Goal: Task Accomplishment & Management: Manage account settings

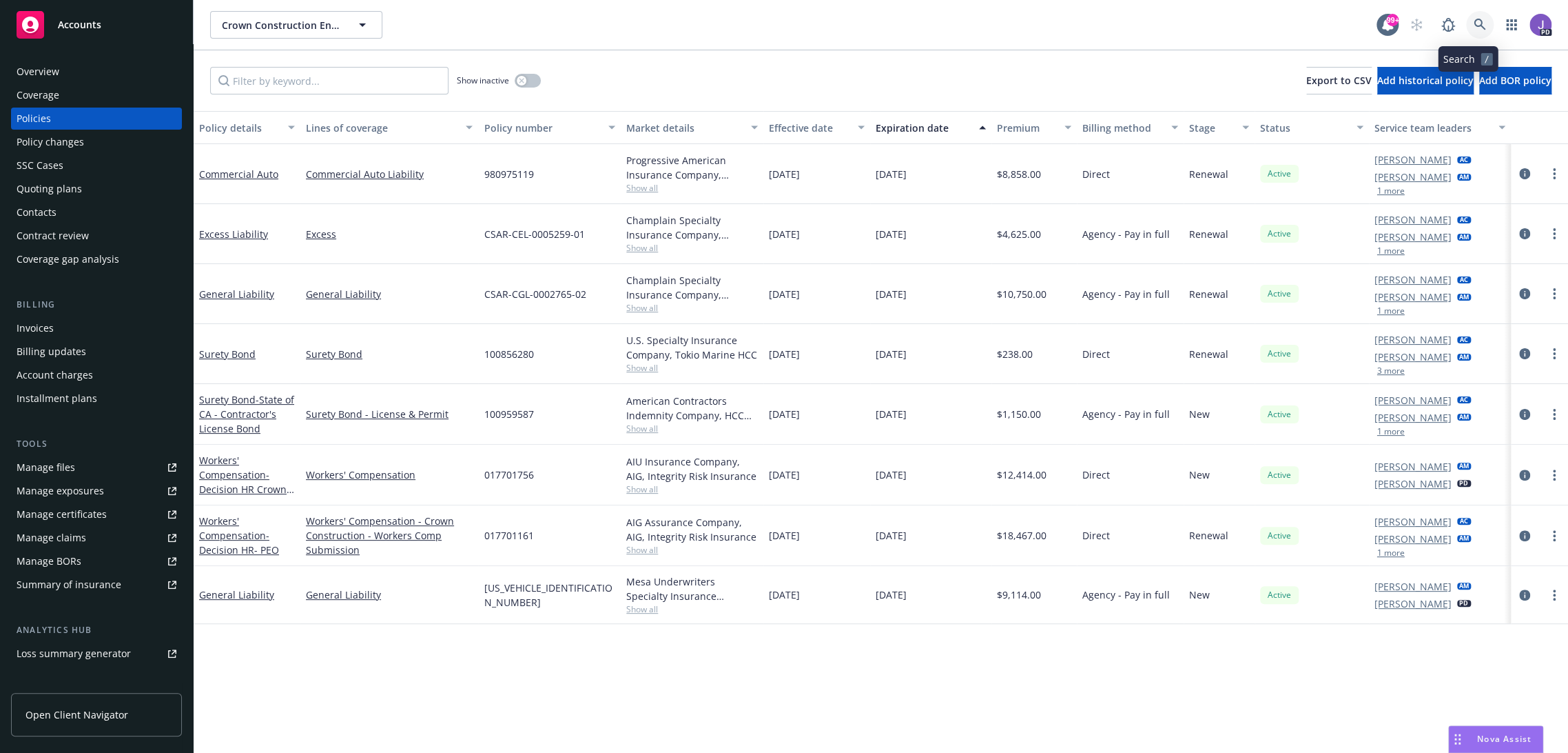
click at [1473, 30] on icon at bounding box center [1480, 25] width 13 height 13
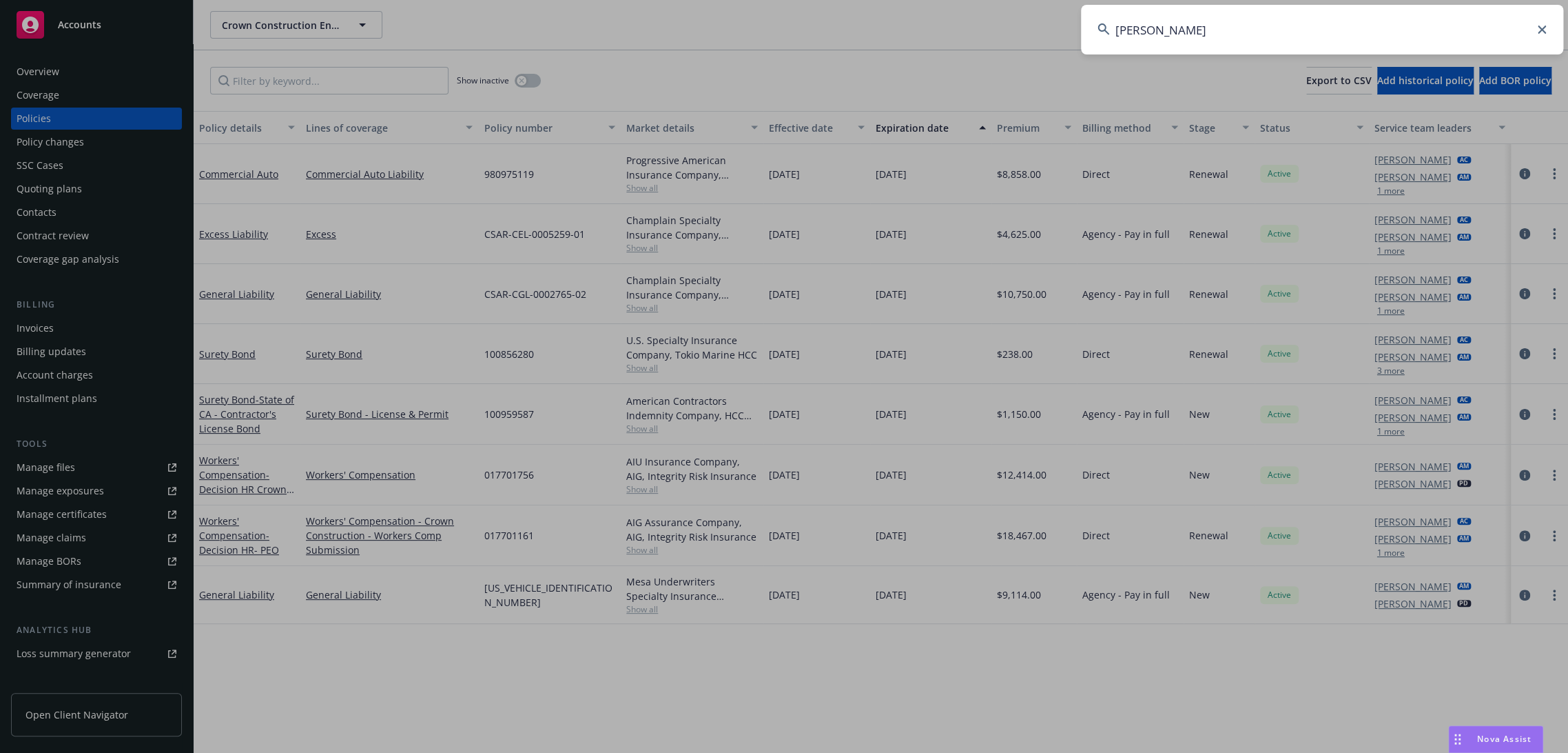
type input "ricker"
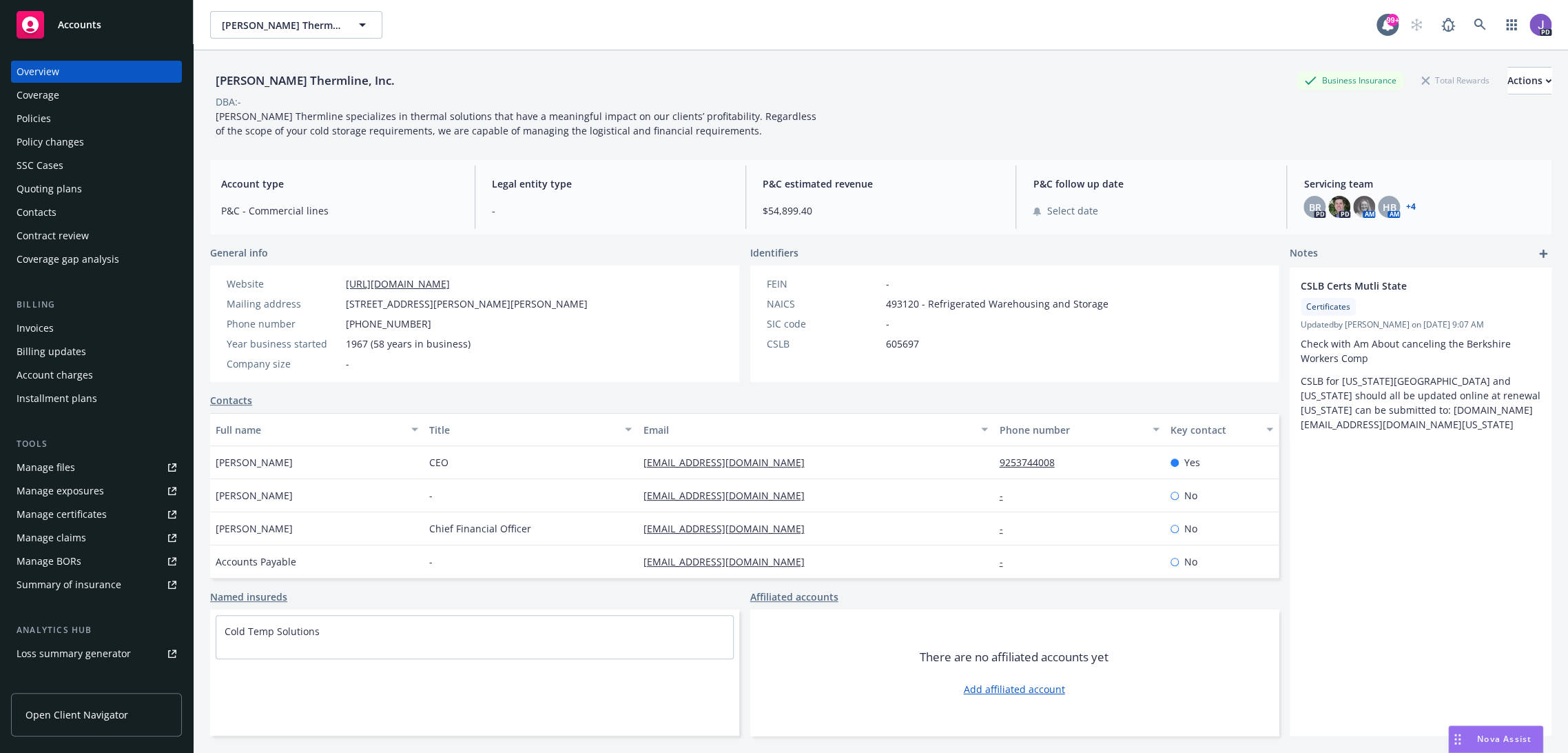
click at [40, 120] on div "Policies" at bounding box center [34, 119] width 35 height 22
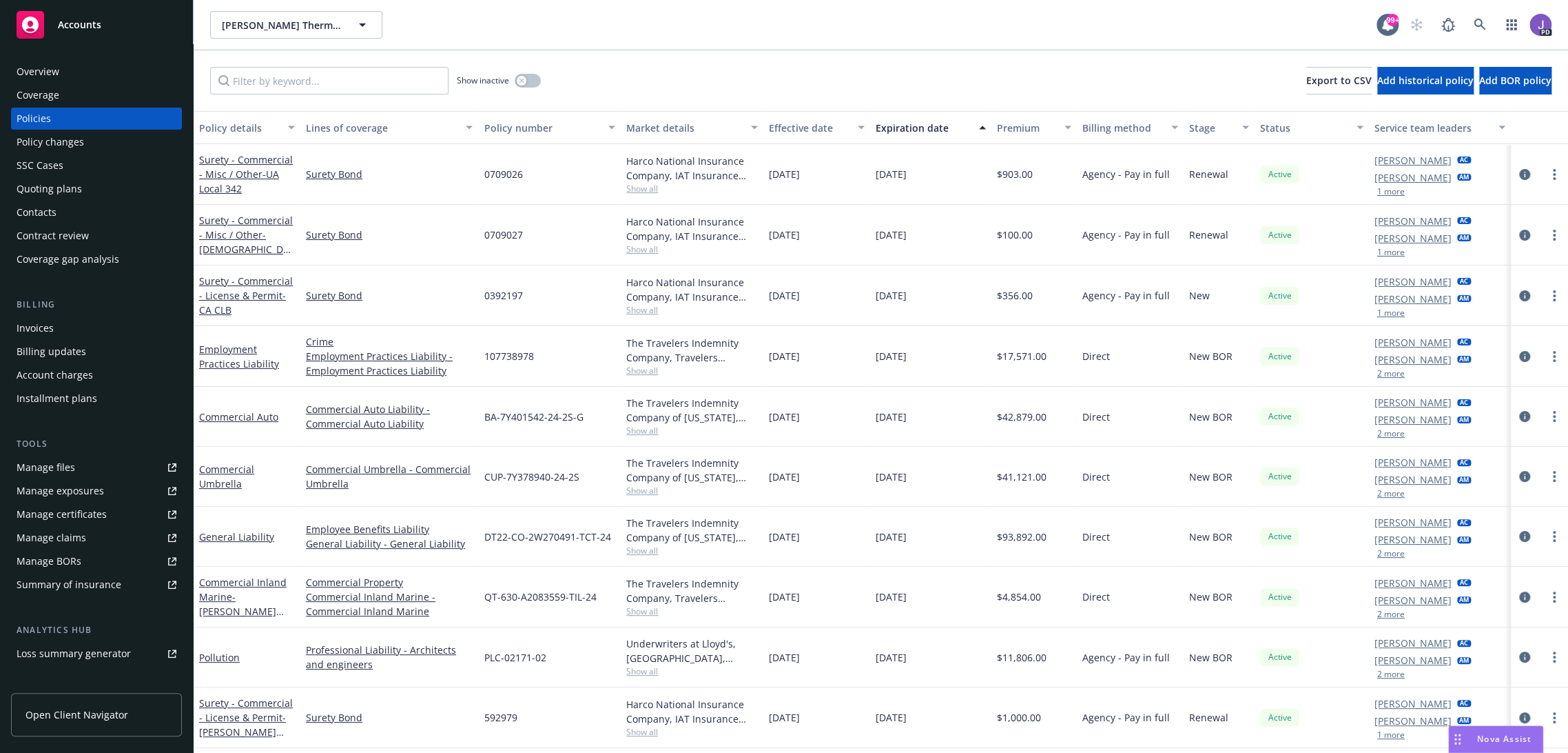
scroll to position [77, 0]
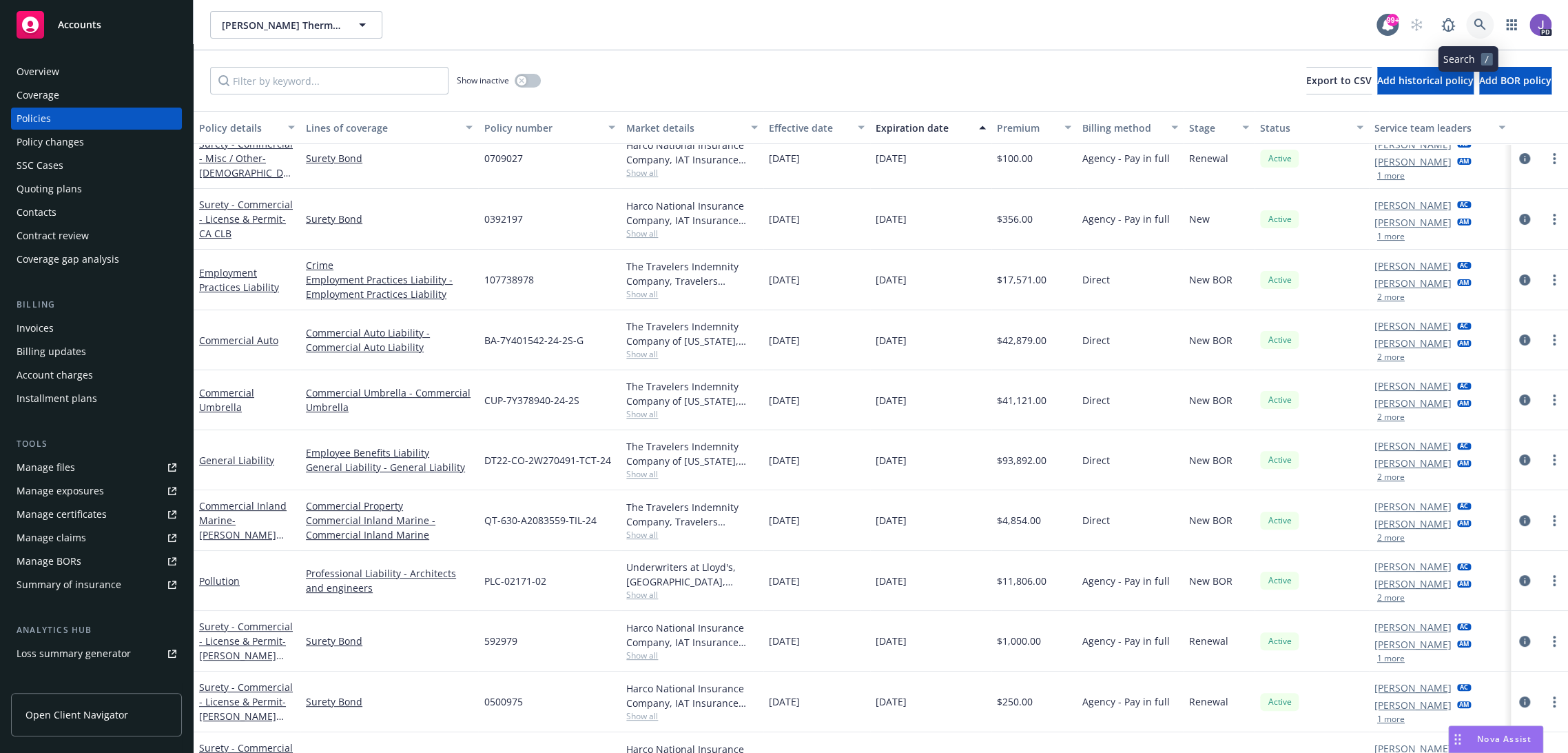
click at [1473, 24] on icon at bounding box center [1480, 25] width 13 height 13
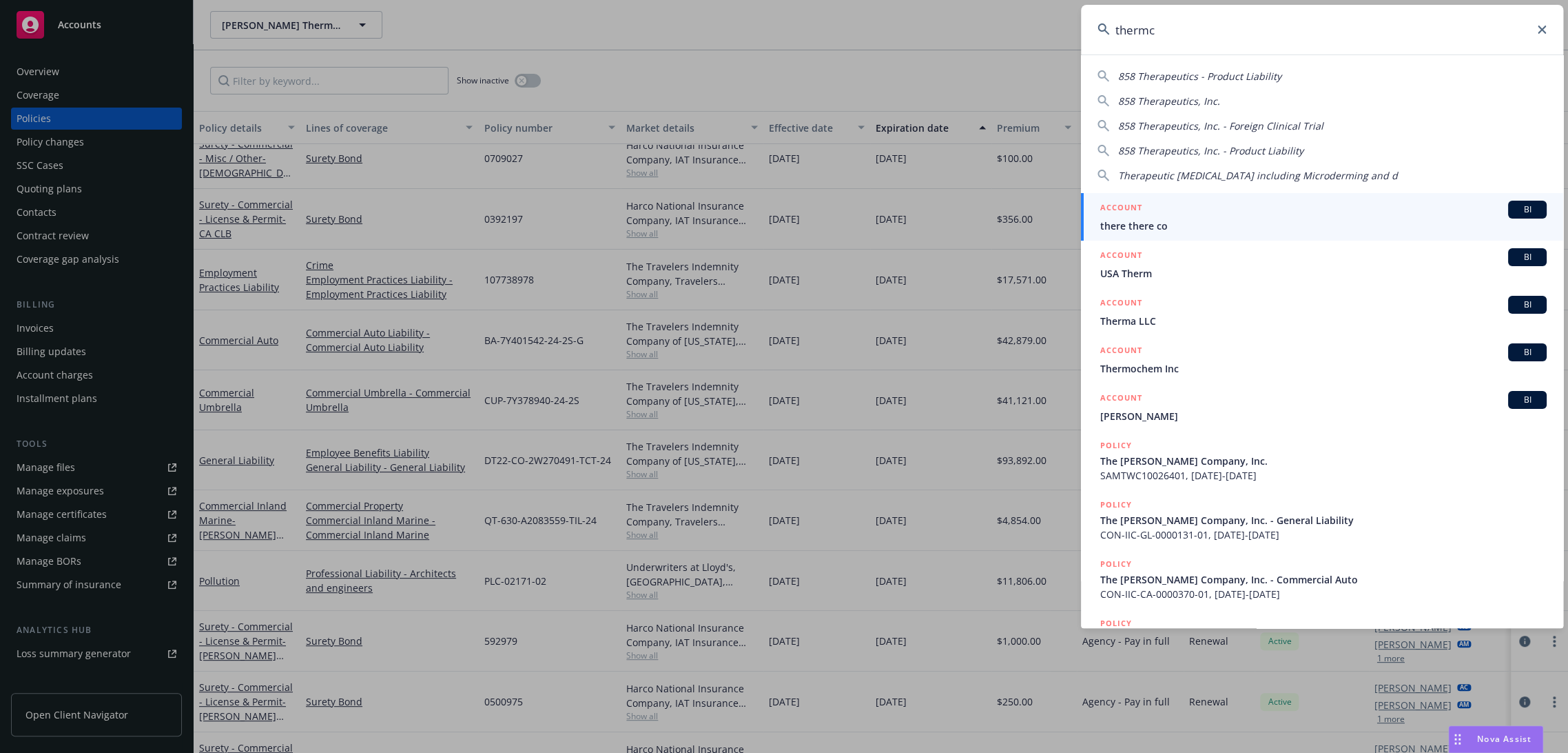
type input "thermco"
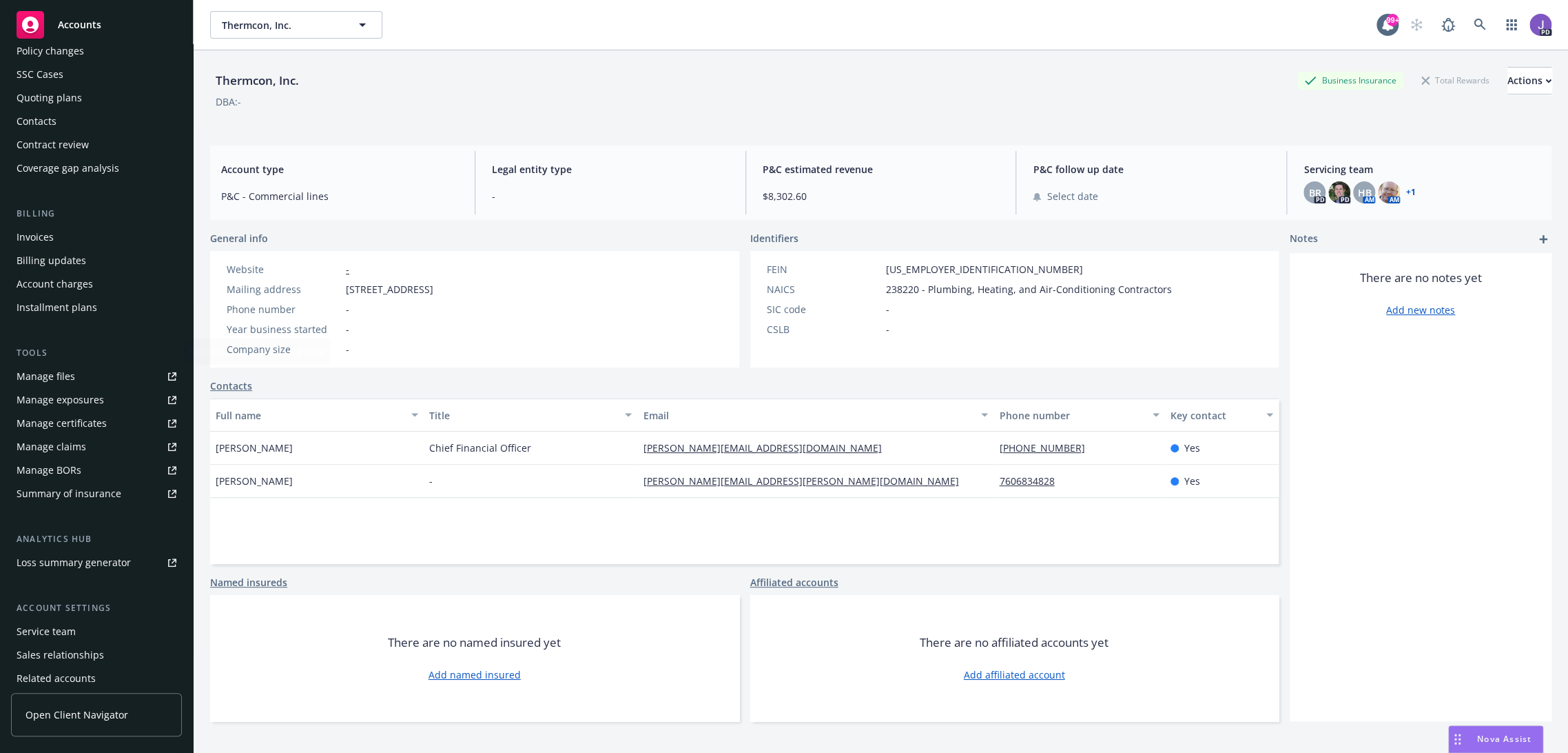
scroll to position [145, 0]
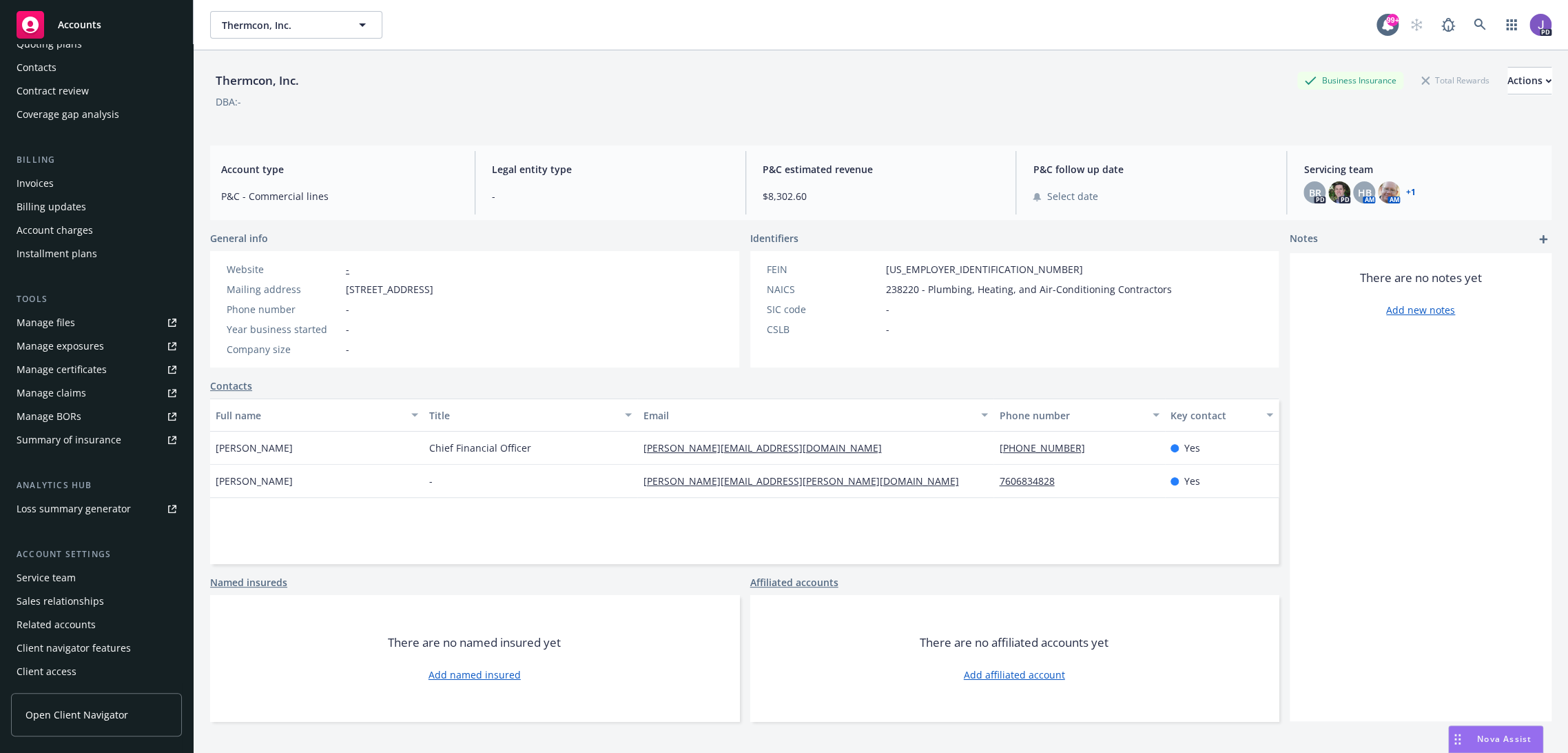
click at [74, 673] on div "Client access" at bounding box center [96, 671] width 159 height 22
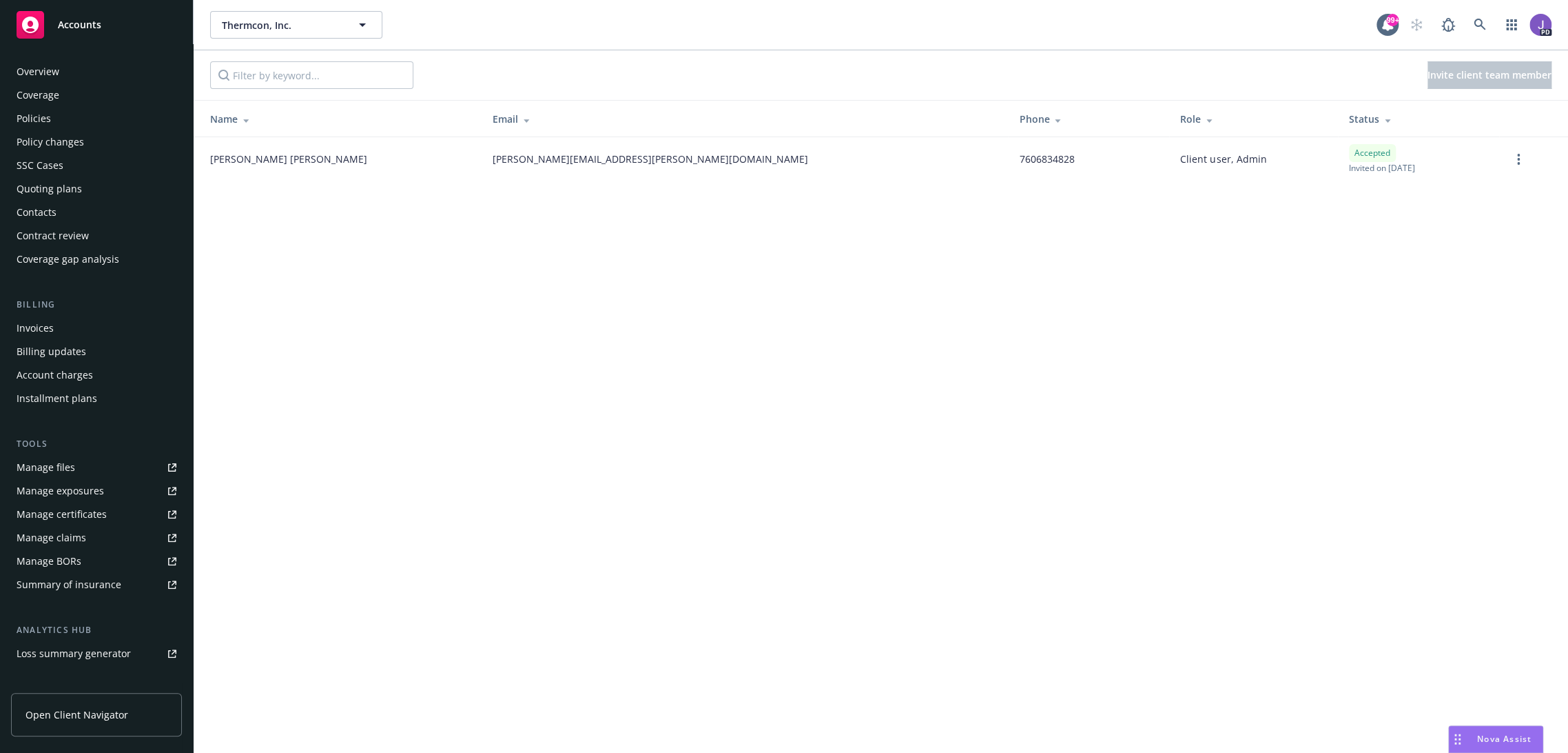
click at [46, 66] on div "Overview" at bounding box center [37, 72] width 43 height 22
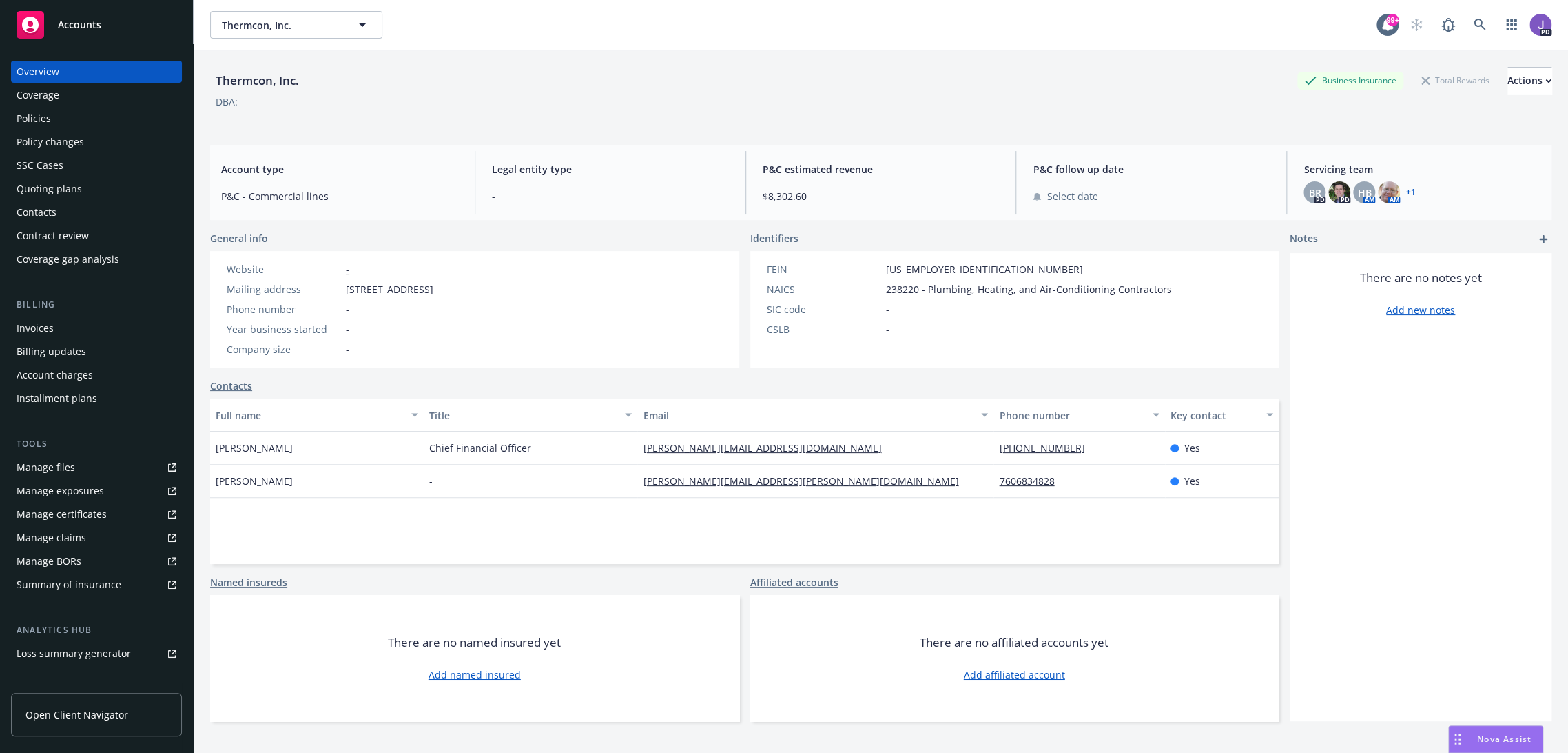
click at [219, 389] on link "Contacts" at bounding box center [231, 386] width 42 height 15
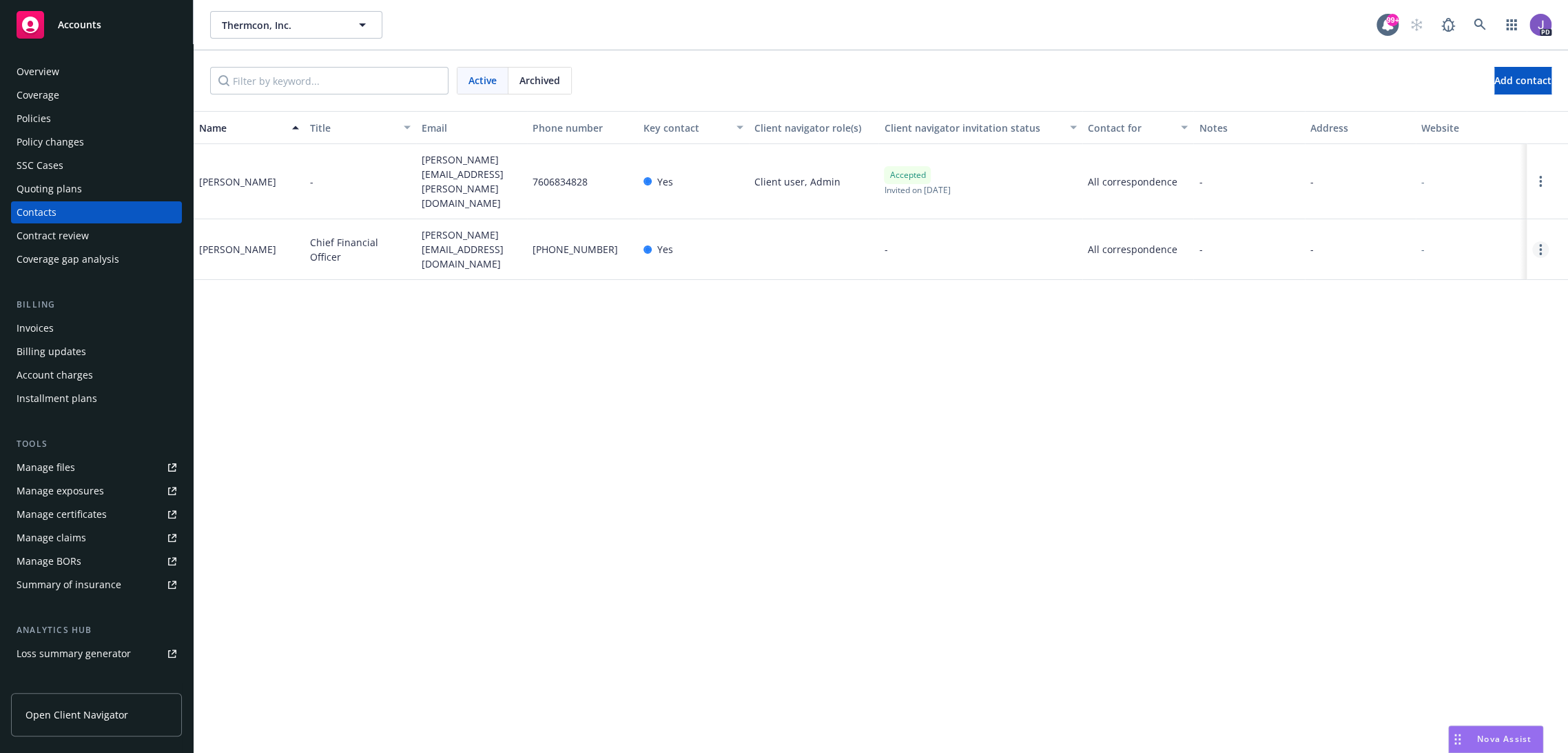
click at [1534, 242] on link "Open options" at bounding box center [1541, 250] width 16 height 16
click at [1471, 180] on link "Invite to client navigator" at bounding box center [1440, 176] width 156 height 27
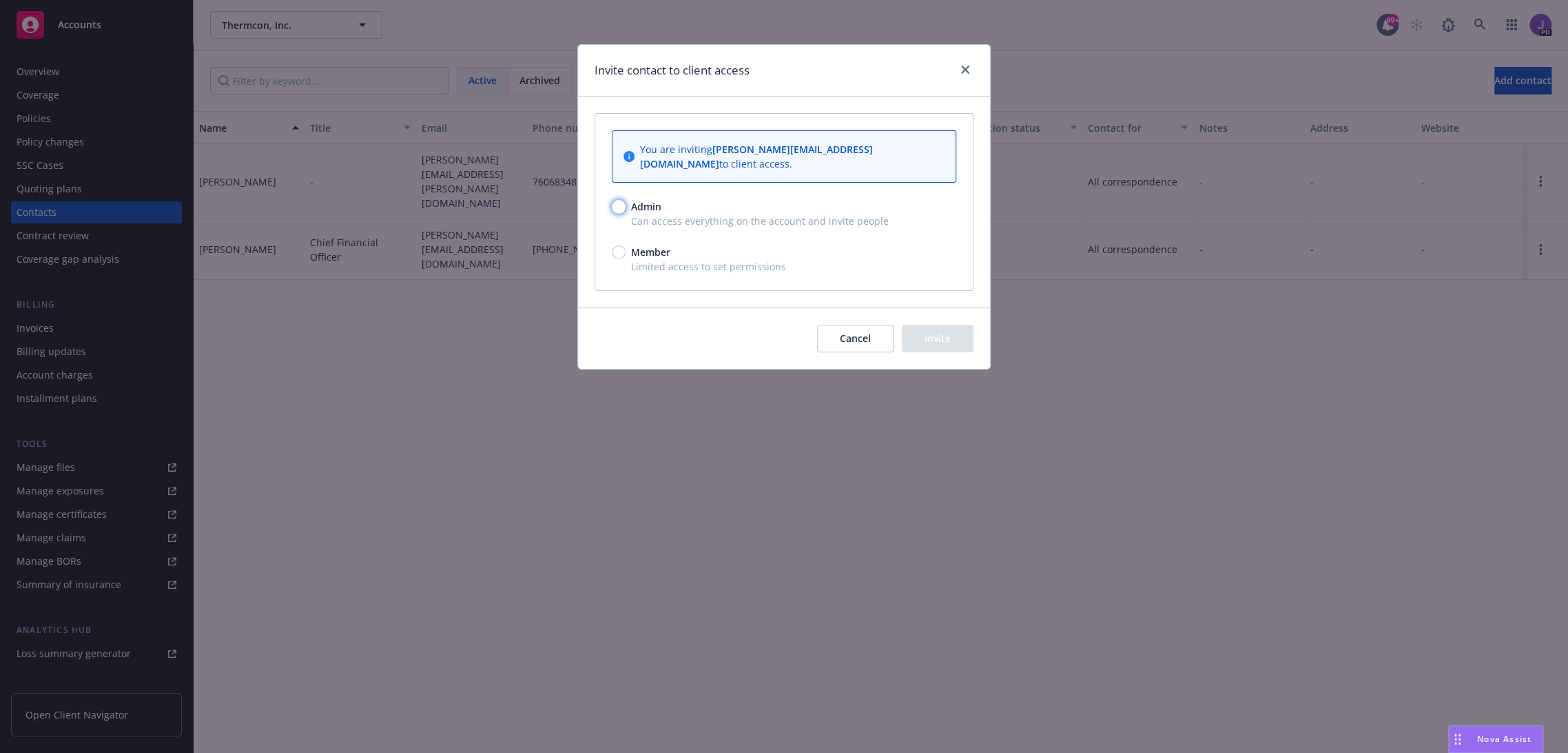
click at [617, 200] on input "Admin" at bounding box center [618, 206] width 14 height 14
radio input "true"
click at [951, 341] on div "Cancel Invite" at bounding box center [784, 337] width 412 height 61
click at [931, 329] on button "Invite" at bounding box center [938, 338] width 72 height 27
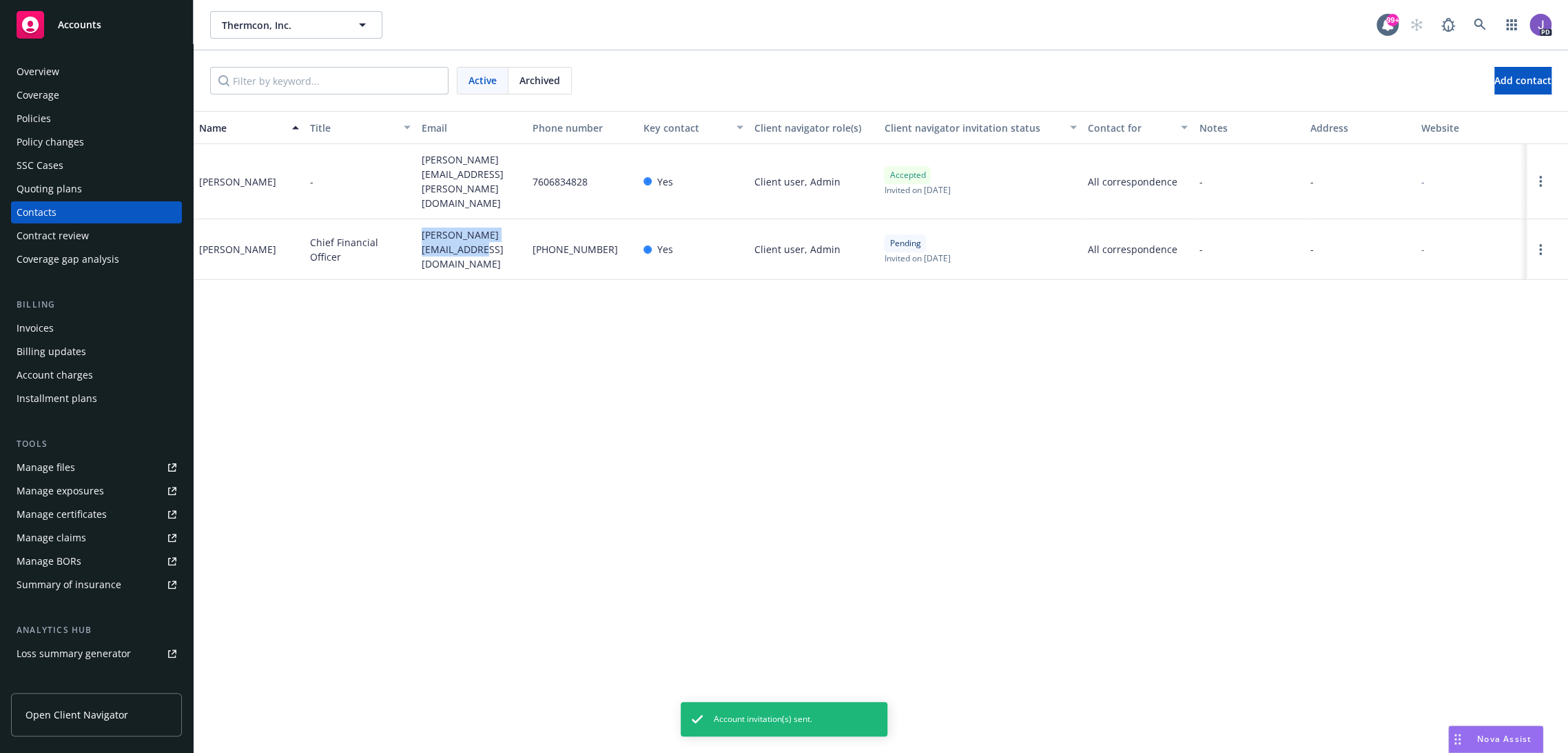
drag, startPoint x: 457, startPoint y: 236, endPoint x: 423, endPoint y: 219, distance: 38.0
click at [423, 228] on span "[PERSON_NAME][EMAIL_ADDRESS][DOMAIN_NAME]" at bounding box center [472, 250] width 100 height 44
copy span "[PERSON_NAME][EMAIL_ADDRESS][DOMAIN_NAME]"
click at [65, 103] on div "Coverage" at bounding box center [96, 95] width 159 height 22
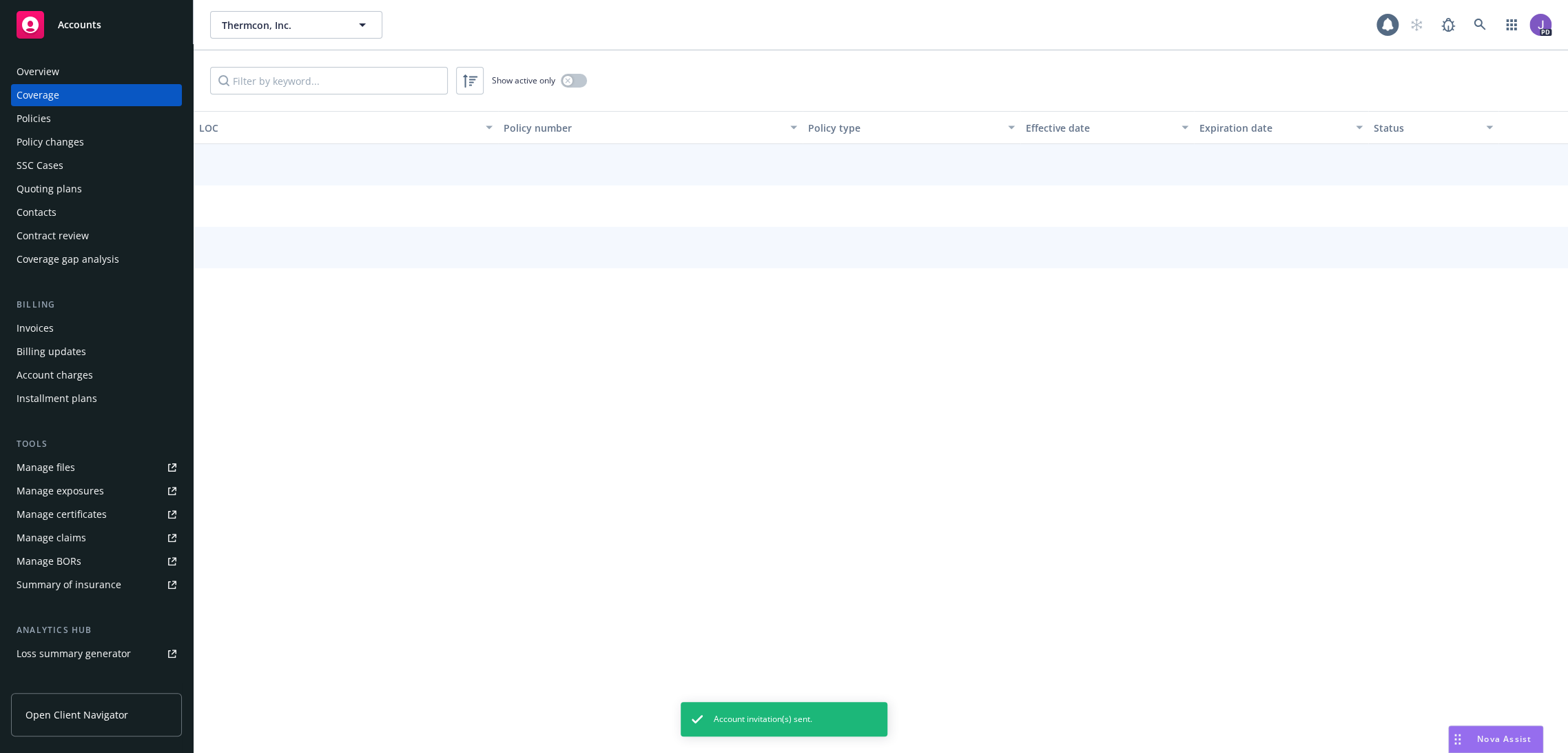
click at [58, 115] on div "Policies" at bounding box center [96, 119] width 159 height 22
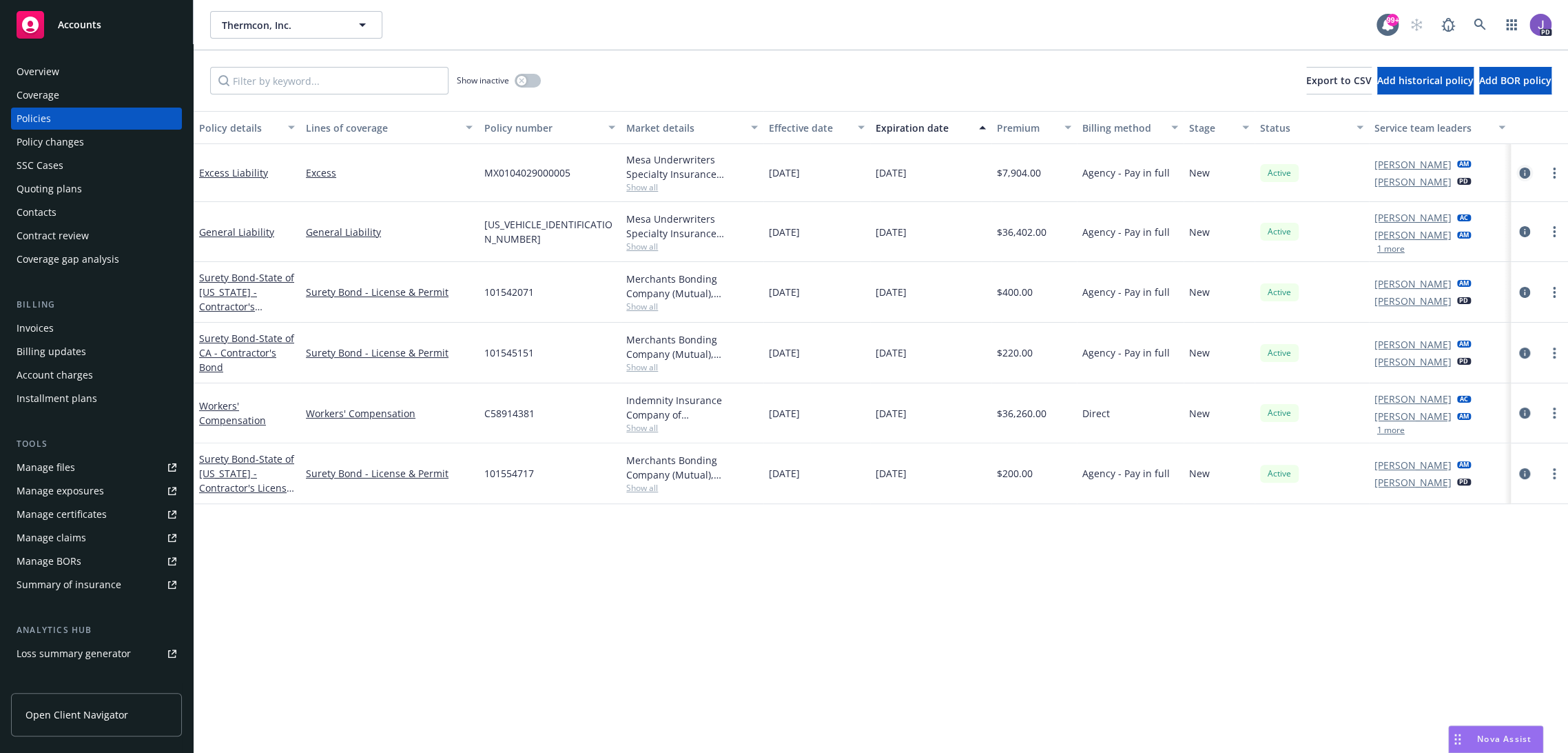
click at [1519, 175] on icon "circleInformation" at bounding box center [1524, 173] width 11 height 11
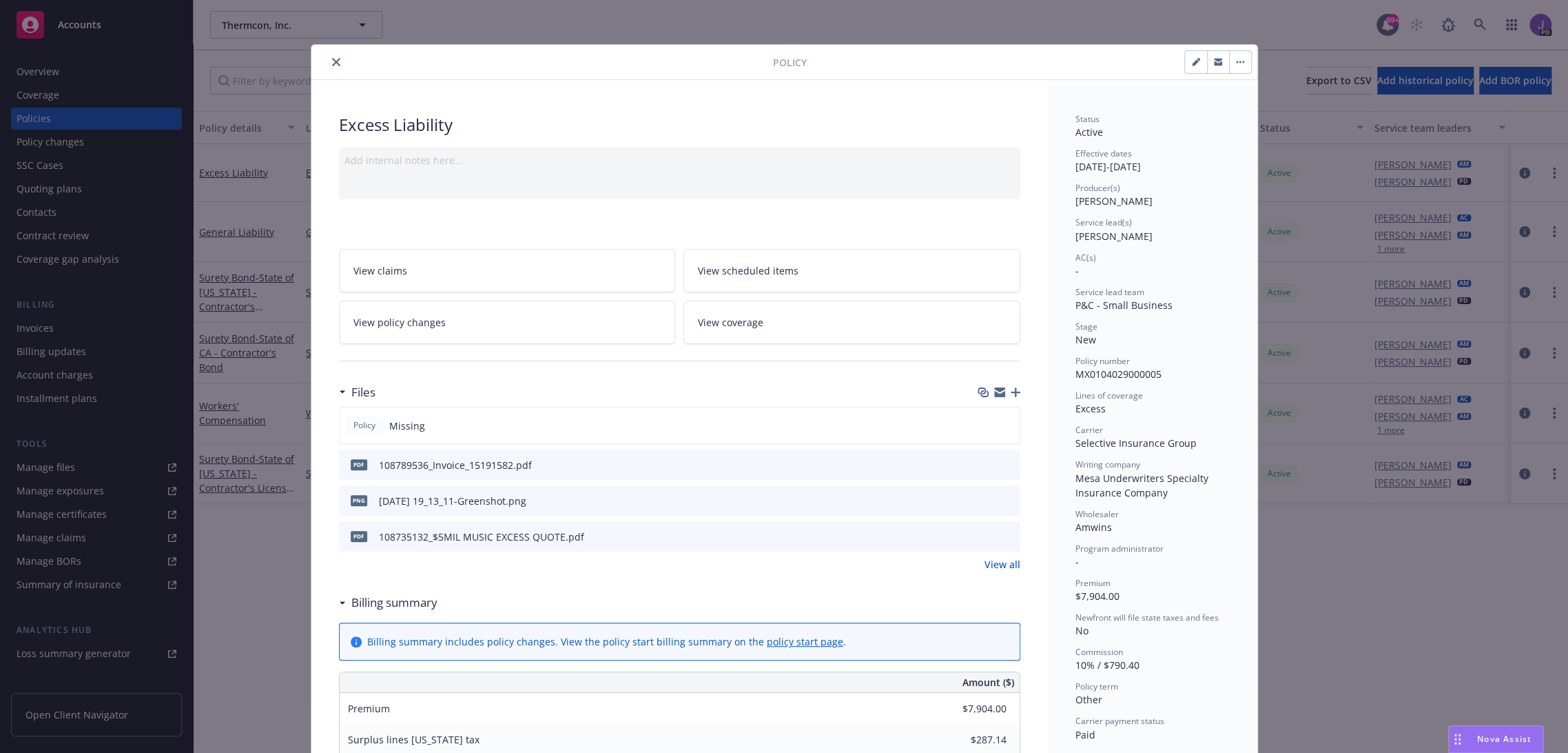
click at [332, 58] on icon "close" at bounding box center [335, 62] width 8 height 8
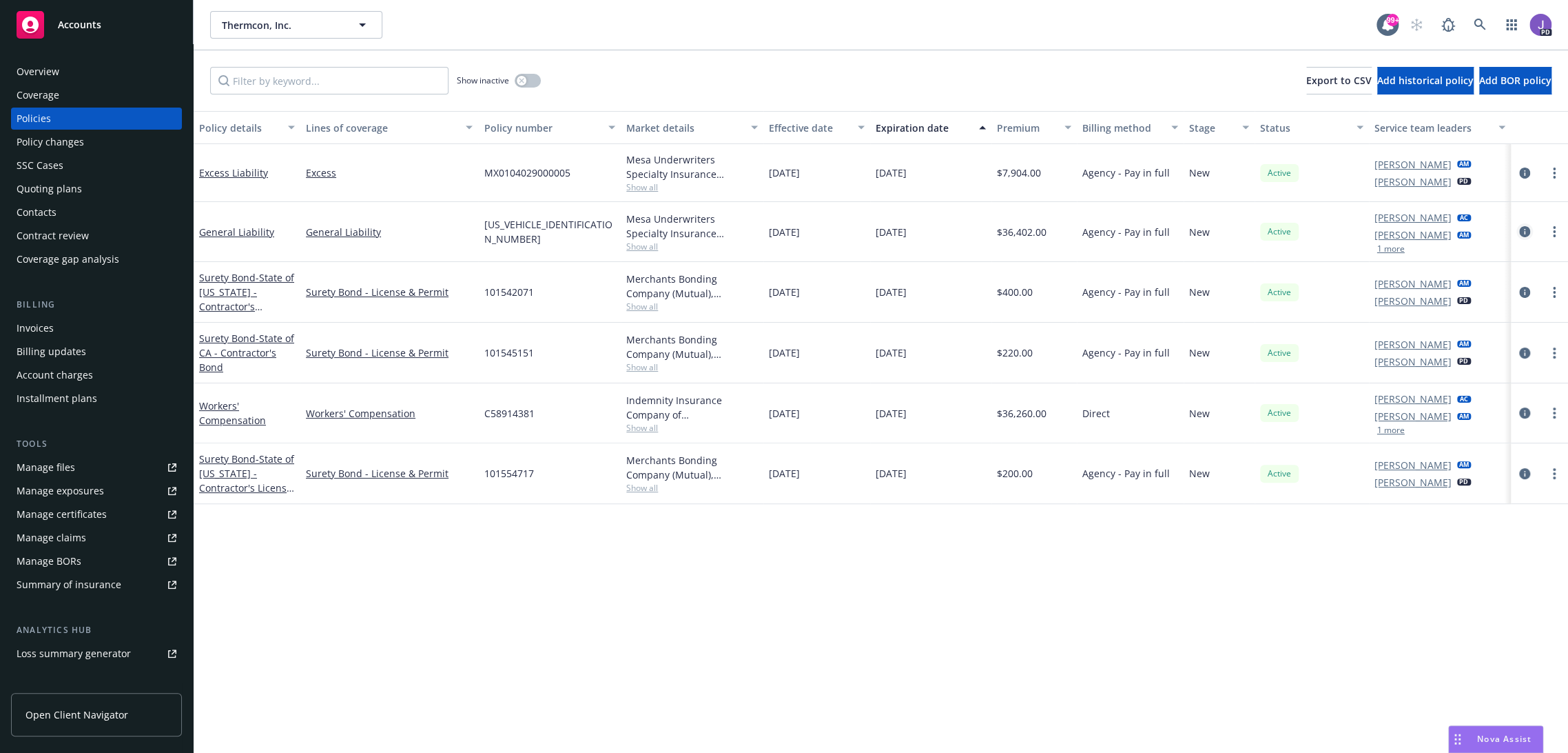
click at [1519, 231] on icon "circleInformation" at bounding box center [1524, 232] width 11 height 11
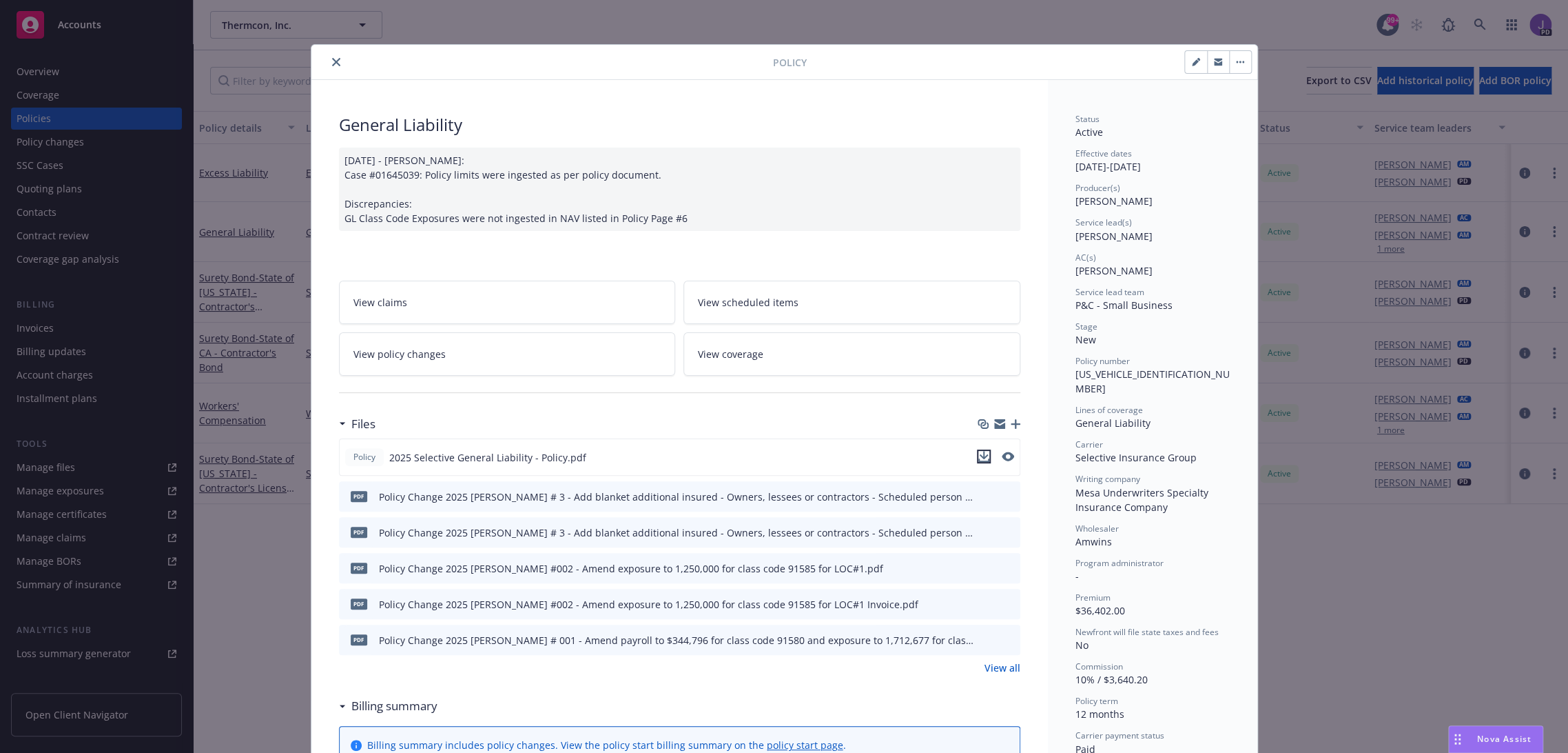
click at [979, 453] on icon "download file" at bounding box center [984, 457] width 11 height 11
click at [284, 580] on div "Policy General Liability 06/17/2025 - Sampath Vankayala: Case #01645039: Policy…" at bounding box center [784, 376] width 1568 height 753
click at [332, 58] on icon "close" at bounding box center [335, 62] width 8 height 8
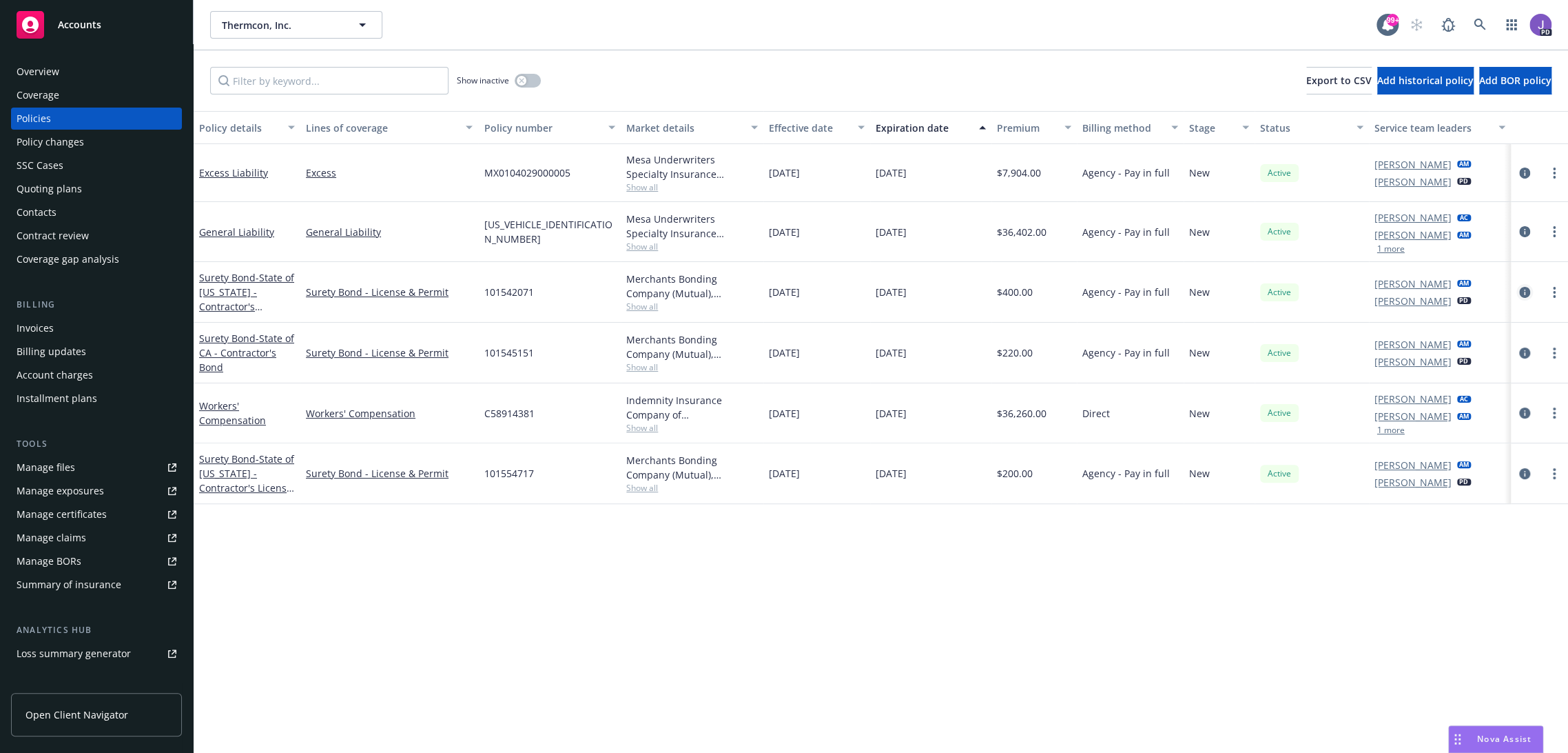
click at [1519, 288] on icon "circleInformation" at bounding box center [1524, 293] width 11 height 11
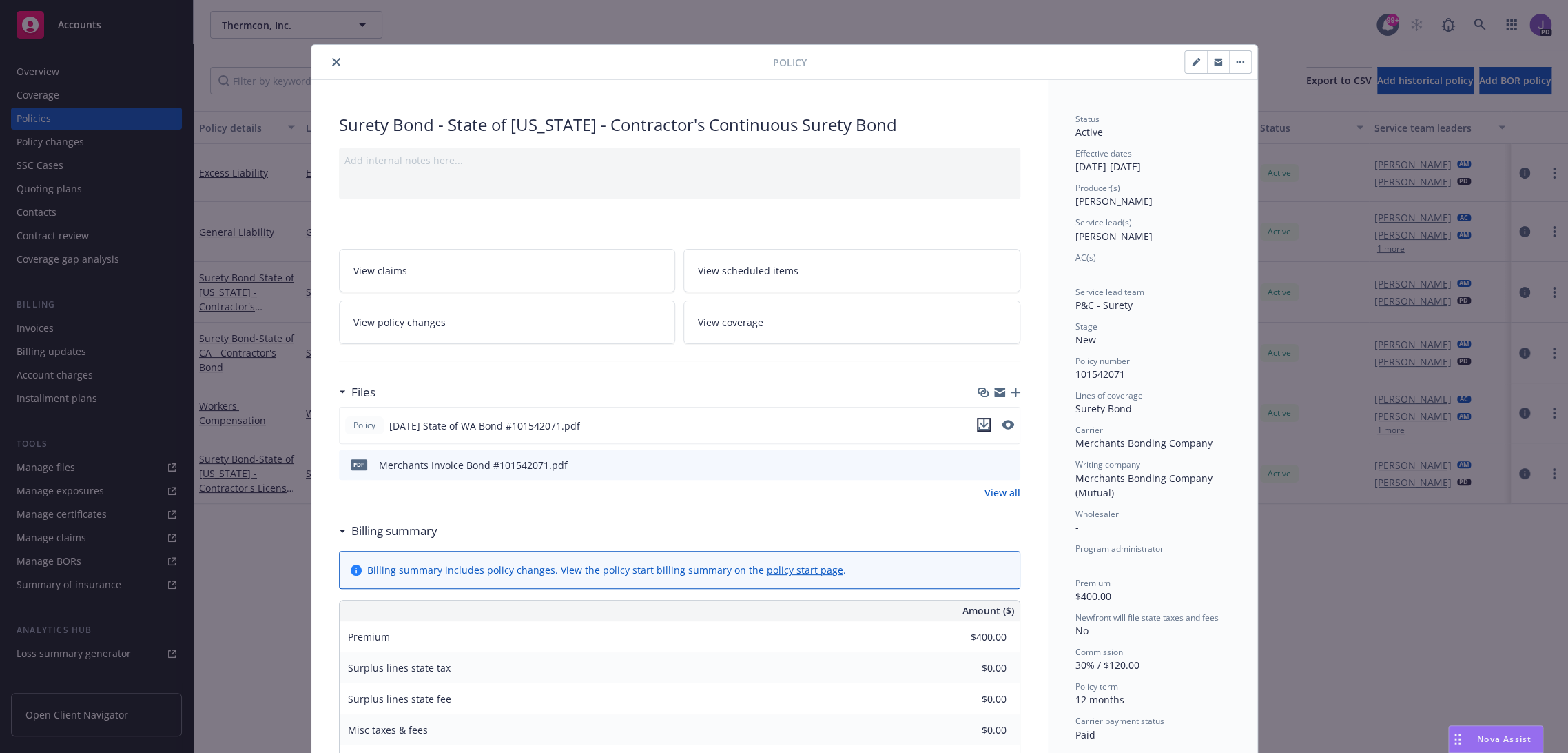
click at [981, 420] on icon "download file" at bounding box center [984, 425] width 11 height 11
click at [332, 61] on icon "close" at bounding box center [335, 62] width 8 height 8
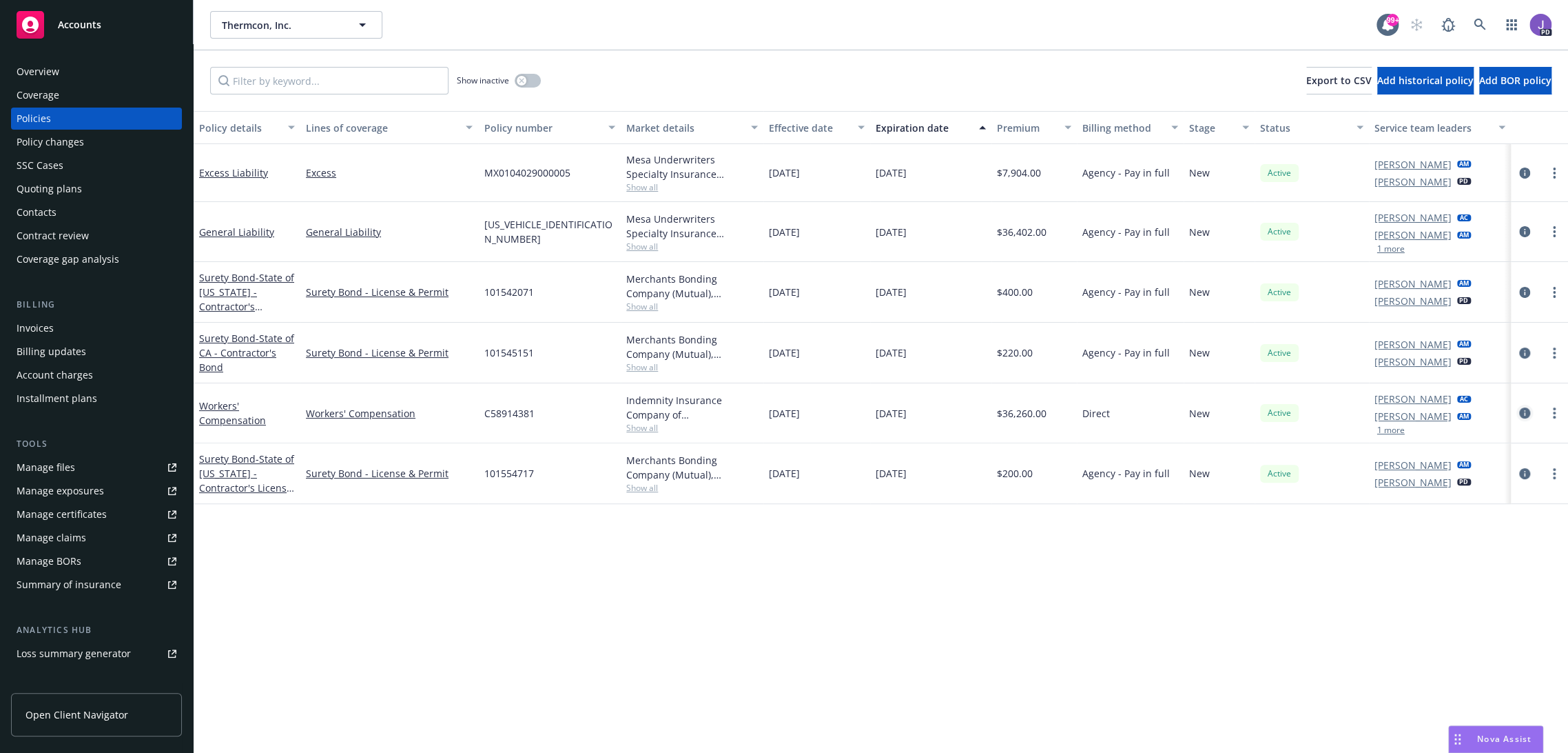
click at [1519, 414] on icon "circleInformation" at bounding box center [1524, 413] width 11 height 11
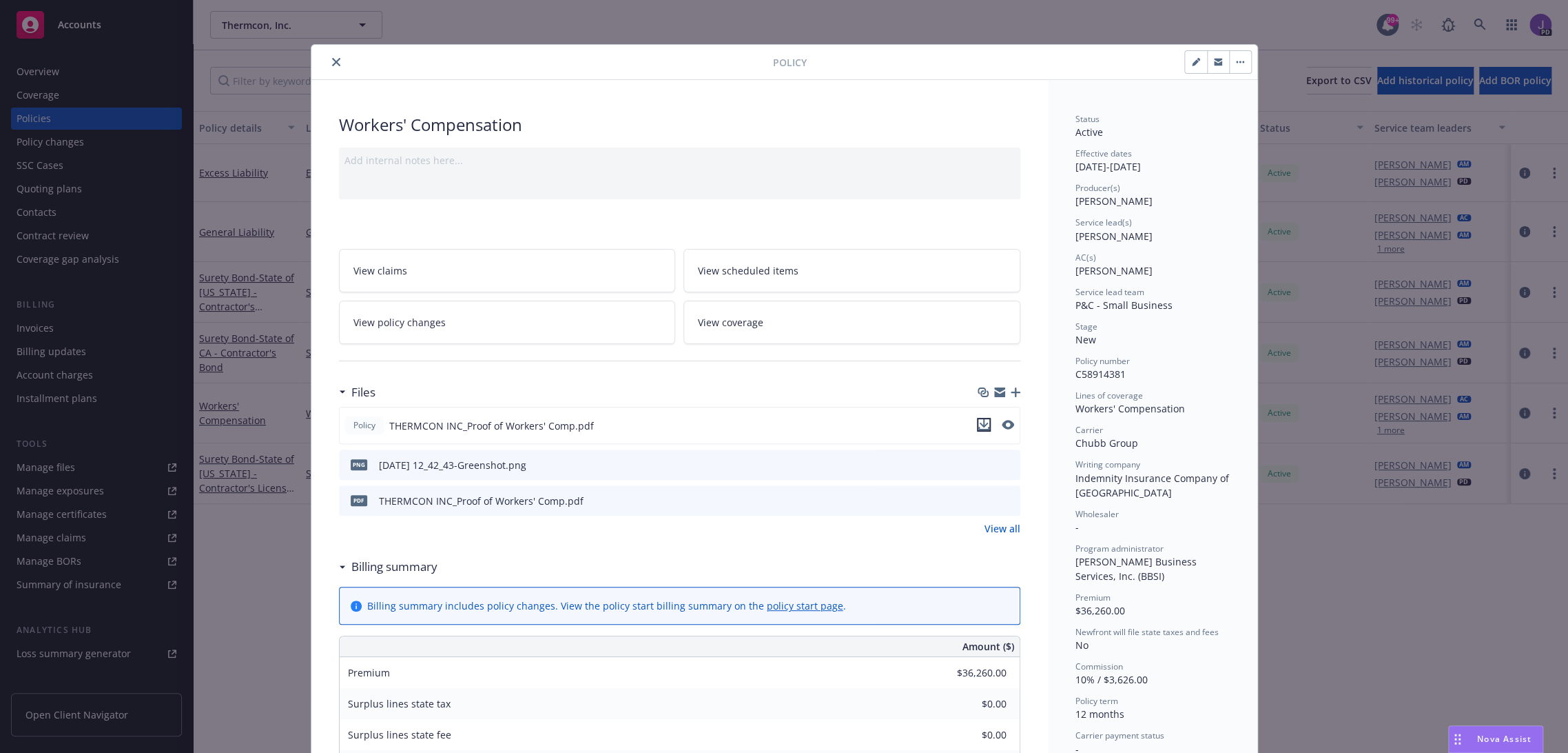
click at [979, 423] on icon "download file" at bounding box center [984, 425] width 11 height 11
click at [332, 61] on icon "close" at bounding box center [335, 62] width 8 height 8
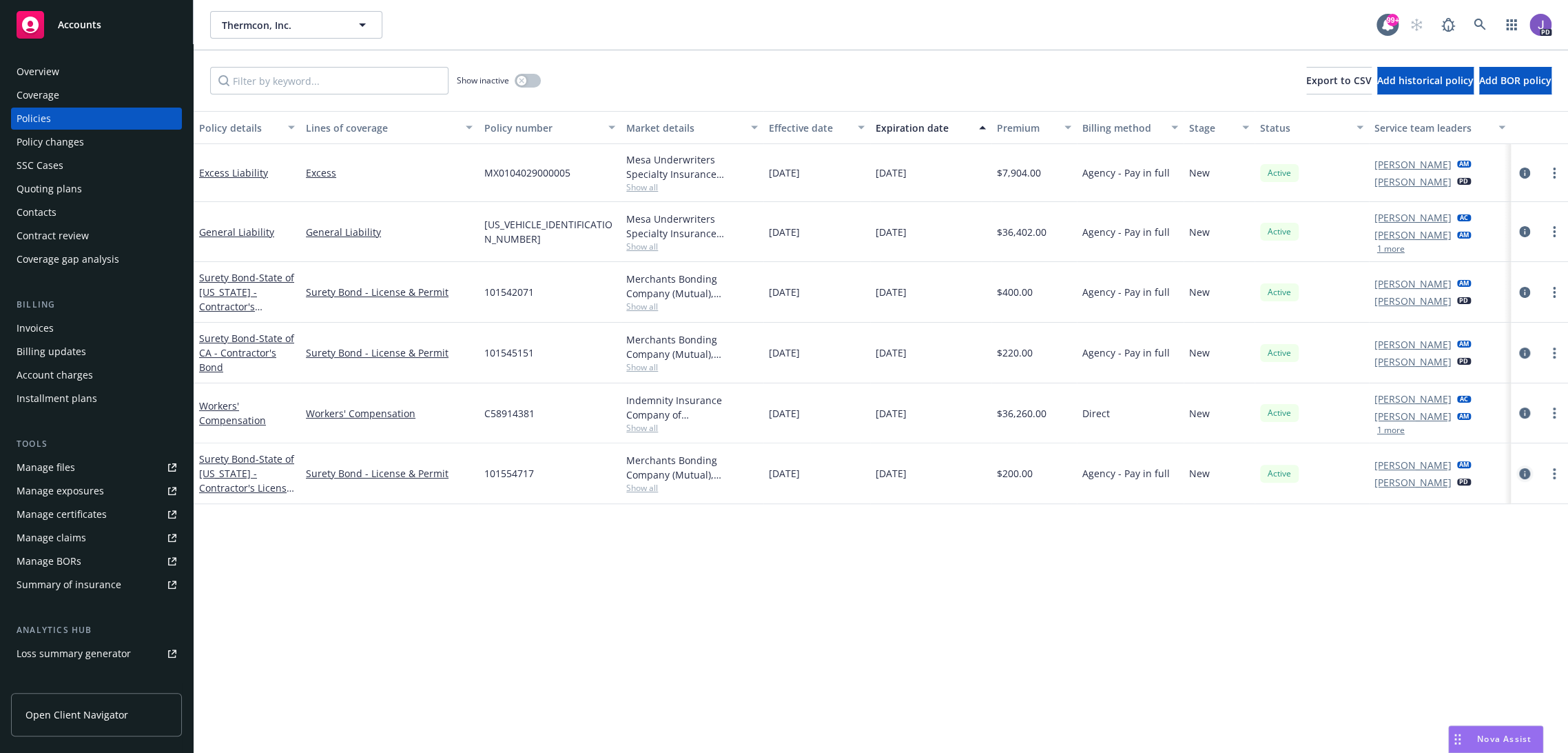
click at [1519, 474] on icon "circleInformation" at bounding box center [1524, 473] width 11 height 11
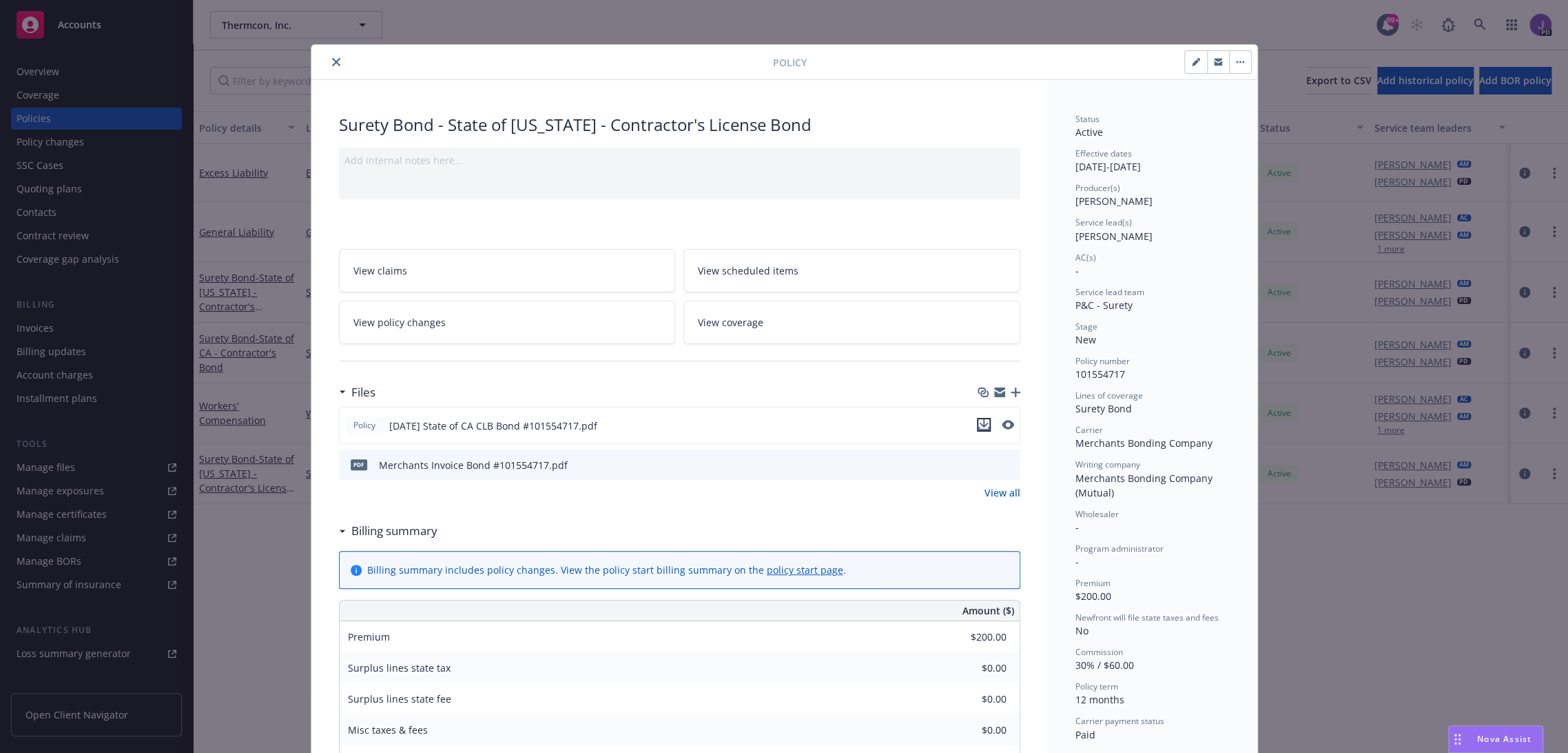
click at [979, 423] on icon "download file" at bounding box center [984, 425] width 11 height 11
click at [1396, 598] on div "Policy Surety Bond - State of Nevada - Contractor's License Bond Add internal n…" at bounding box center [784, 376] width 1568 height 753
click at [332, 59] on icon "close" at bounding box center [335, 62] width 8 height 8
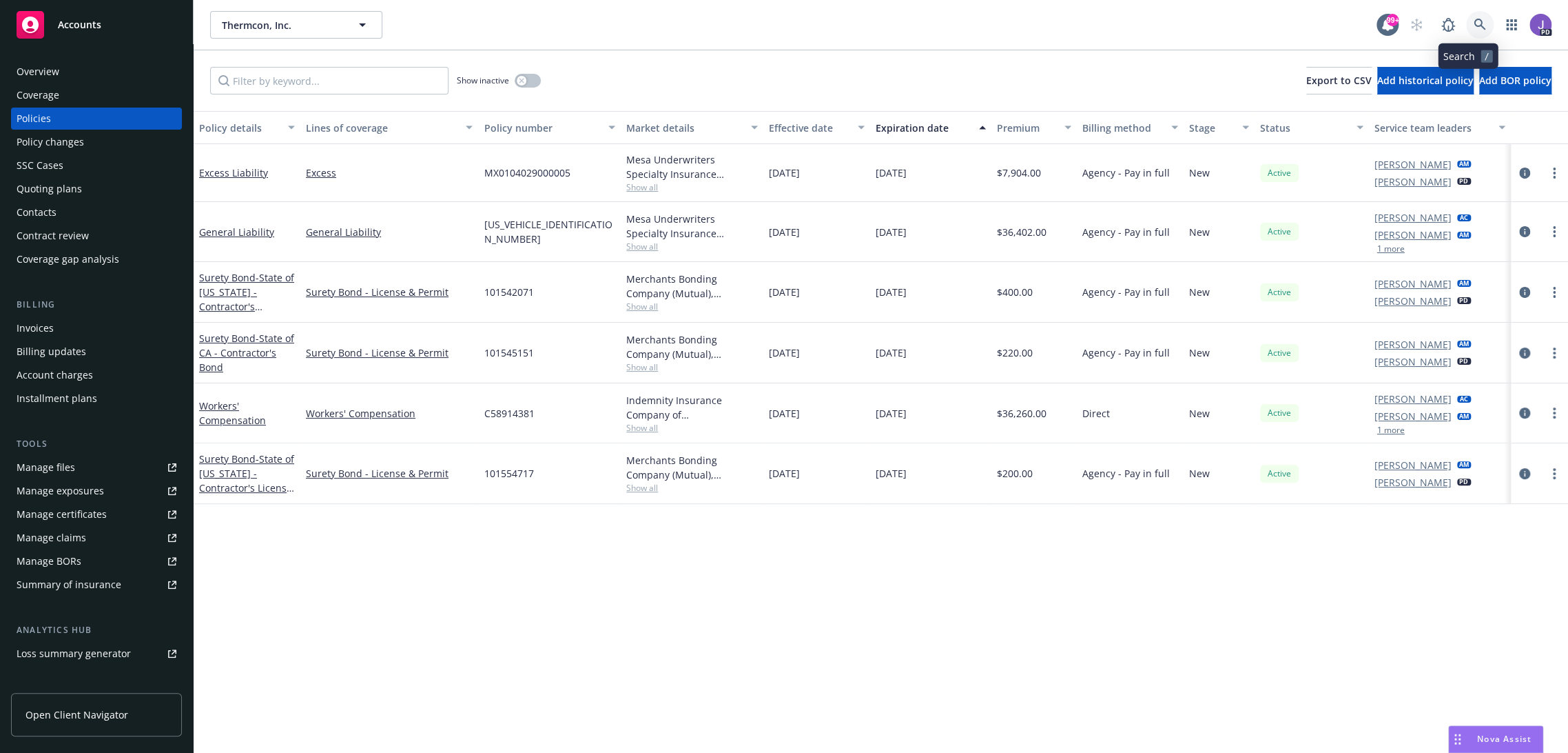
click at [1473, 26] on icon at bounding box center [1479, 24] width 12 height 12
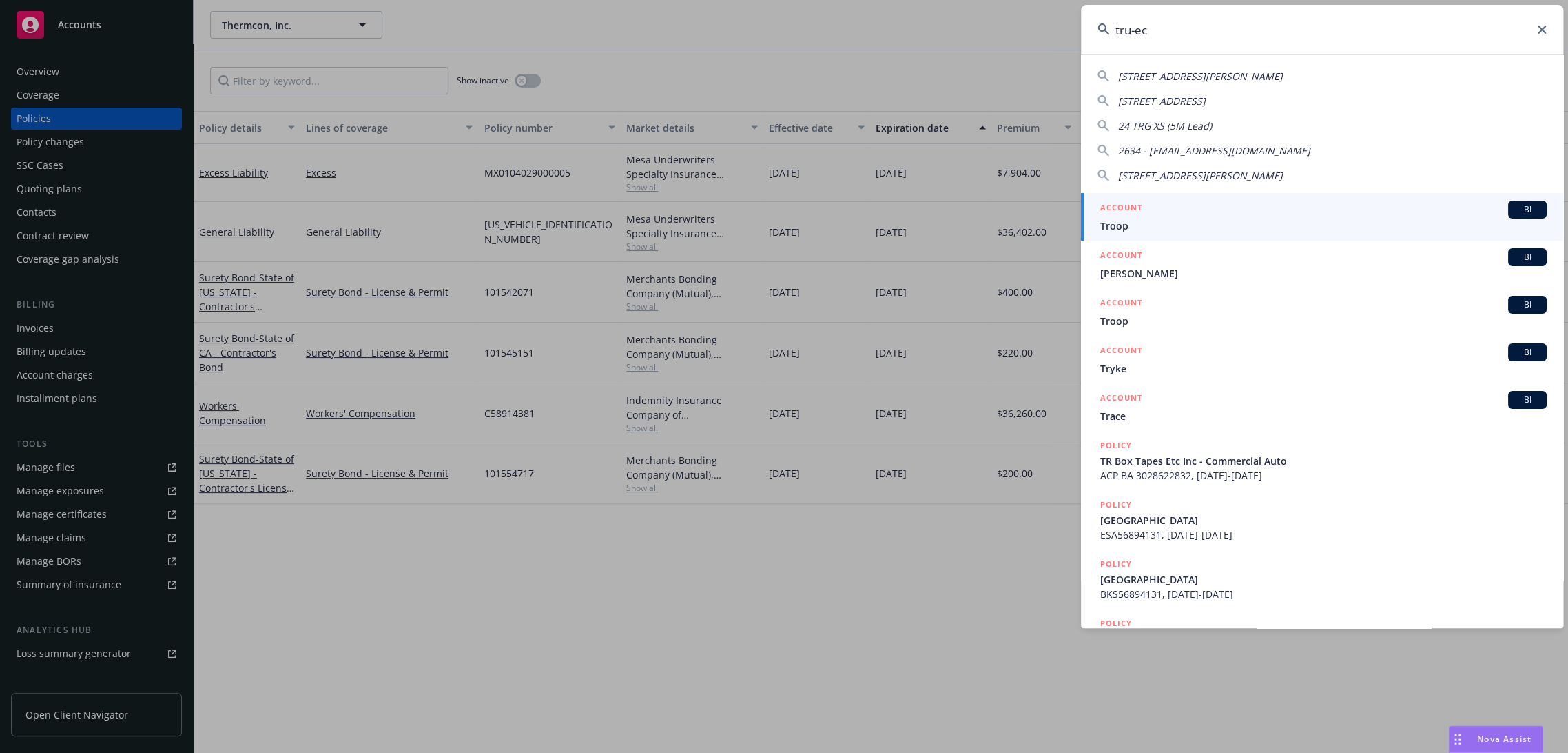
type input "tru-eco"
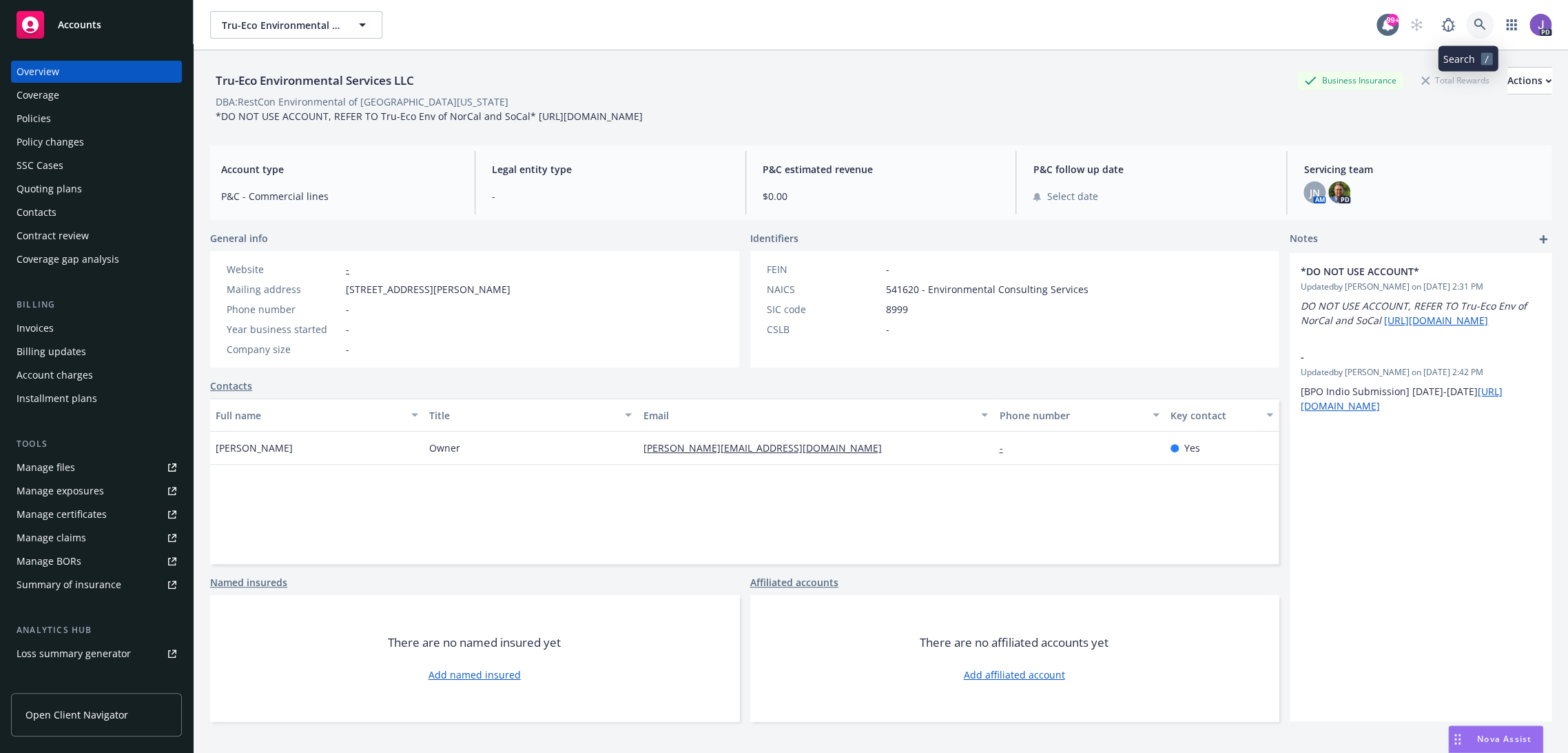
click at [1473, 22] on icon at bounding box center [1480, 25] width 13 height 13
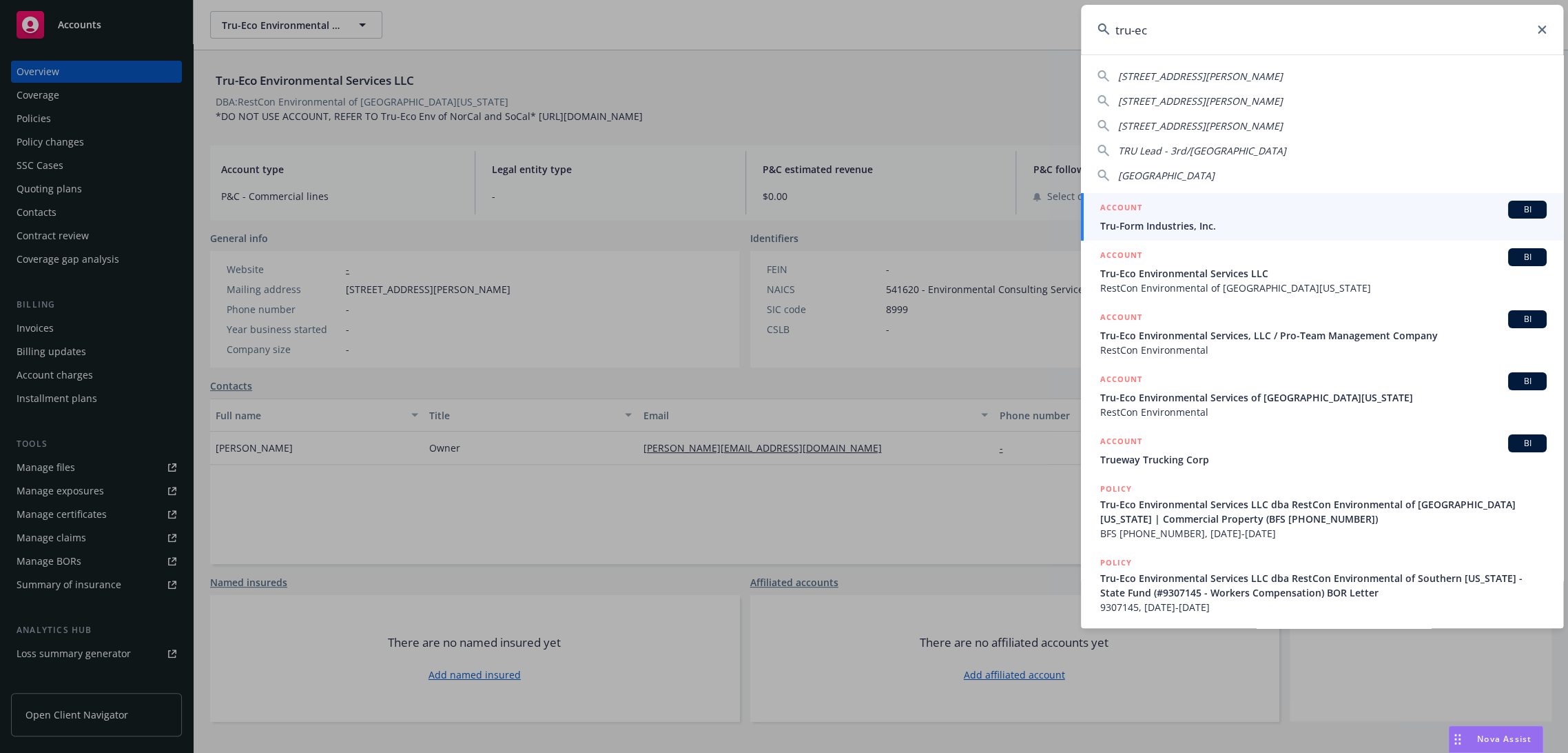
type input "tru-eco"
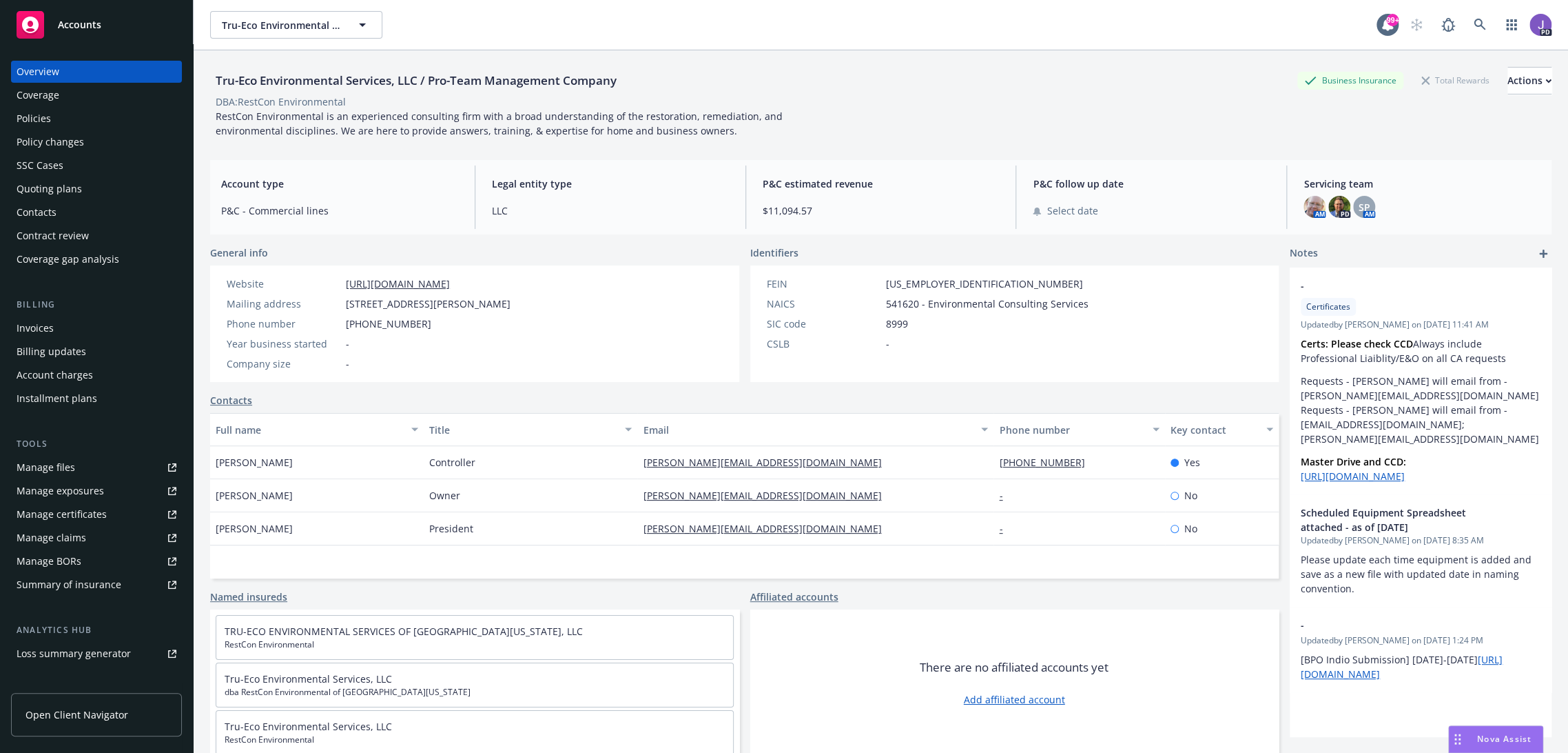
click at [38, 121] on div "Policies" at bounding box center [34, 119] width 35 height 22
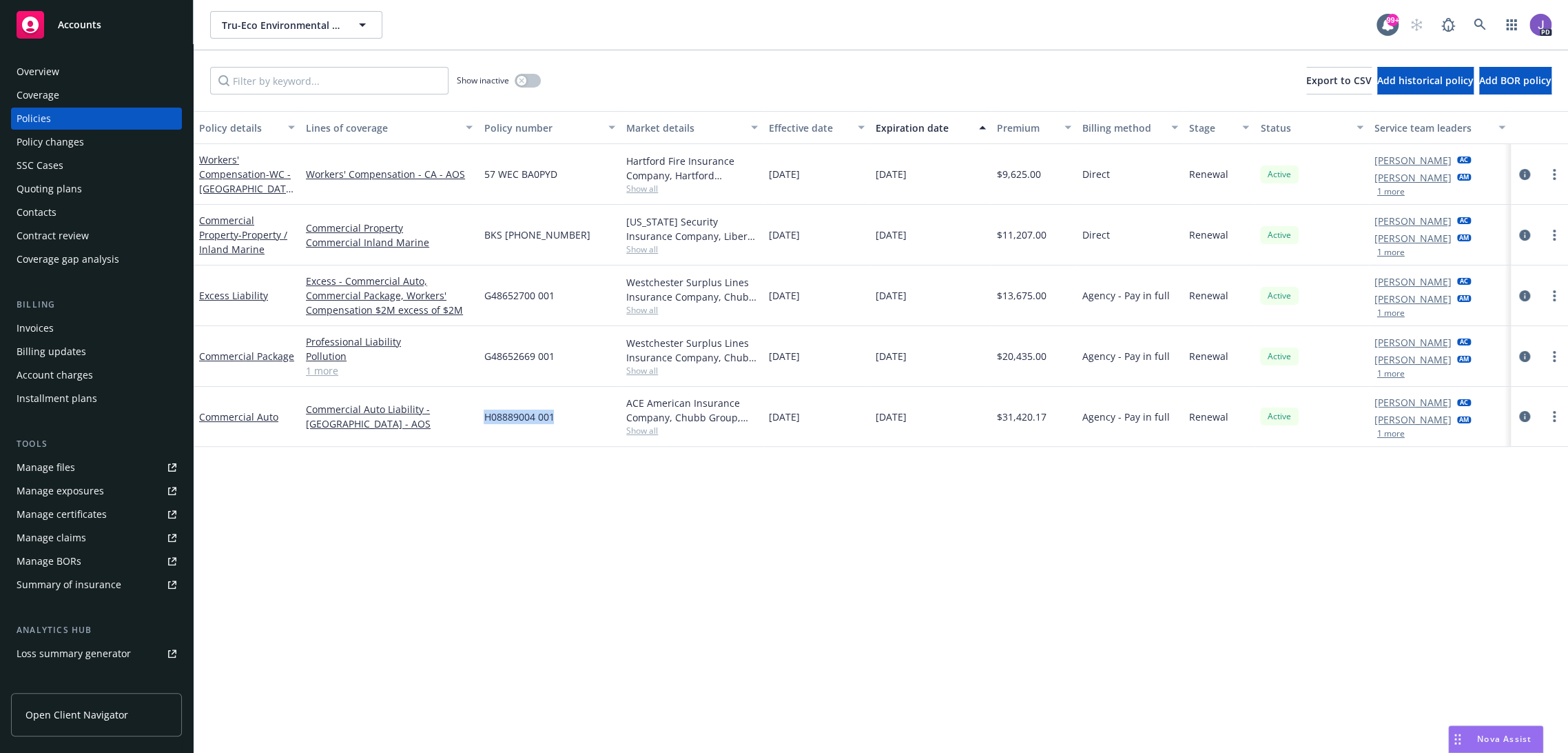
drag, startPoint x: 552, startPoint y: 418, endPoint x: 482, endPoint y: 415, distance: 70.1
click at [482, 415] on div "H08889004 001" at bounding box center [549, 417] width 143 height 60
copy span "H08889004 001"
click at [1473, 24] on icon at bounding box center [1479, 24] width 12 height 12
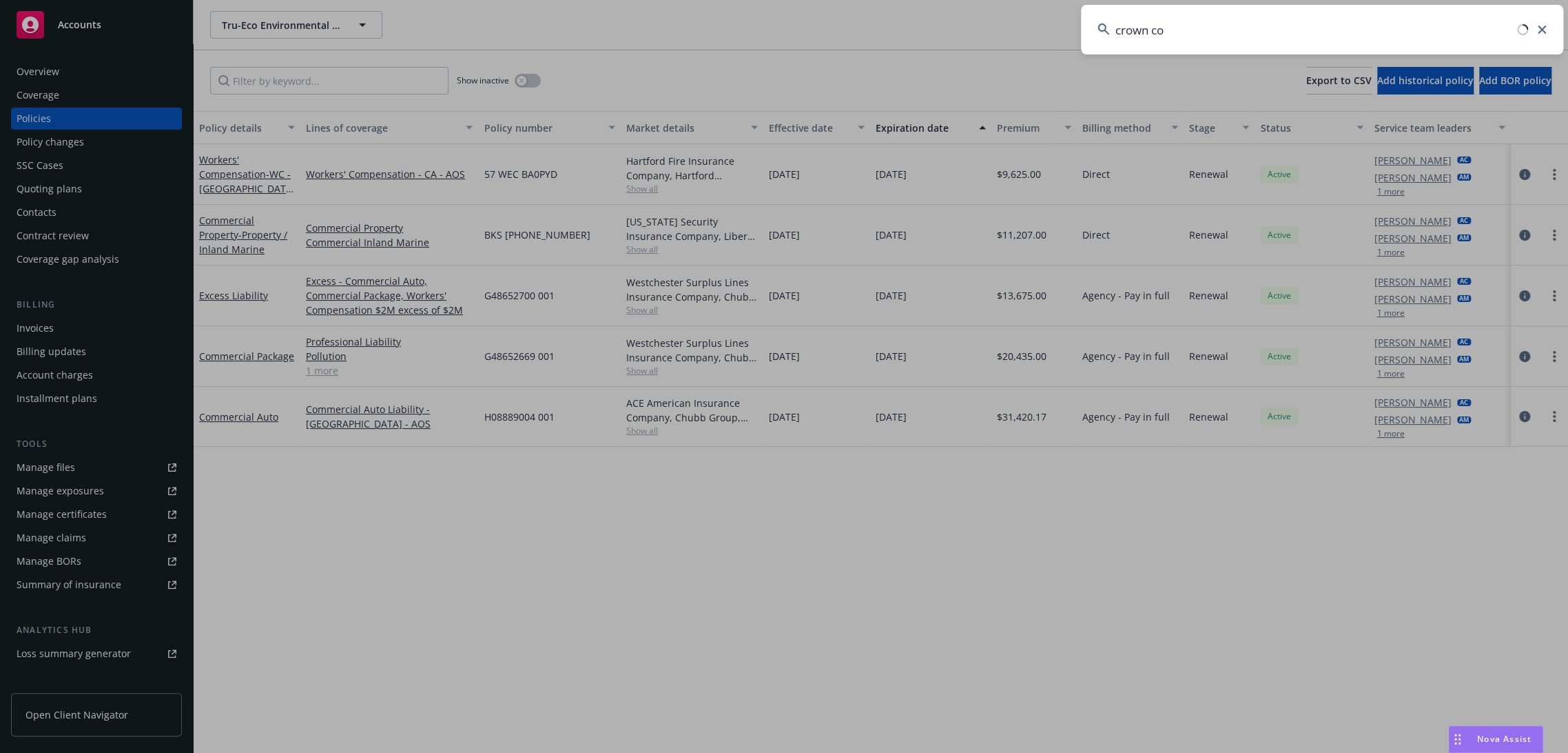
type input "crown con"
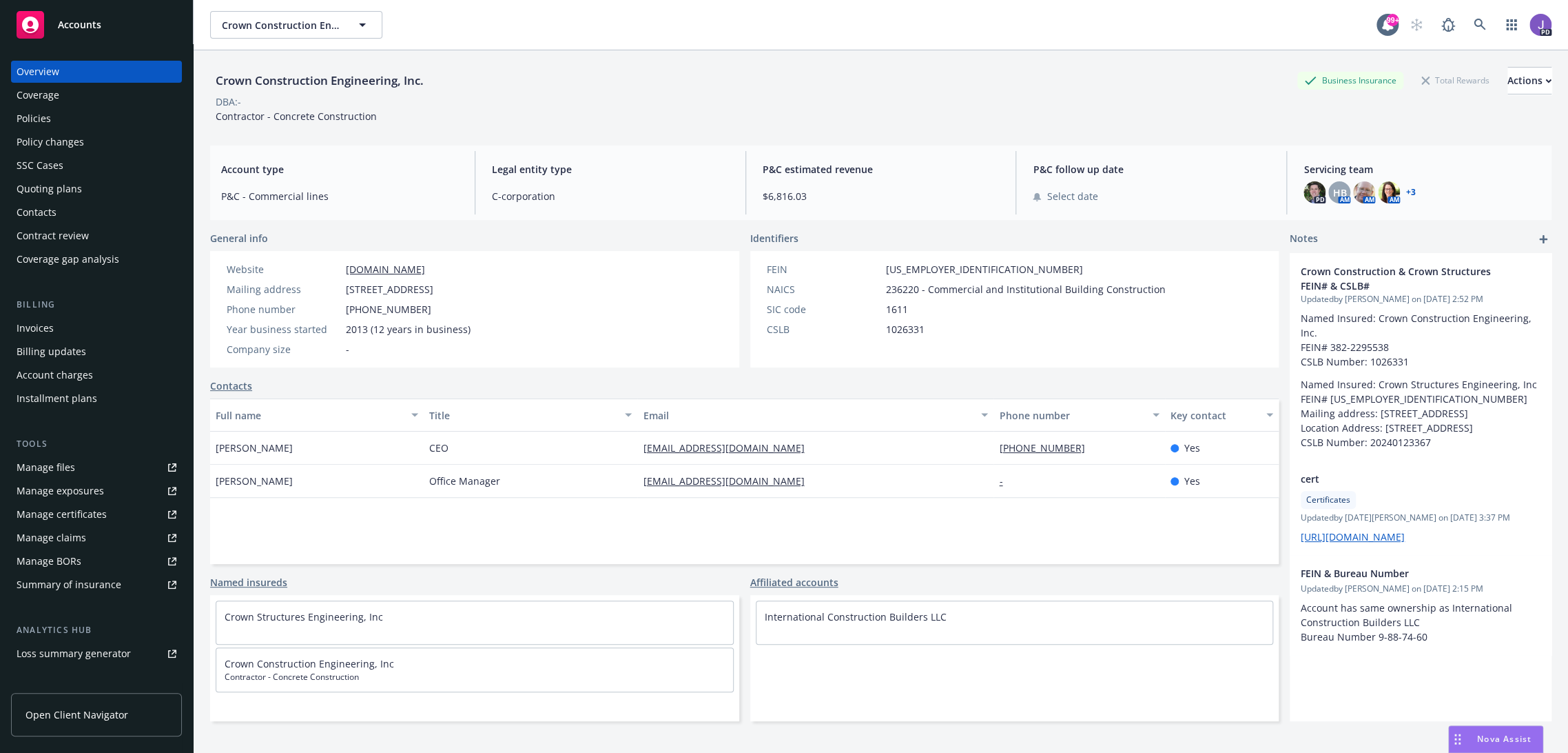
click at [66, 115] on div "Policies" at bounding box center [96, 119] width 159 height 22
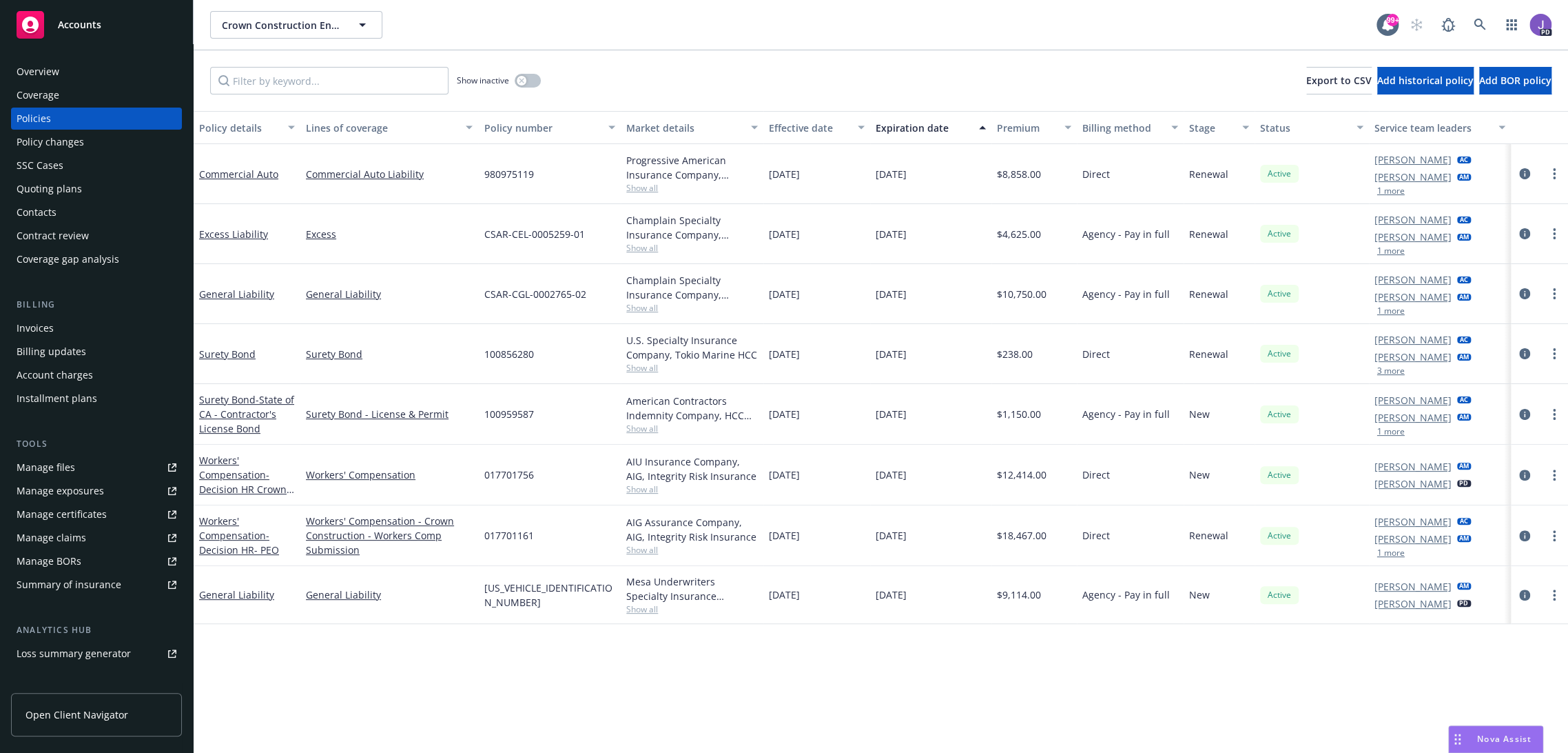
drag, startPoint x: 74, startPoint y: 186, endPoint x: 156, endPoint y: 211, distance: 85.7
click at [74, 186] on div "Quoting plans" at bounding box center [49, 189] width 66 height 22
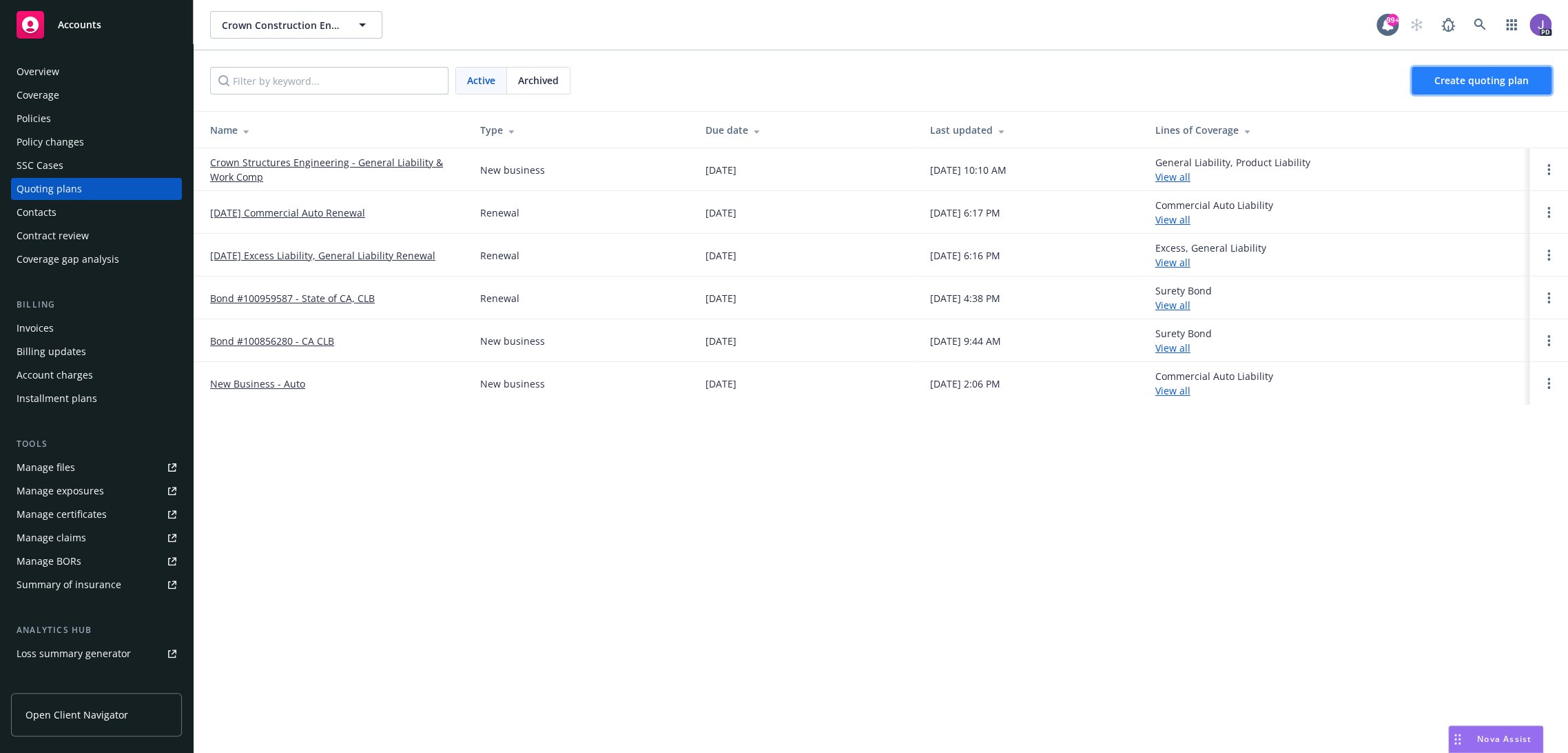
click at [1469, 75] on span "Create quoting plan" at bounding box center [1481, 80] width 95 height 13
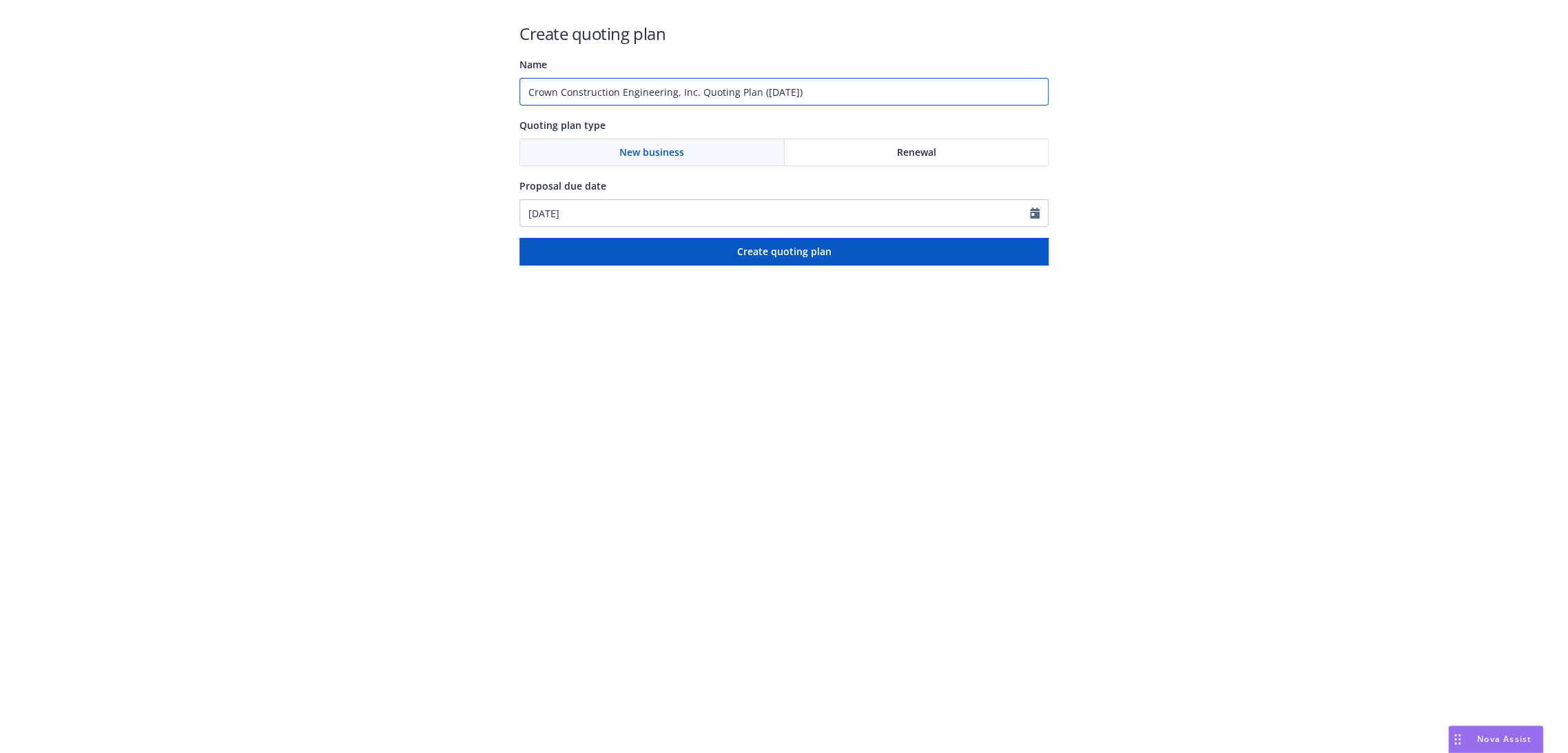
click at [582, 91] on input "Crown Construction Engineering, Inc. Quoting Plan ([DATE])" at bounding box center [784, 91] width 529 height 27
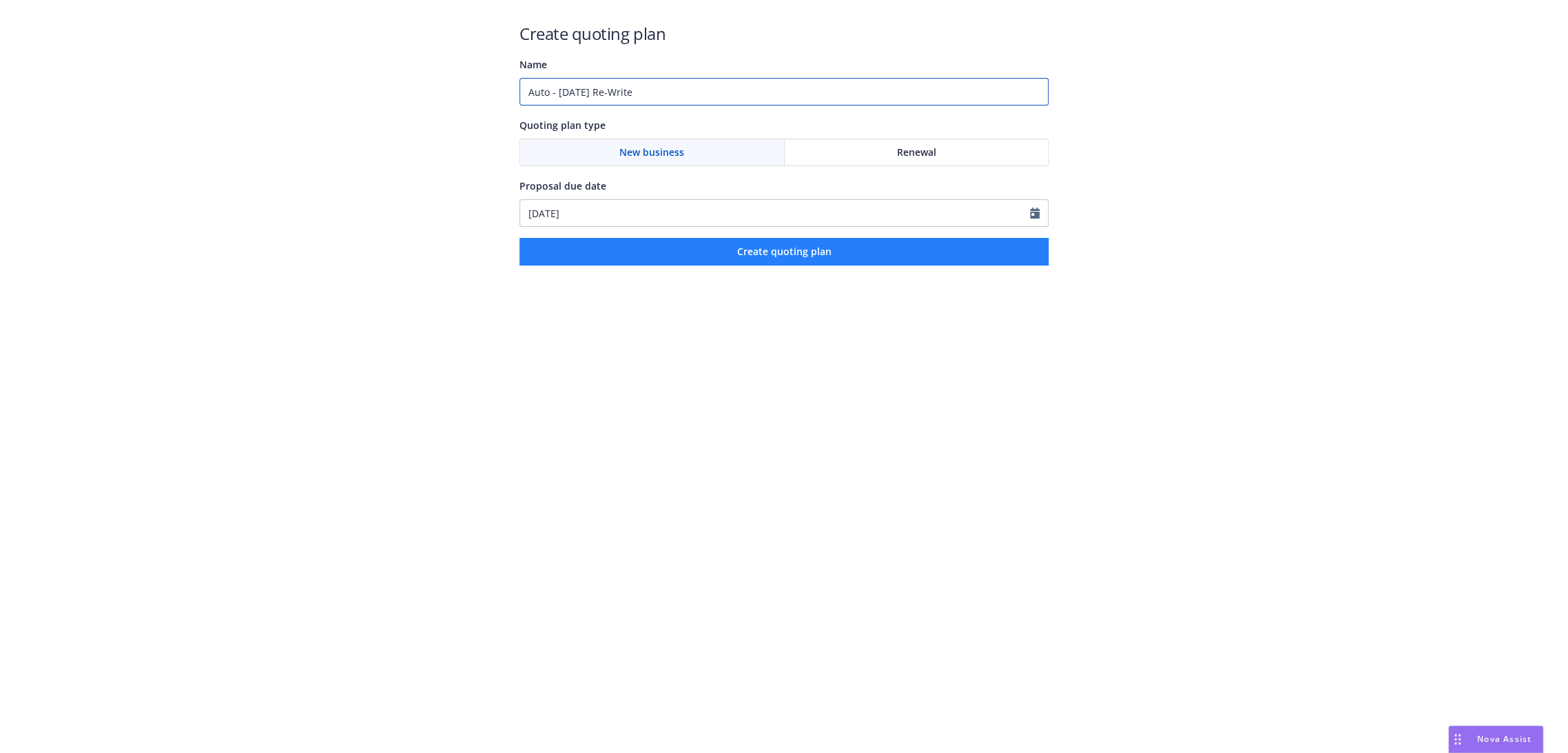
type input "Auto - August 2025 Re-Write"
click at [696, 255] on button "Create quoting plan" at bounding box center [784, 252] width 529 height 27
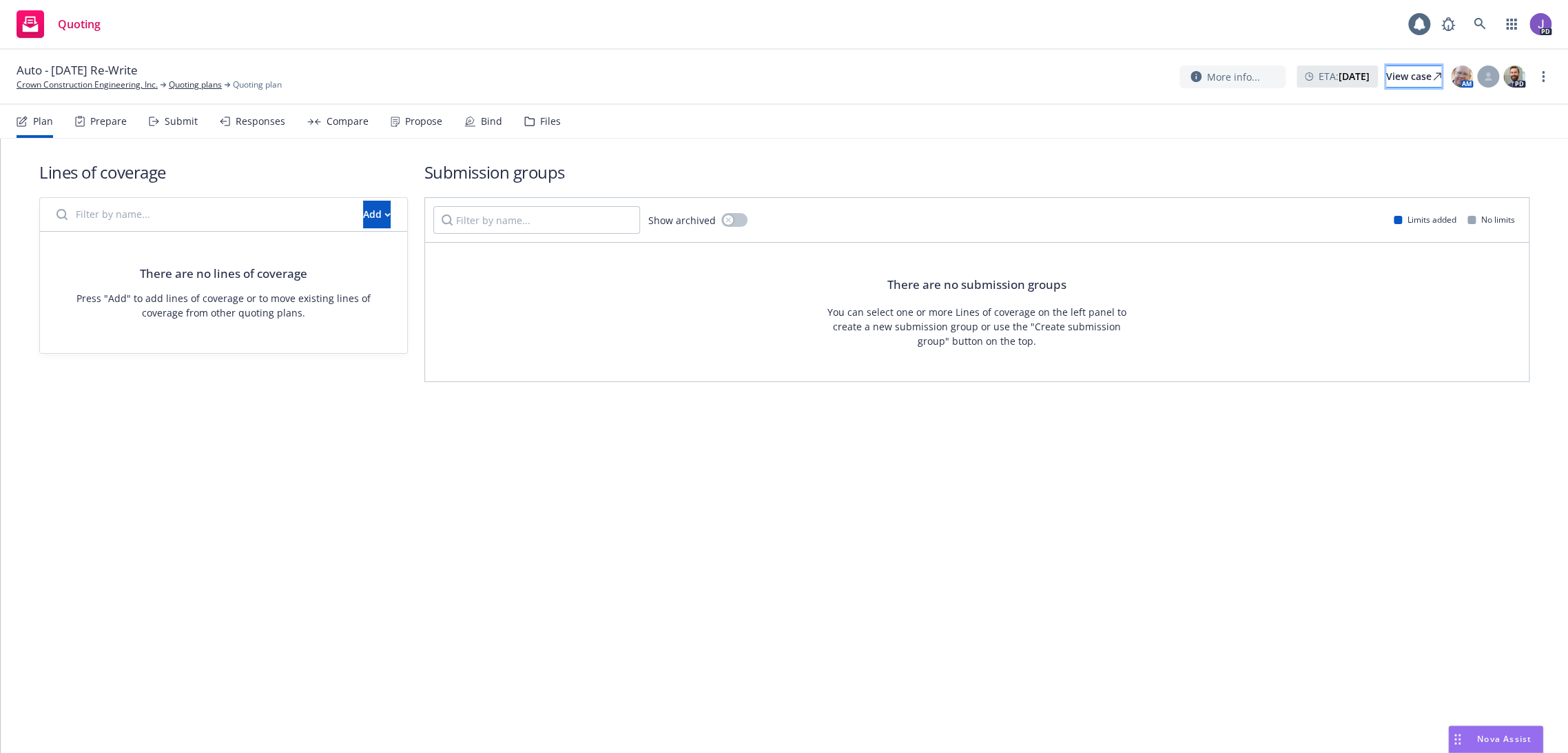
click at [1386, 77] on link "View case" at bounding box center [1413, 77] width 55 height 22
click at [57, 83] on link "Crown Construction Engineering, Inc." at bounding box center [87, 85] width 141 height 13
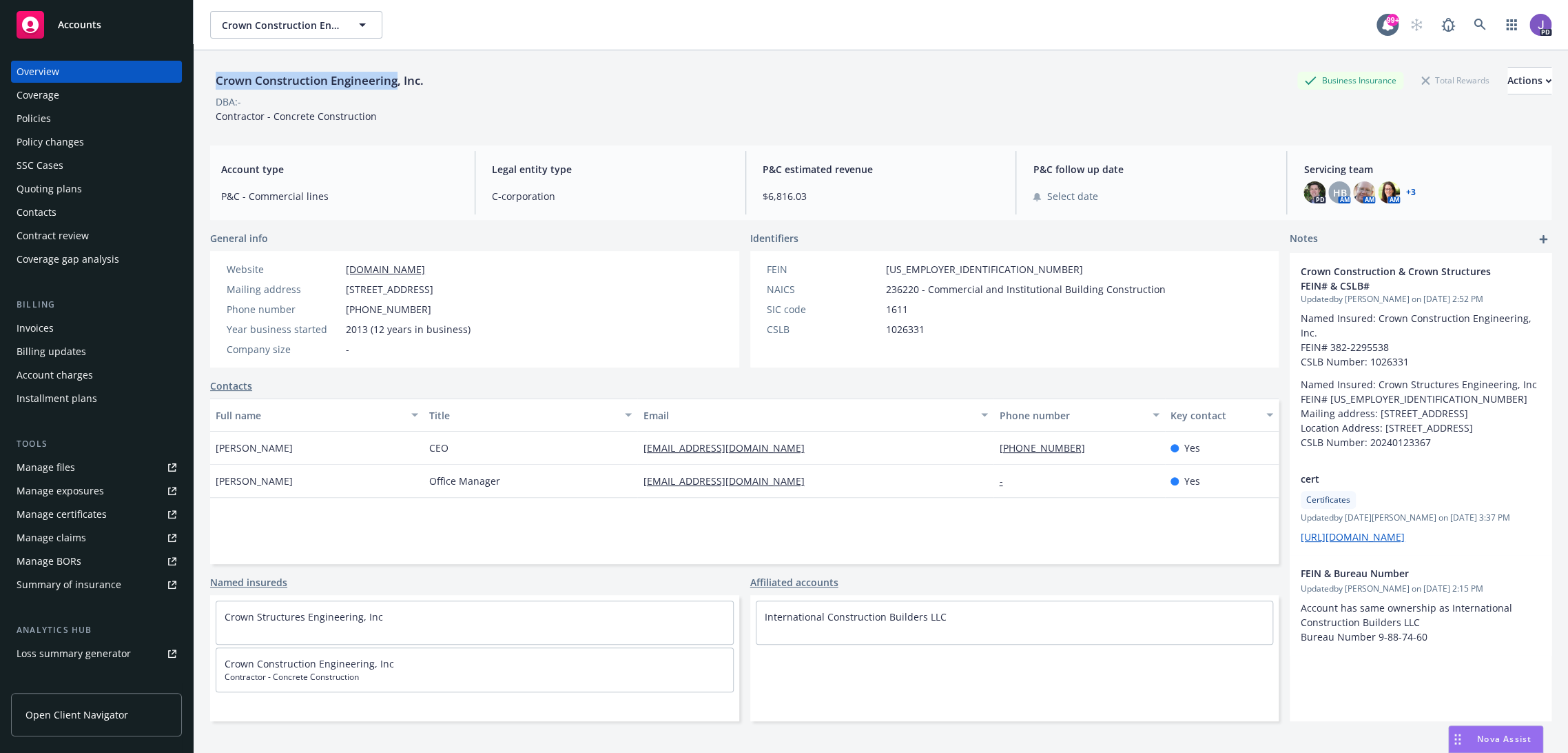
drag, startPoint x: 218, startPoint y: 83, endPoint x: 397, endPoint y: 80, distance: 179.0
click at [397, 80] on div "Crown Construction Engineering, Inc." at bounding box center [320, 81] width 219 height 18
copy div "Crown Construction Engineering"
click at [666, 89] on div "Crown Construction Engineering, Inc. Business Insurance Total Rewards Actions" at bounding box center [881, 80] width 1341 height 27
click at [573, 111] on div "Crown Construction Engineering, Inc. Business Insurance Total Rewards Actions D…" at bounding box center [881, 95] width 1341 height 57
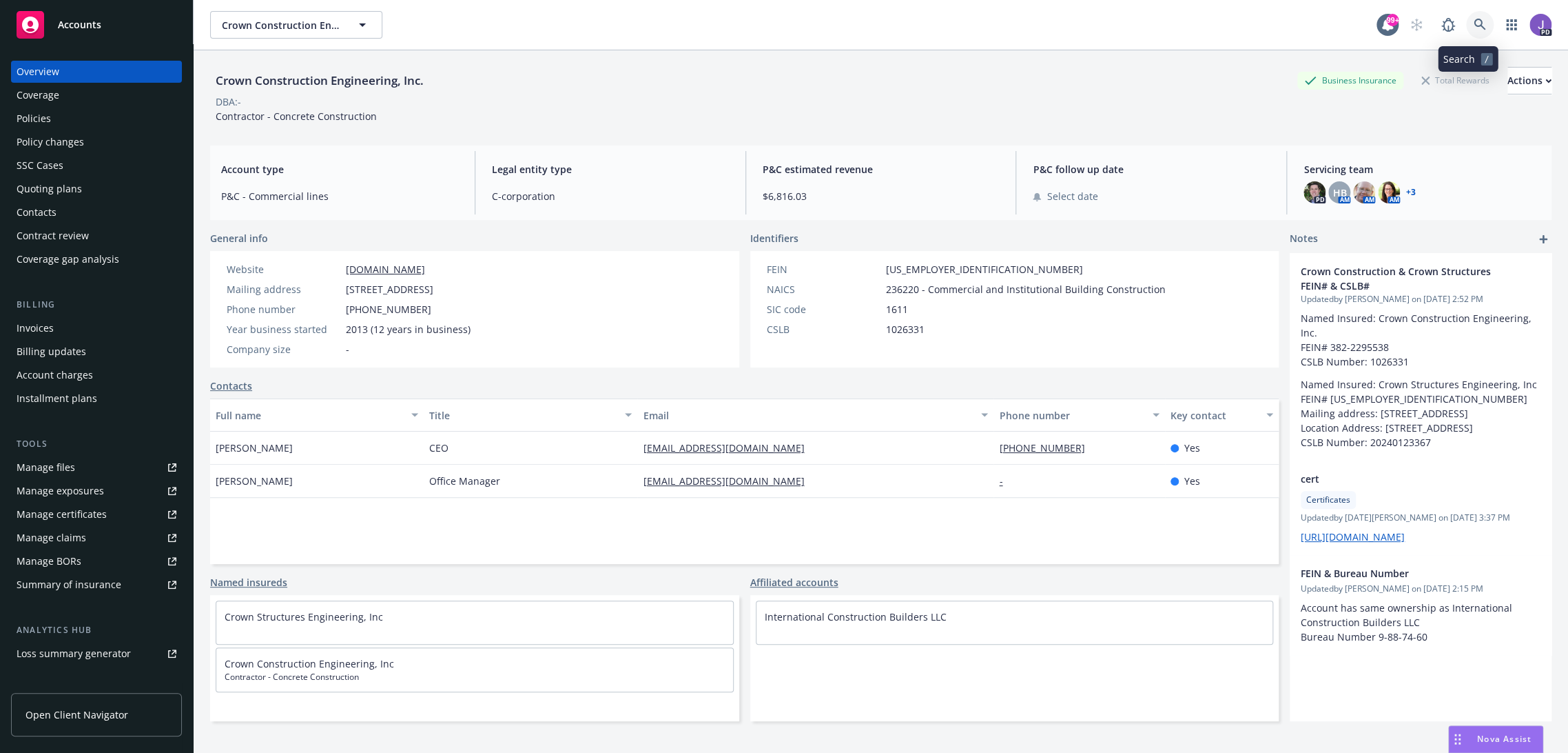
click at [1473, 22] on icon at bounding box center [1479, 24] width 12 height 12
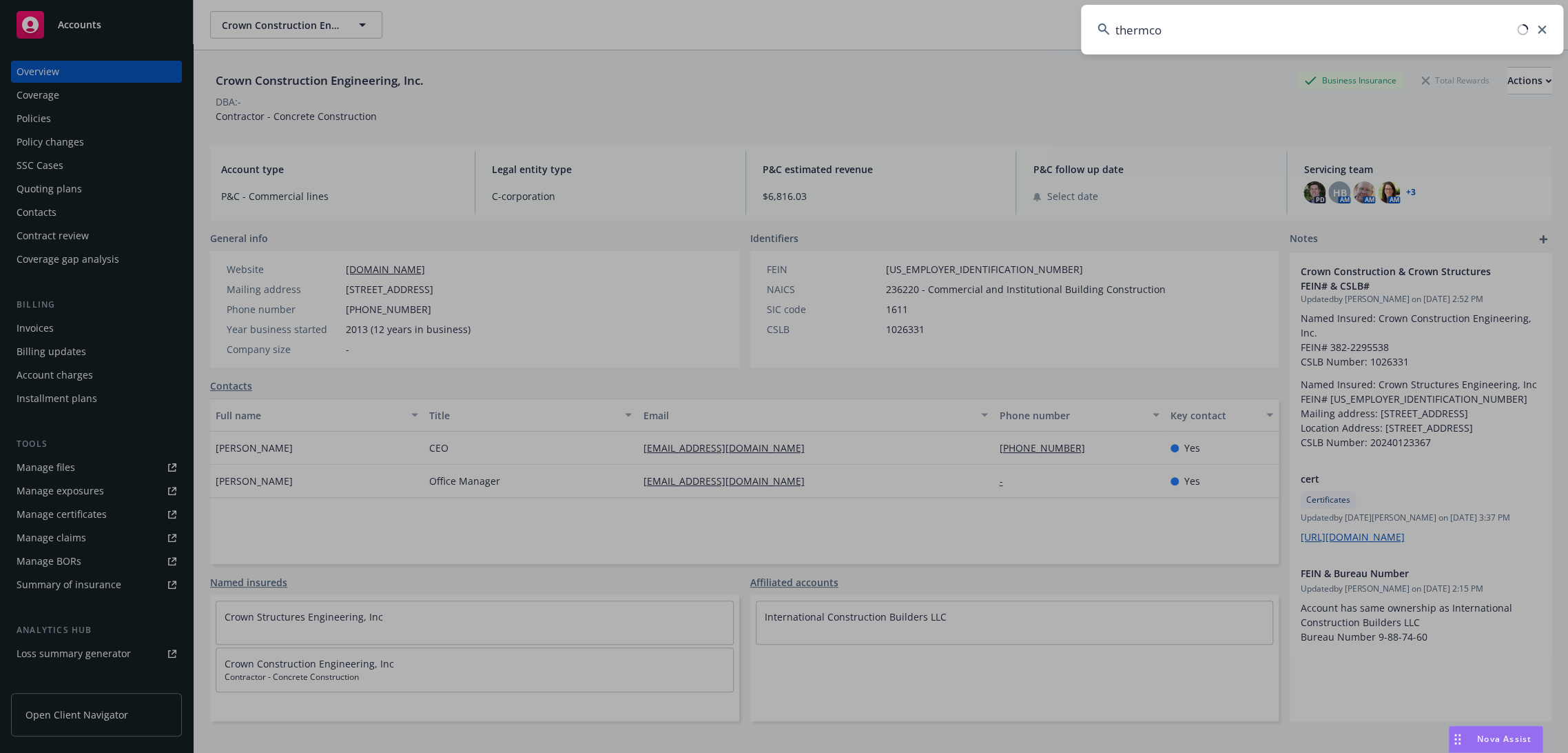
type input "thermcon"
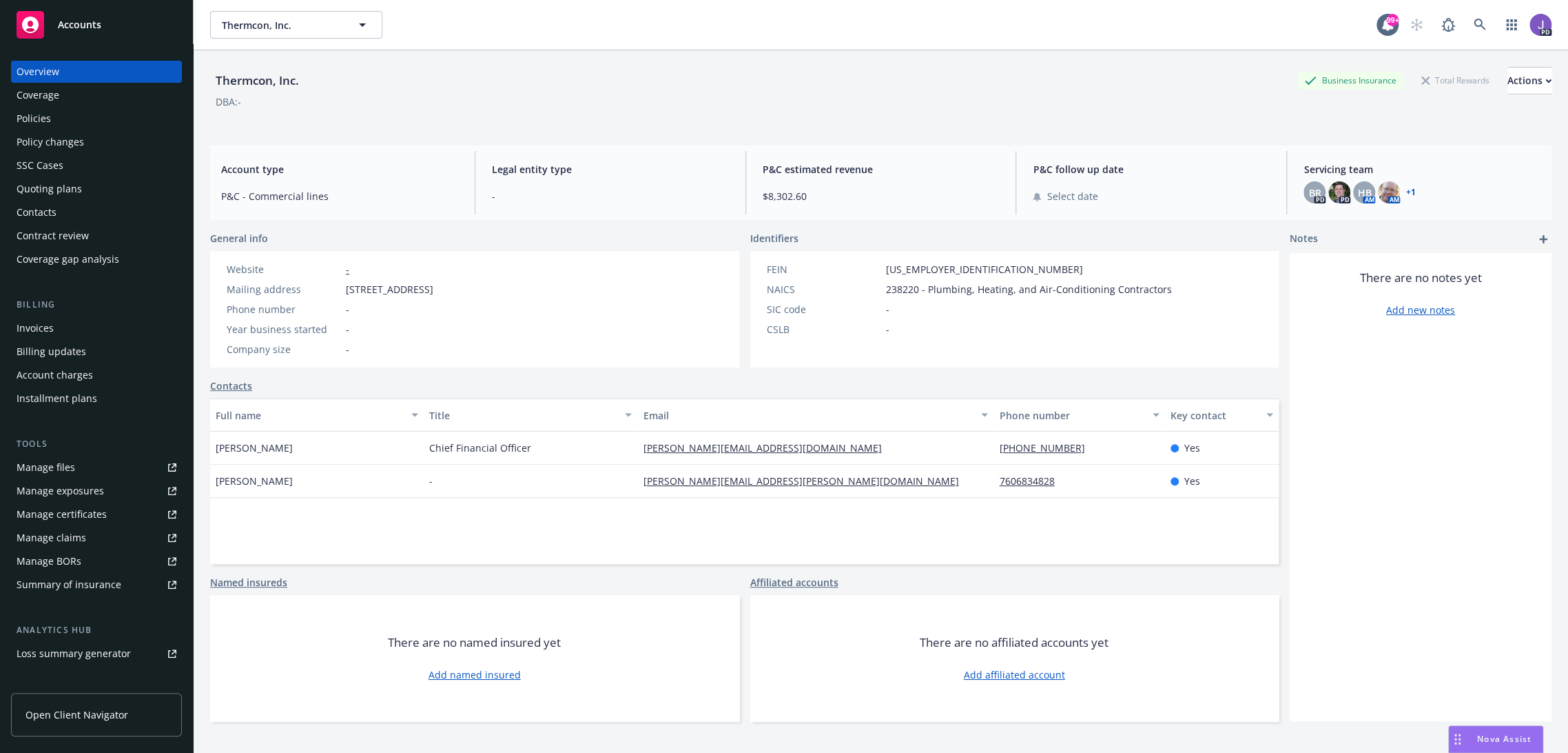
click at [34, 119] on div "Policies" at bounding box center [34, 119] width 35 height 22
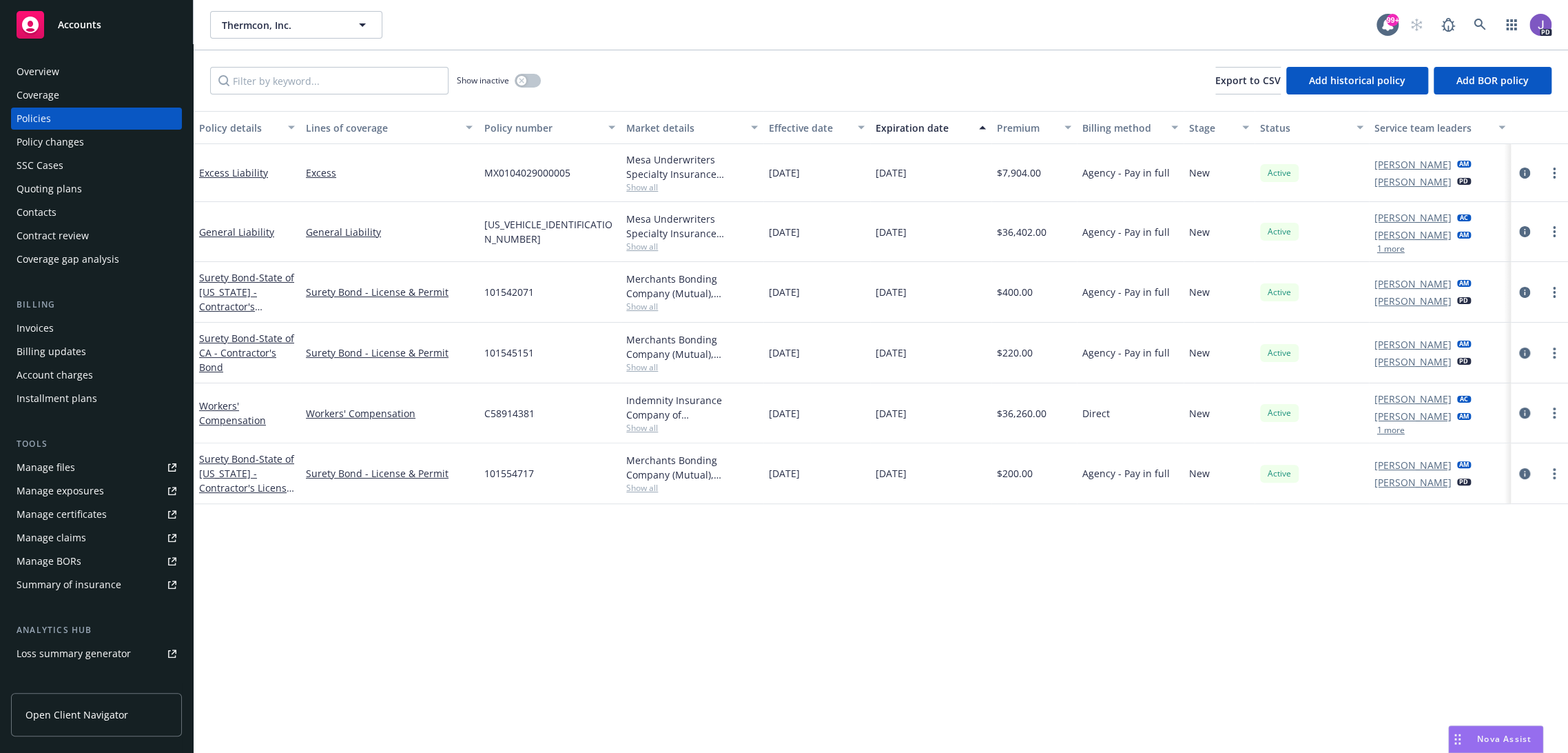
click at [544, 169] on span "MX0104029000005" at bounding box center [527, 172] width 87 height 15
click at [543, 169] on span "MX0104029000005" at bounding box center [527, 172] width 87 height 15
copy span "MX0104029000005"
click at [1519, 171] on icon "circleInformation" at bounding box center [1524, 173] width 11 height 11
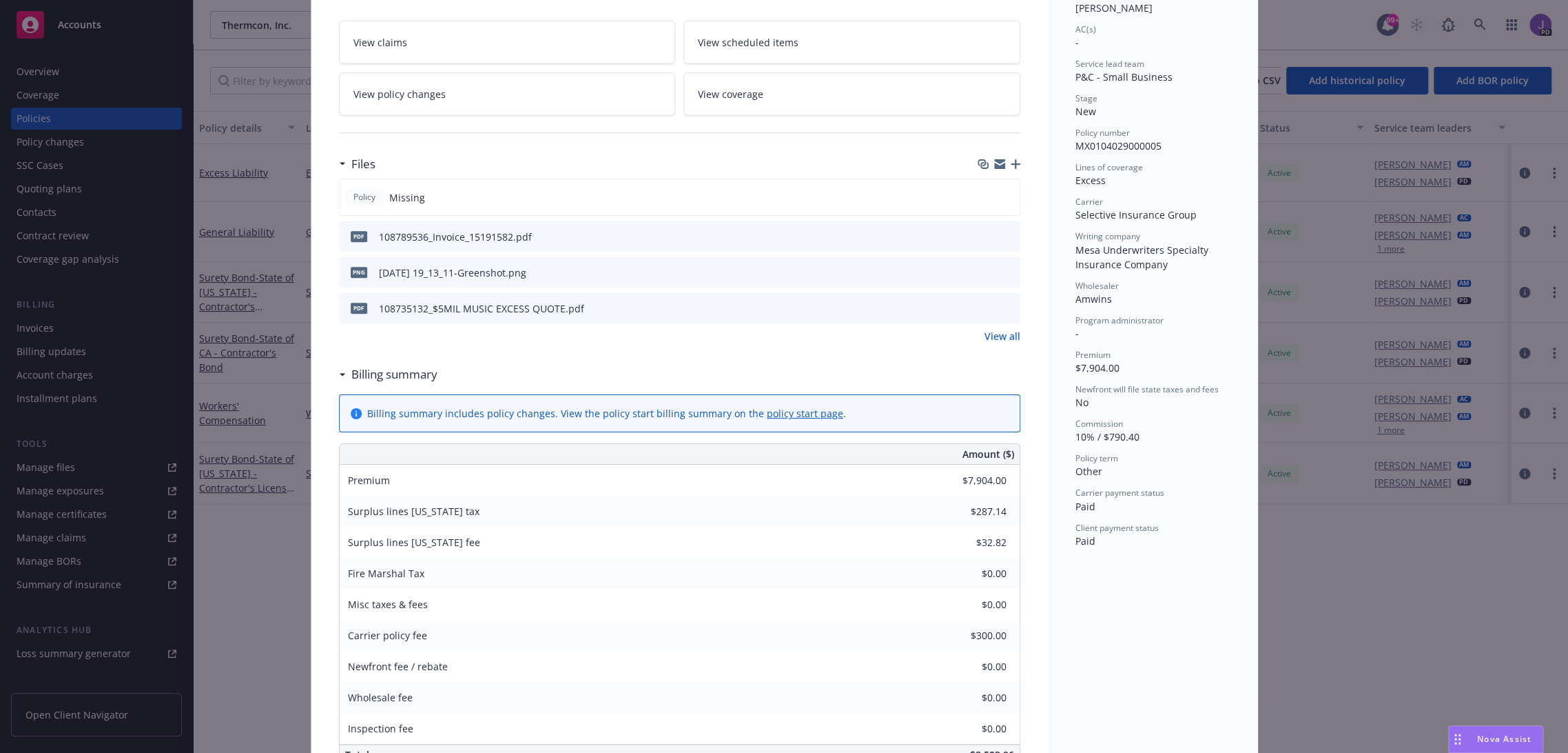
scroll to position [153, 0]
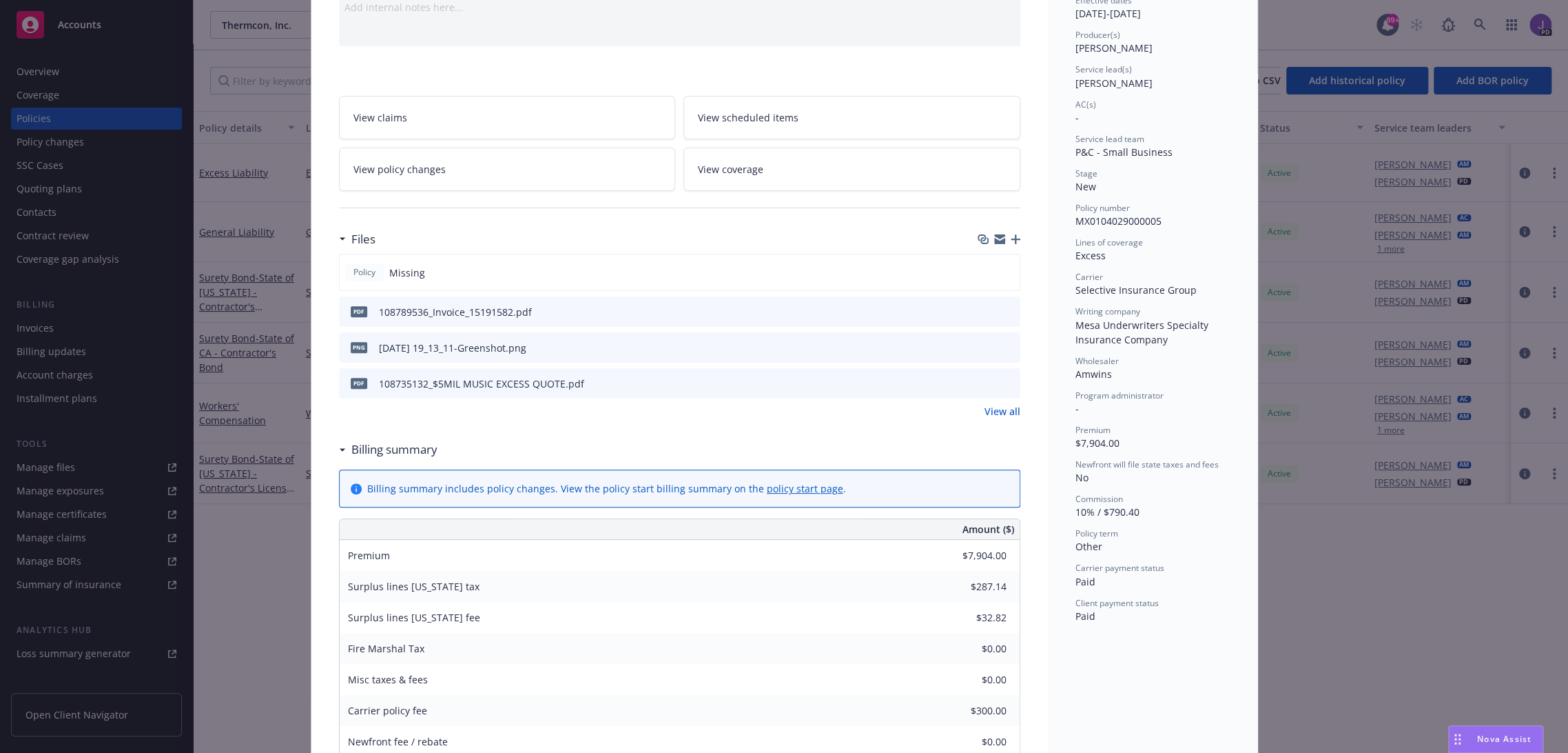
click at [1010, 234] on icon "button" at bounding box center [1015, 239] width 10 height 10
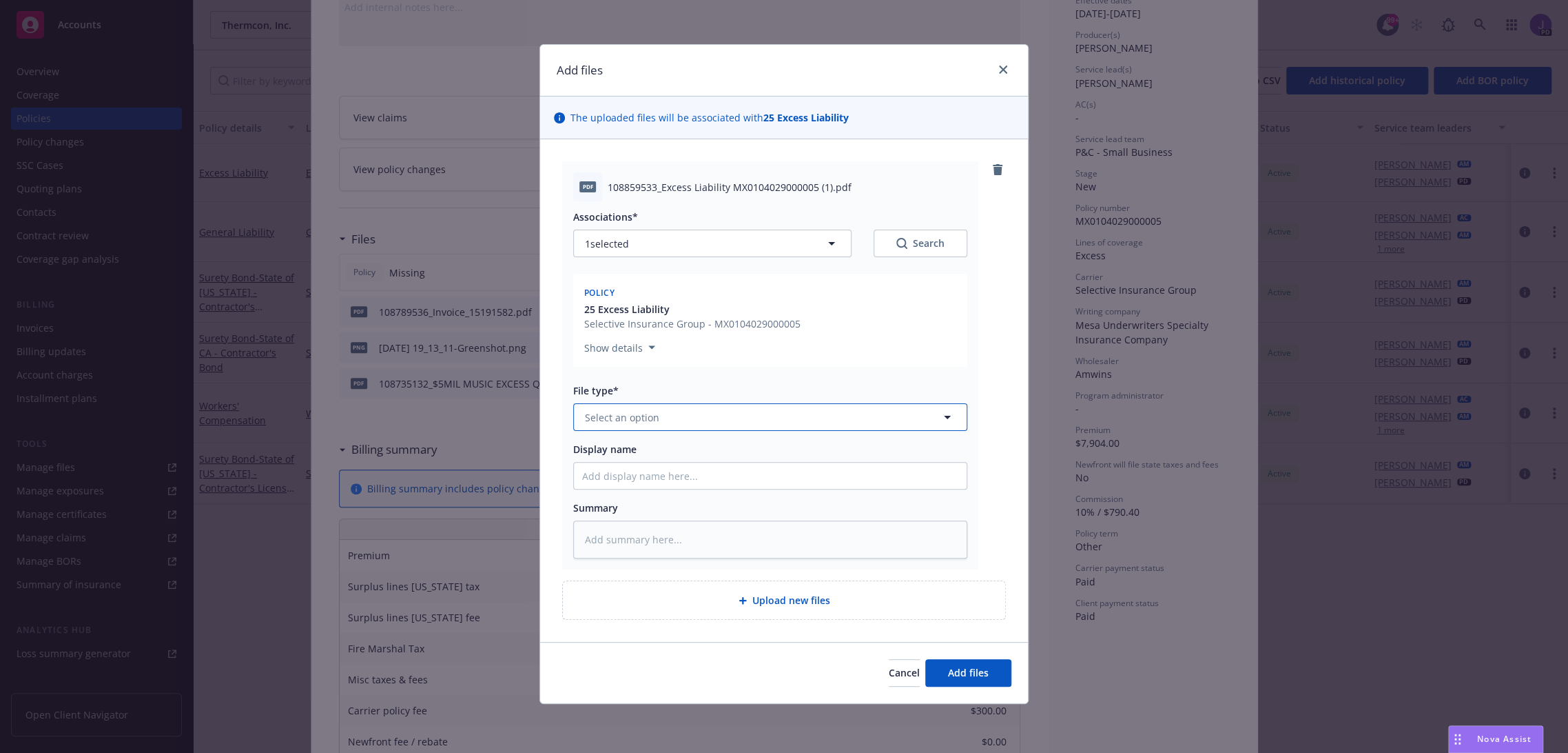
click at [672, 418] on button "Select an option" at bounding box center [770, 417] width 395 height 27
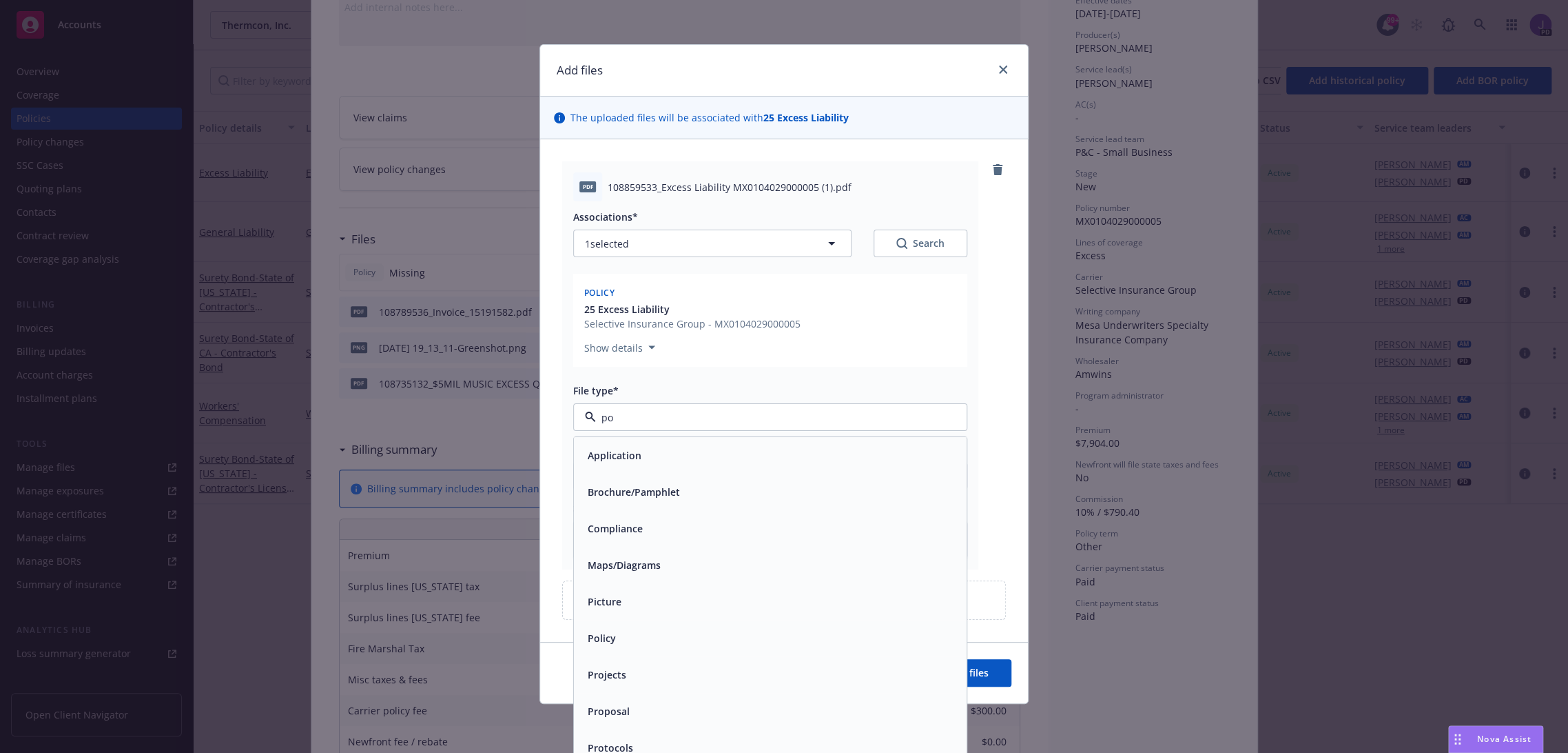
type input "pol"
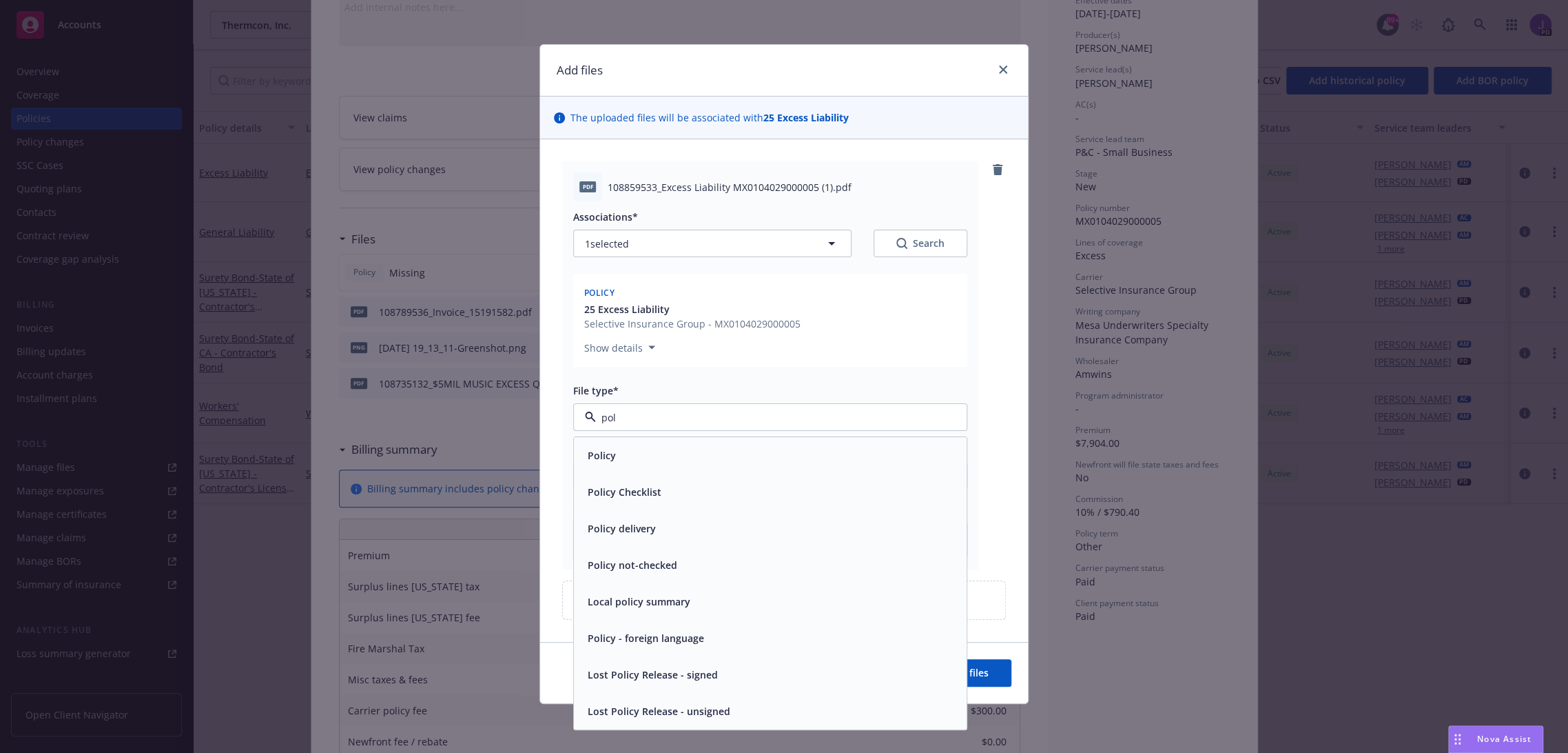
click at [637, 459] on div "Policy" at bounding box center [770, 455] width 376 height 20
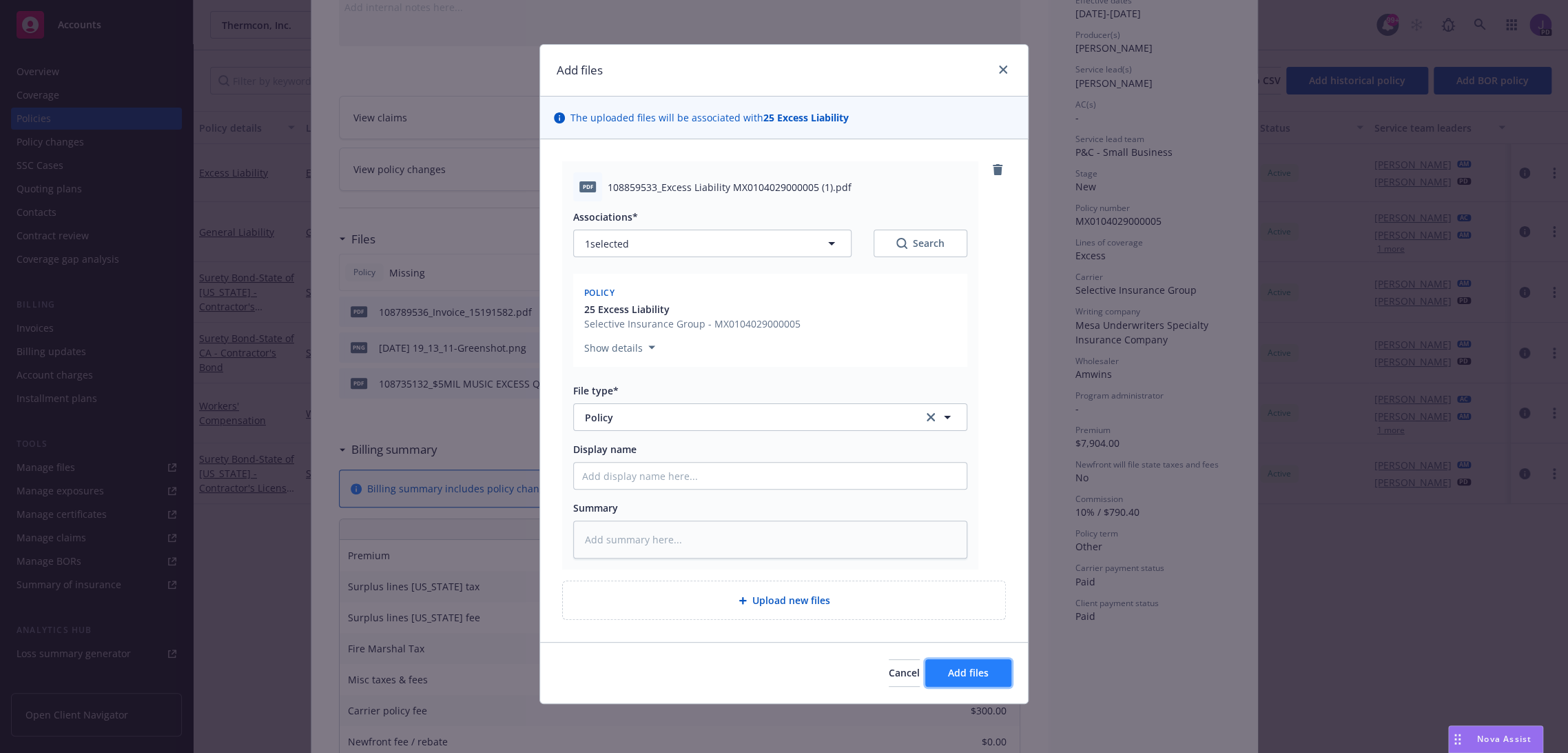
click at [955, 672] on span "Add files" at bounding box center [968, 672] width 41 height 13
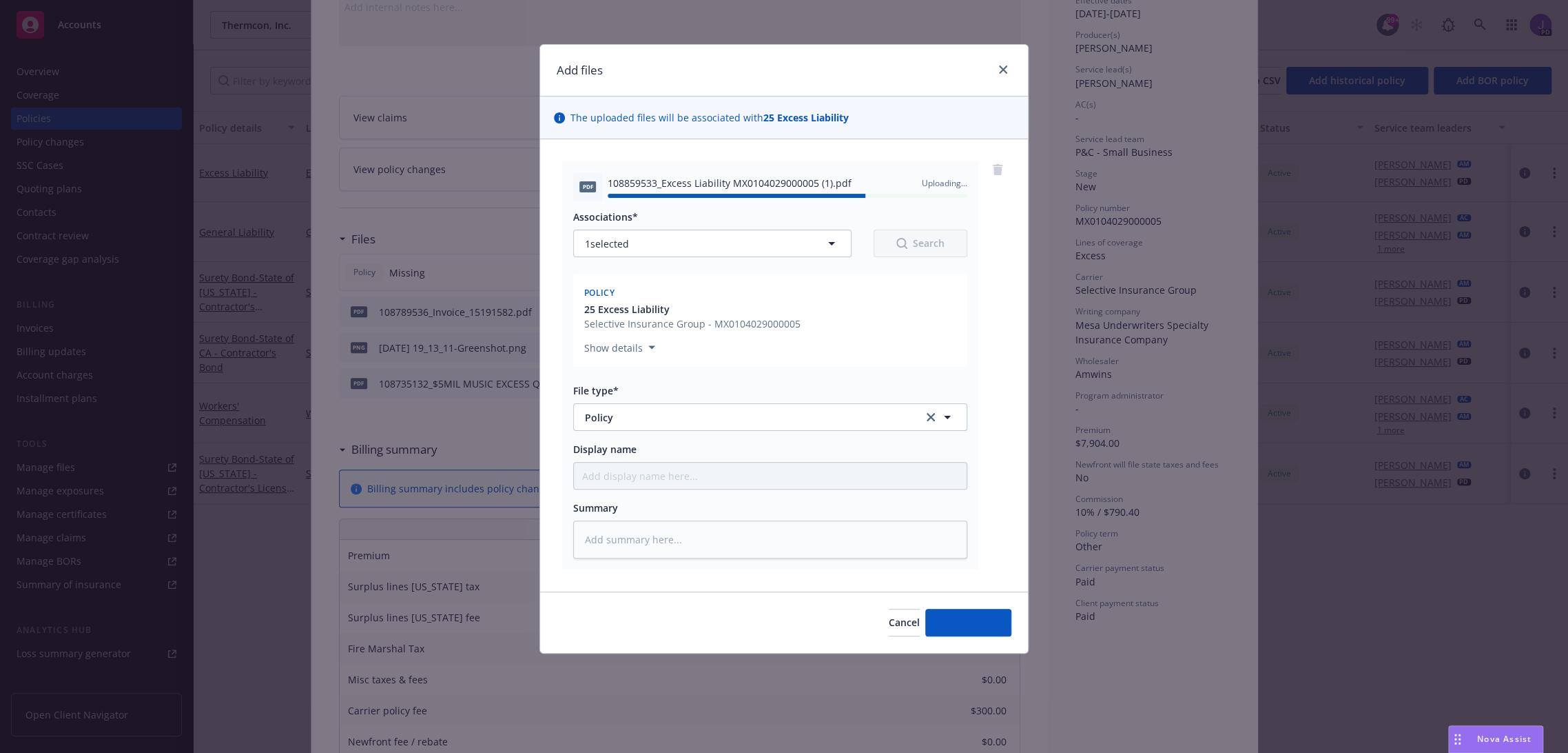
type textarea "x"
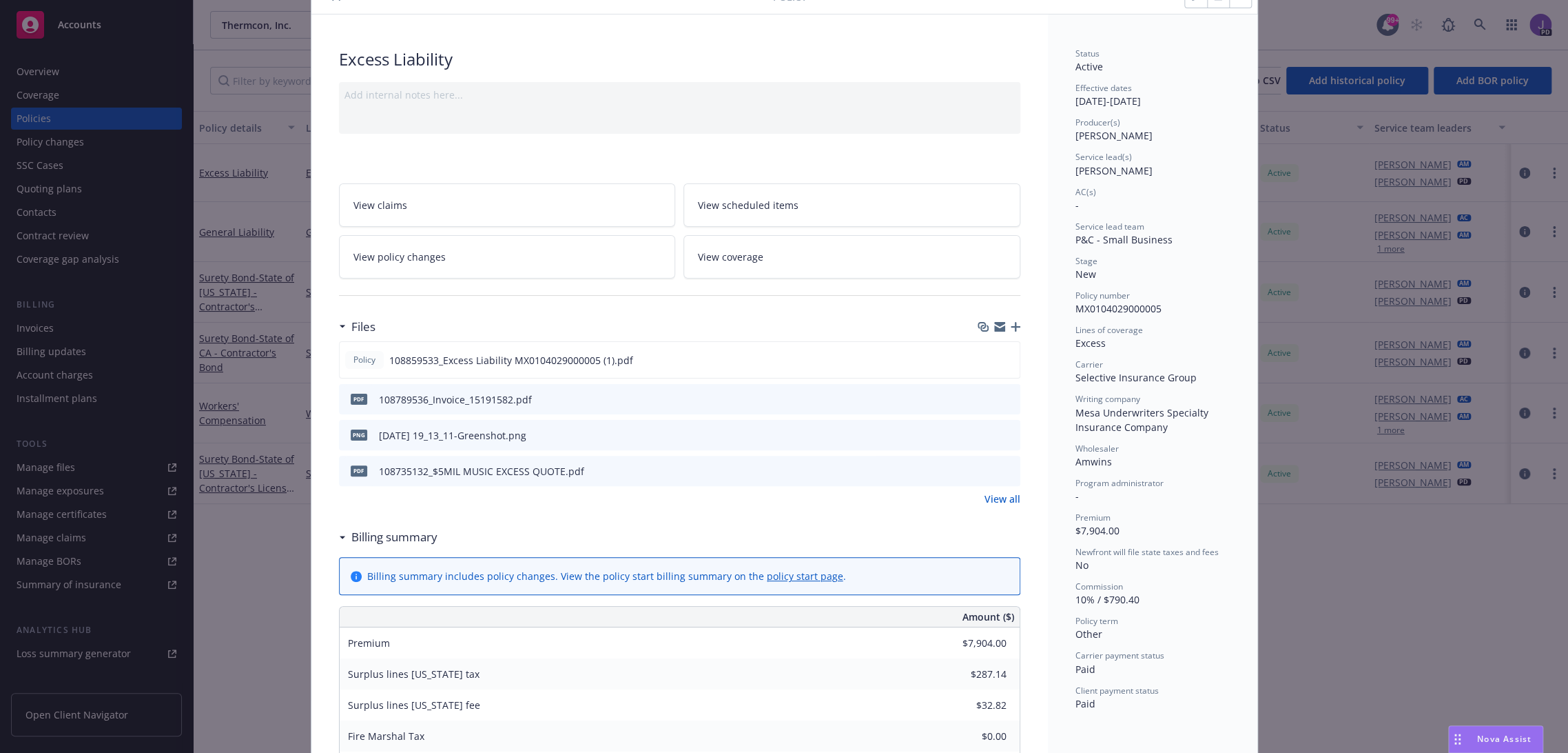
scroll to position [0, 0]
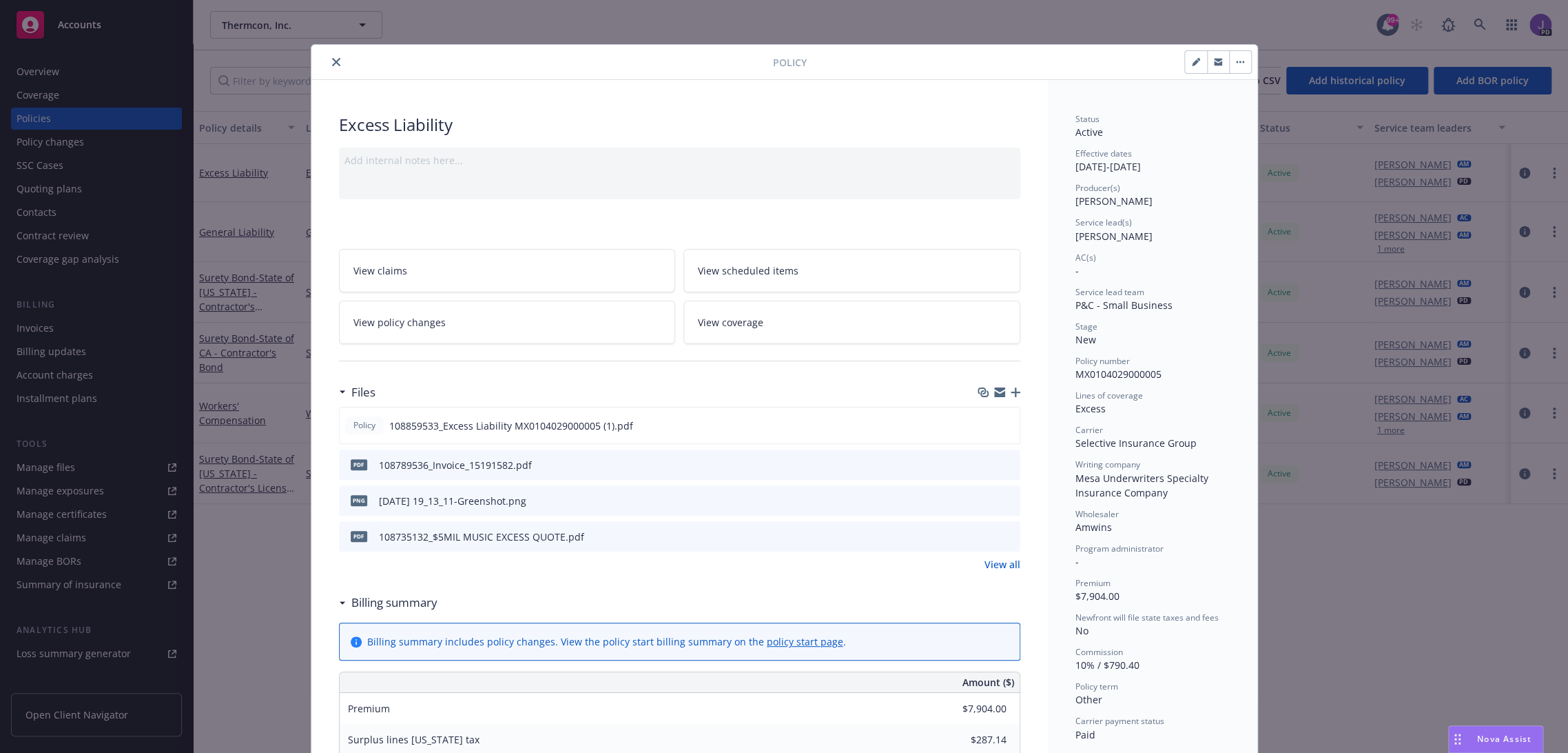
click at [328, 57] on button "close" at bounding box center [336, 62] width 16 height 16
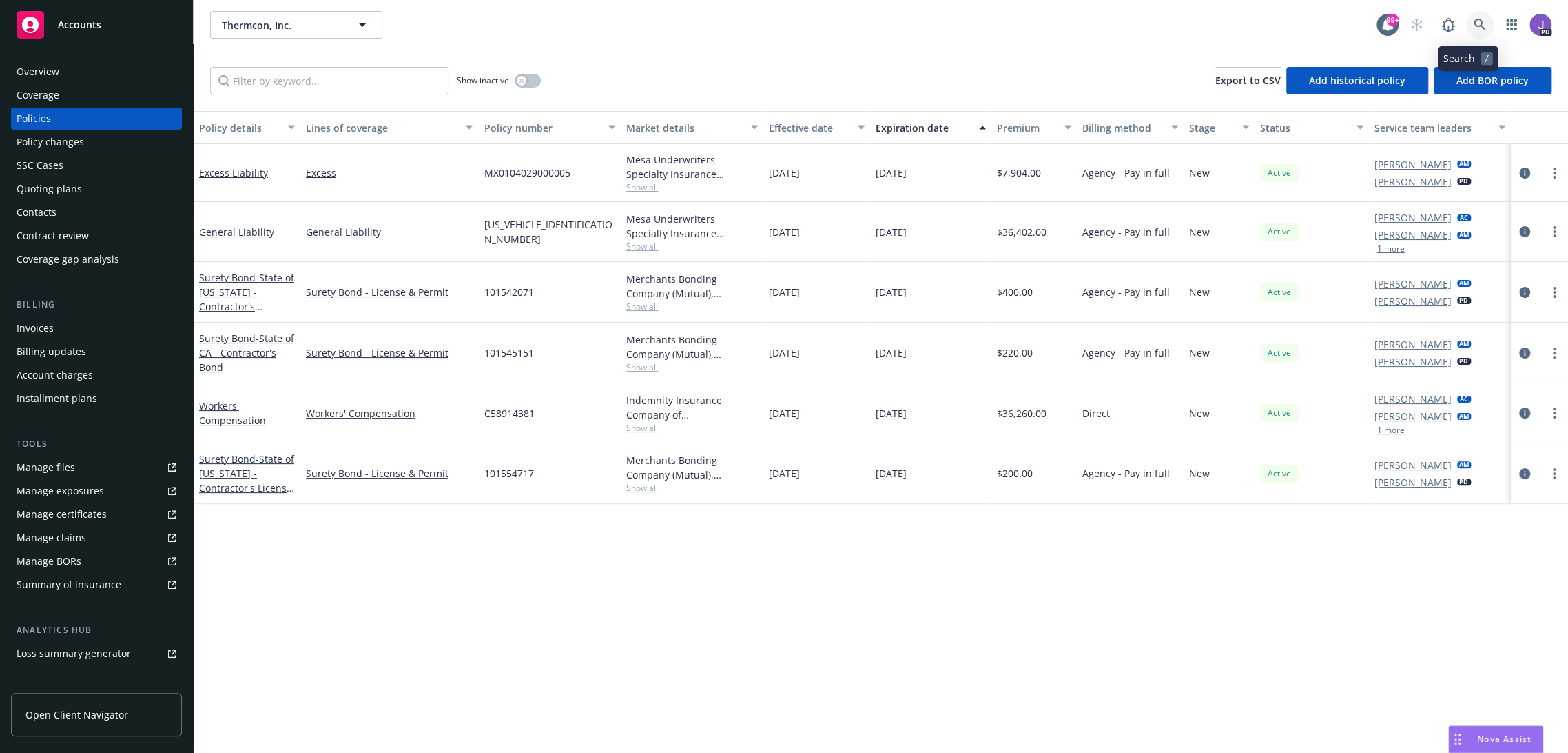
click at [1473, 22] on icon at bounding box center [1480, 25] width 13 height 13
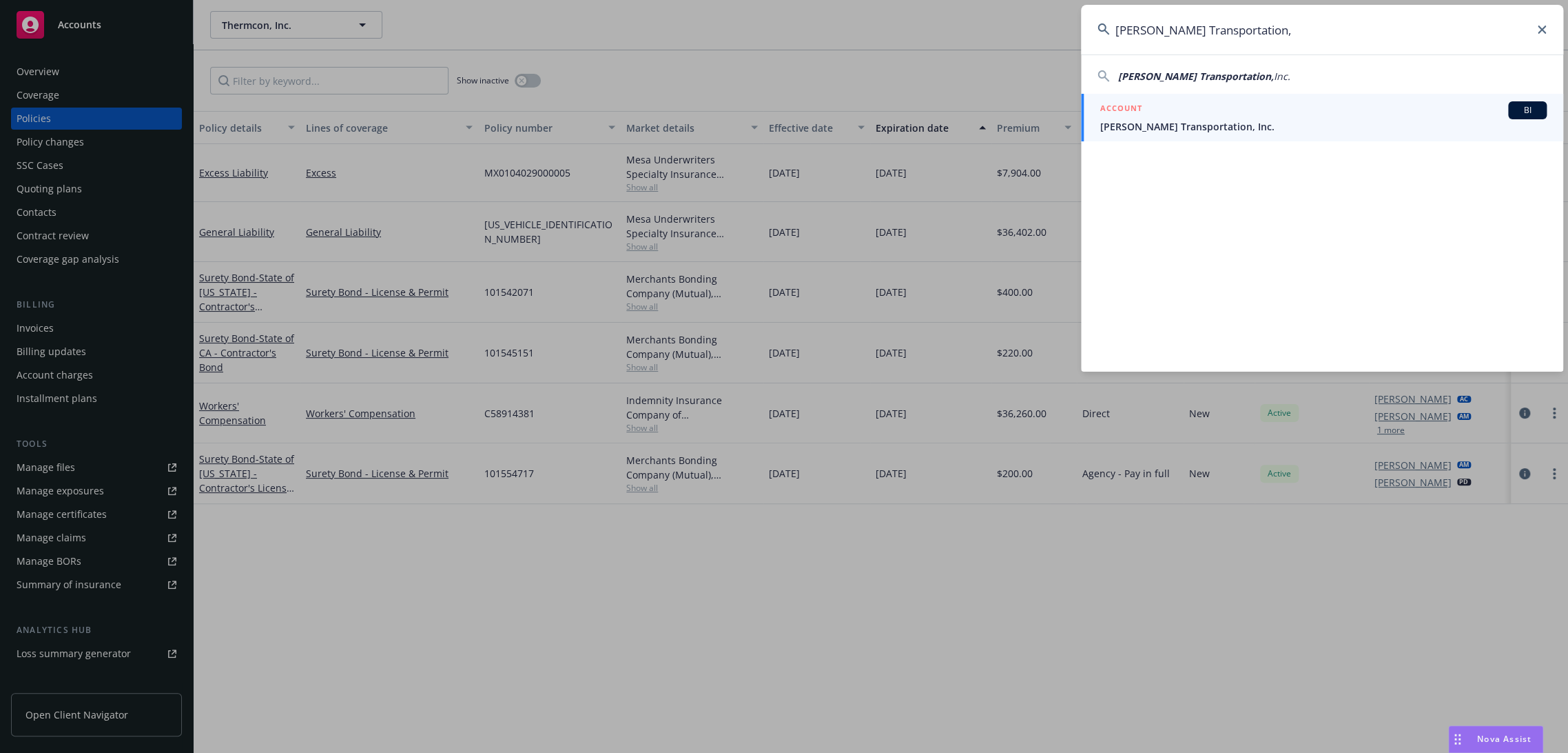
type input "Salazar Transportation,"
click at [1238, 109] on div "ACCOUNT BI" at bounding box center [1324, 110] width 446 height 18
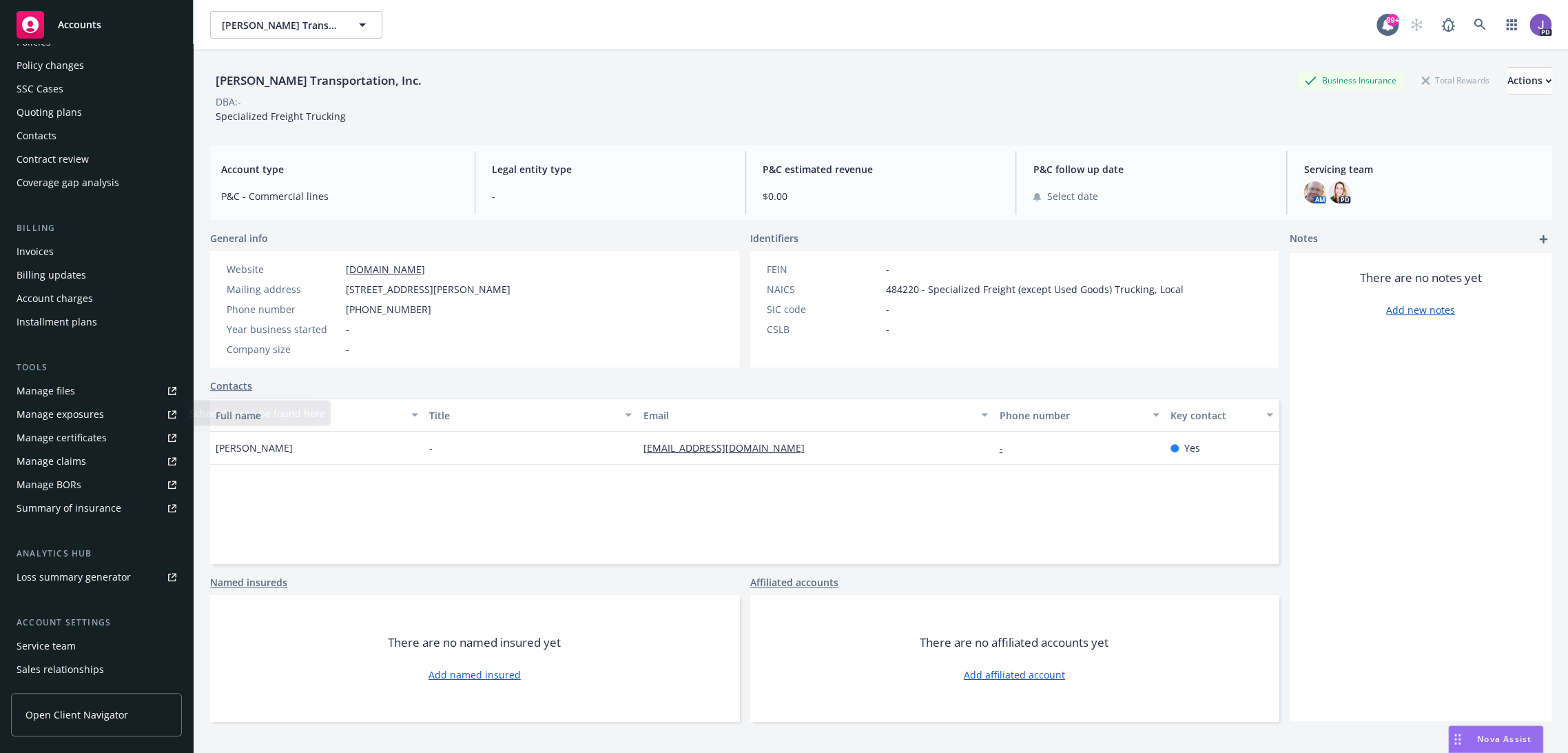
scroll to position [145, 0]
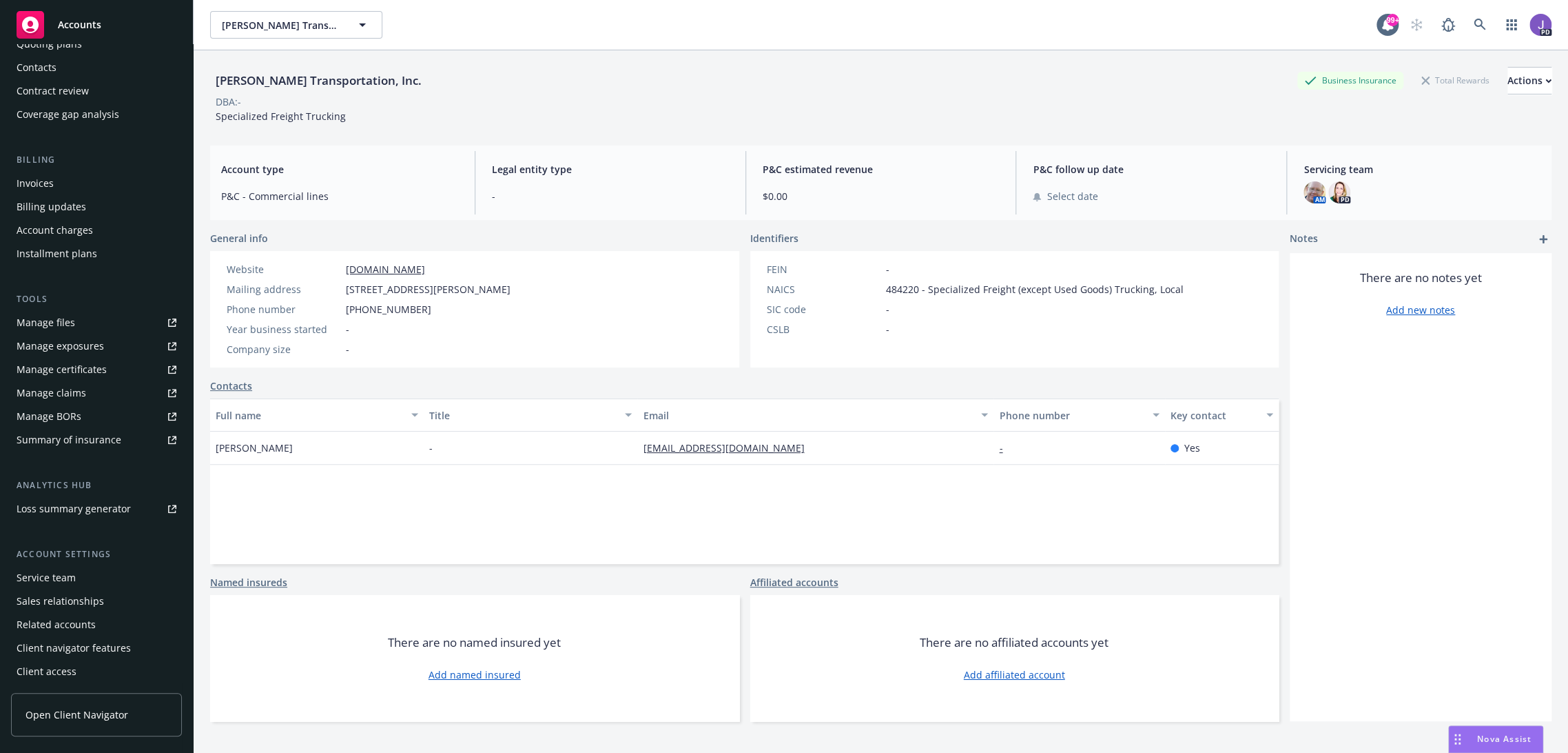
click at [54, 586] on div "Service team" at bounding box center [46, 578] width 59 height 22
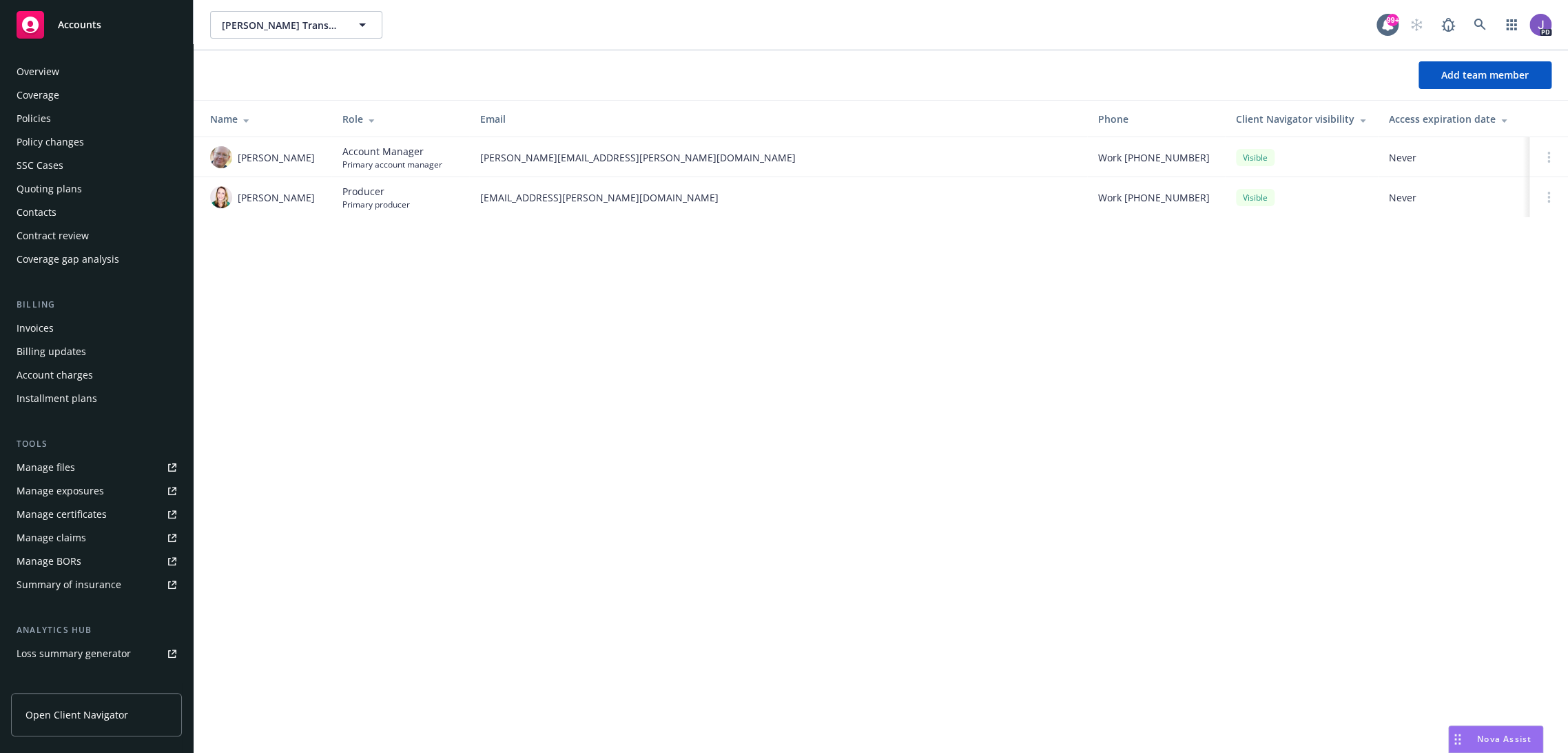
click at [400, 335] on div "Salazar Transportation, Inc. Salazar Transportation, Inc. 99+ PD Add team membe…" at bounding box center [880, 376] width 1375 height 753
click at [60, 77] on div "Overview" at bounding box center [96, 72] width 159 height 22
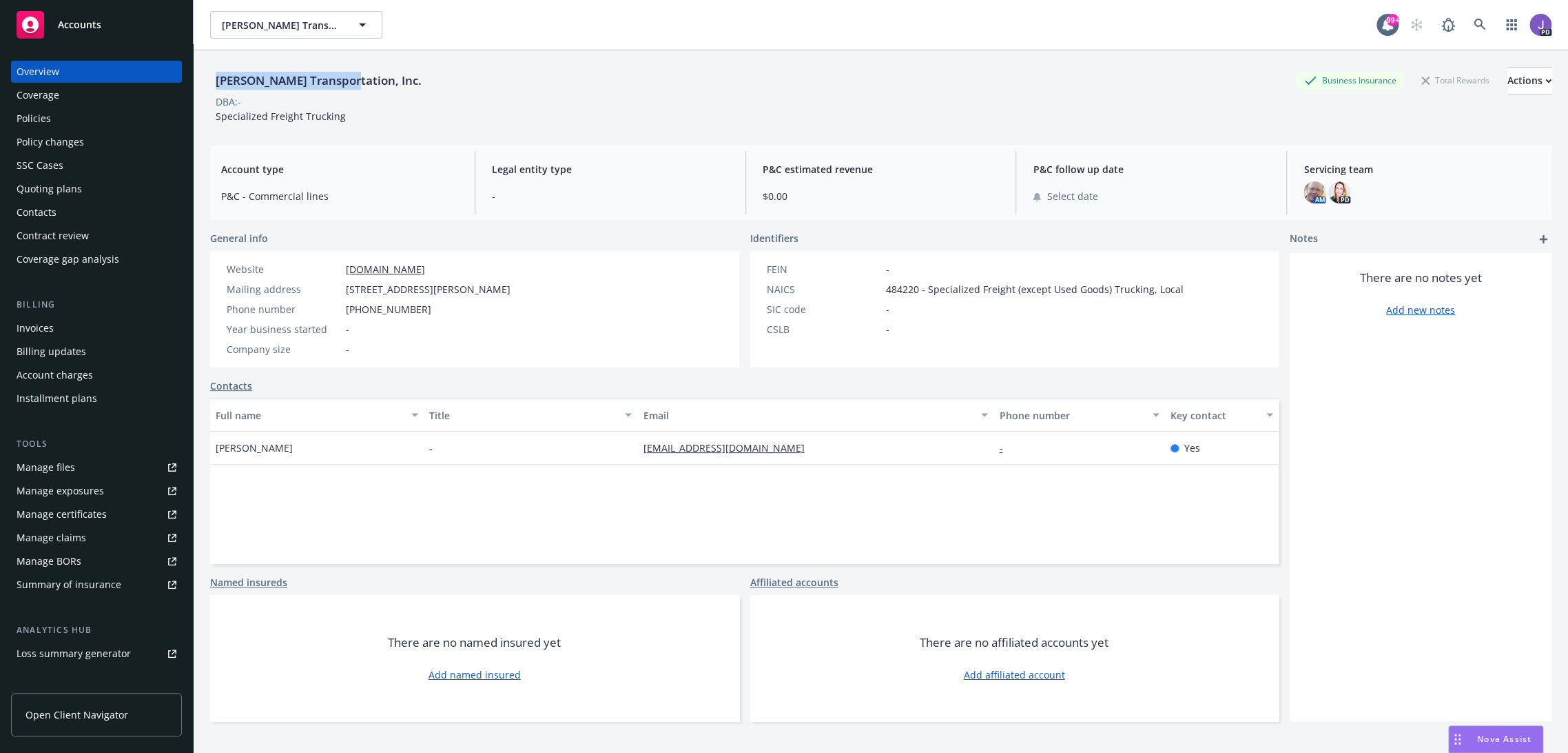
drag, startPoint x: 215, startPoint y: 81, endPoint x: 343, endPoint y: 83, distance: 128.0
click at [343, 83] on div "[PERSON_NAME] Transportation, Inc." at bounding box center [319, 81] width 217 height 18
copy div "[PERSON_NAME] Transportation"
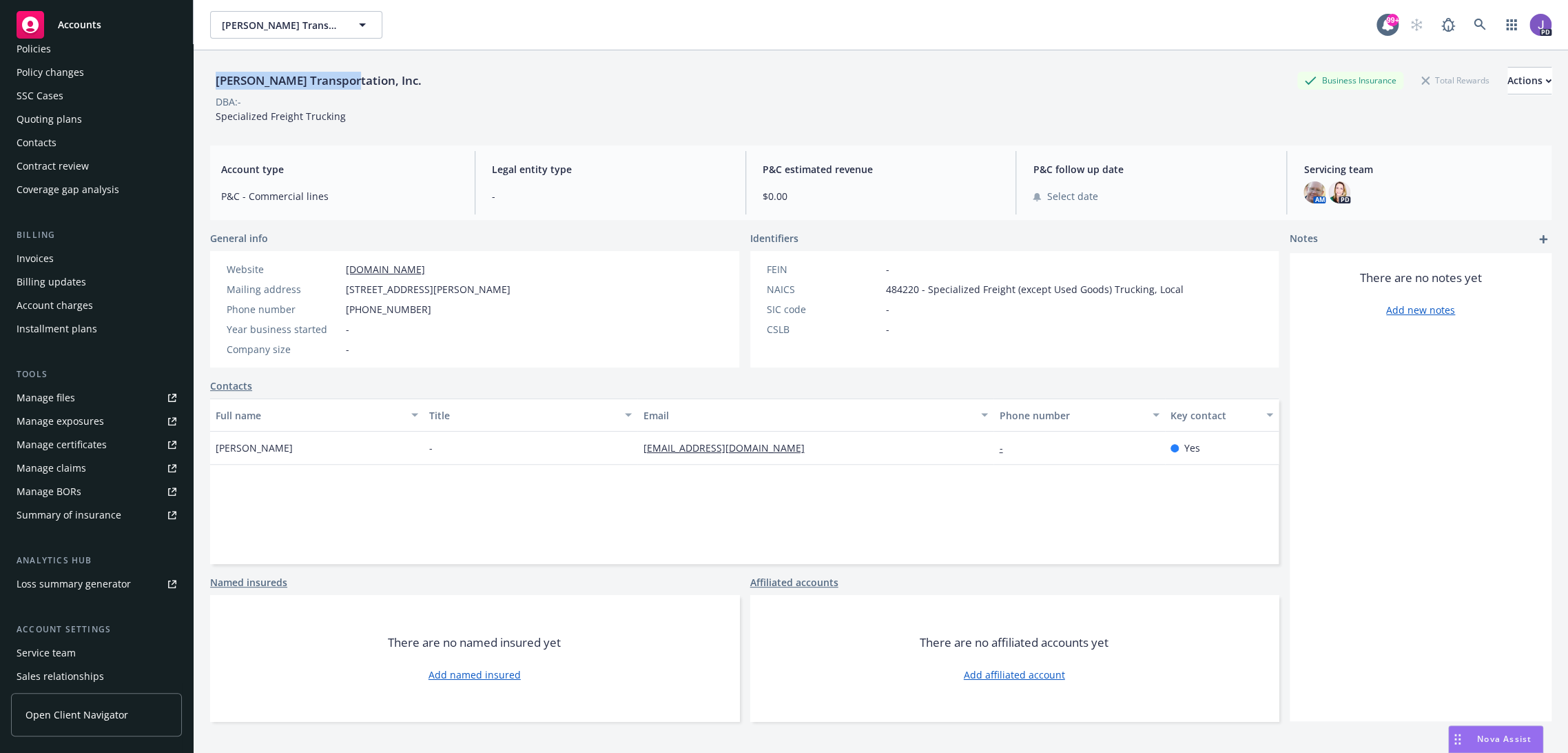
scroll to position [145, 0]
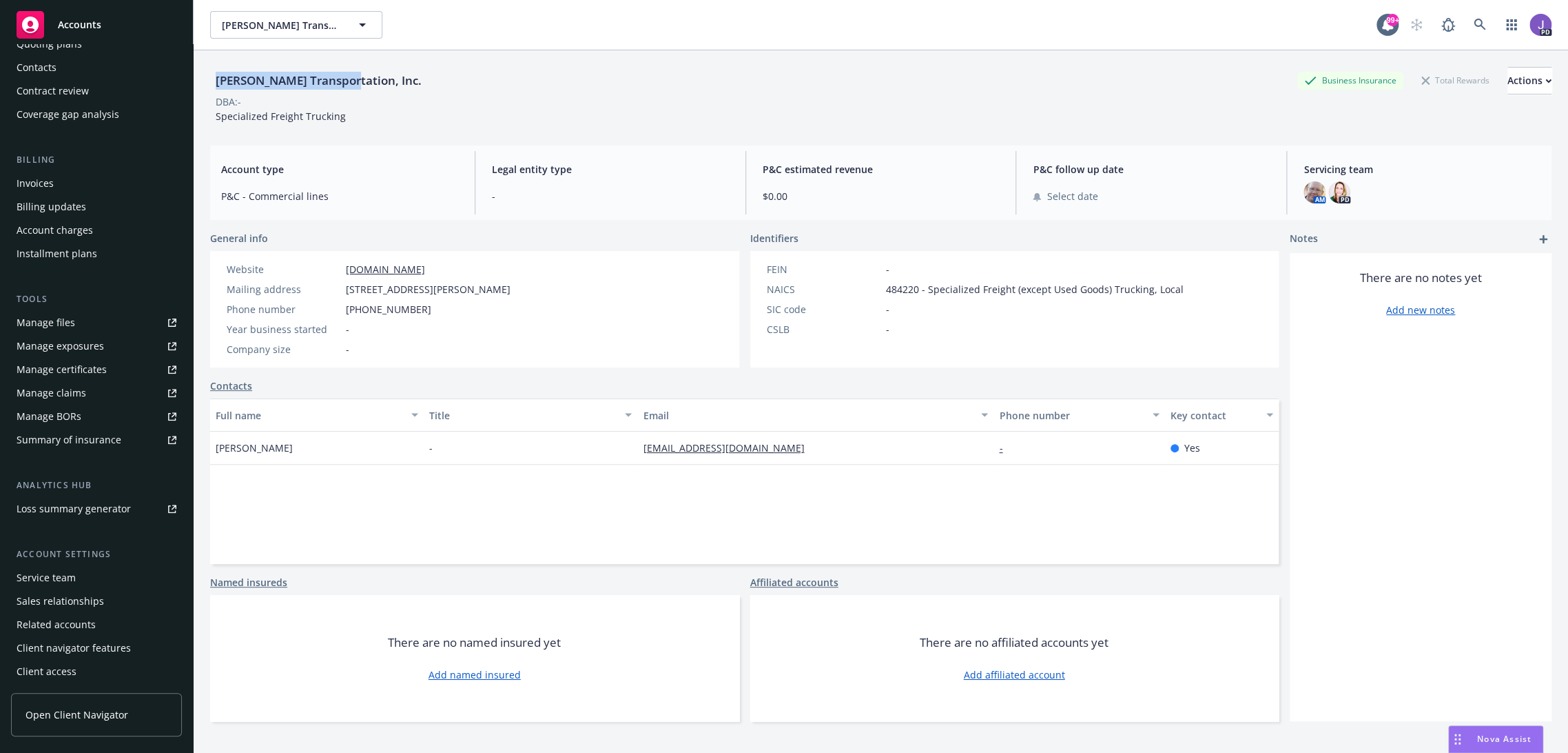
click at [76, 575] on div "Service team" at bounding box center [96, 578] width 159 height 22
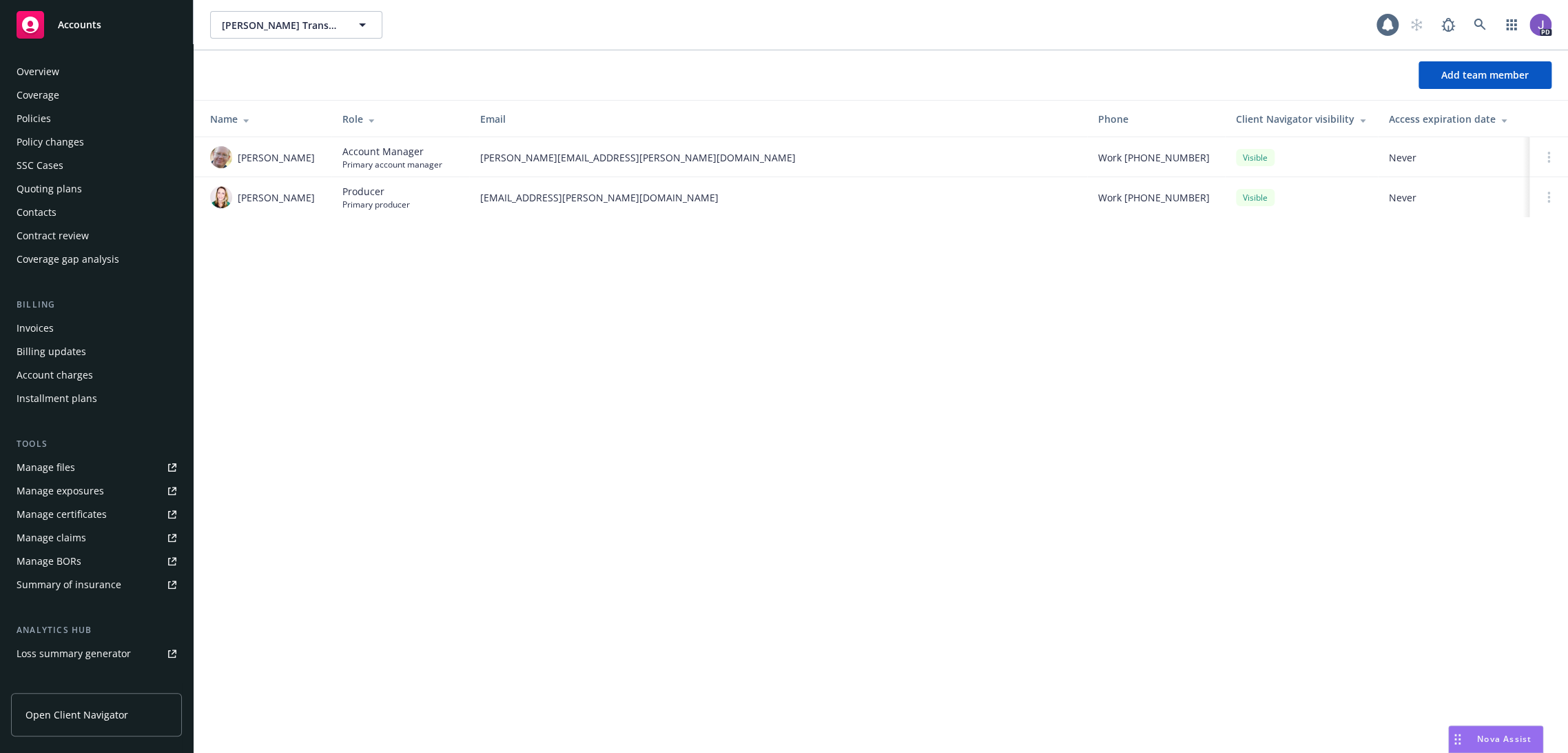
scroll to position [145, 0]
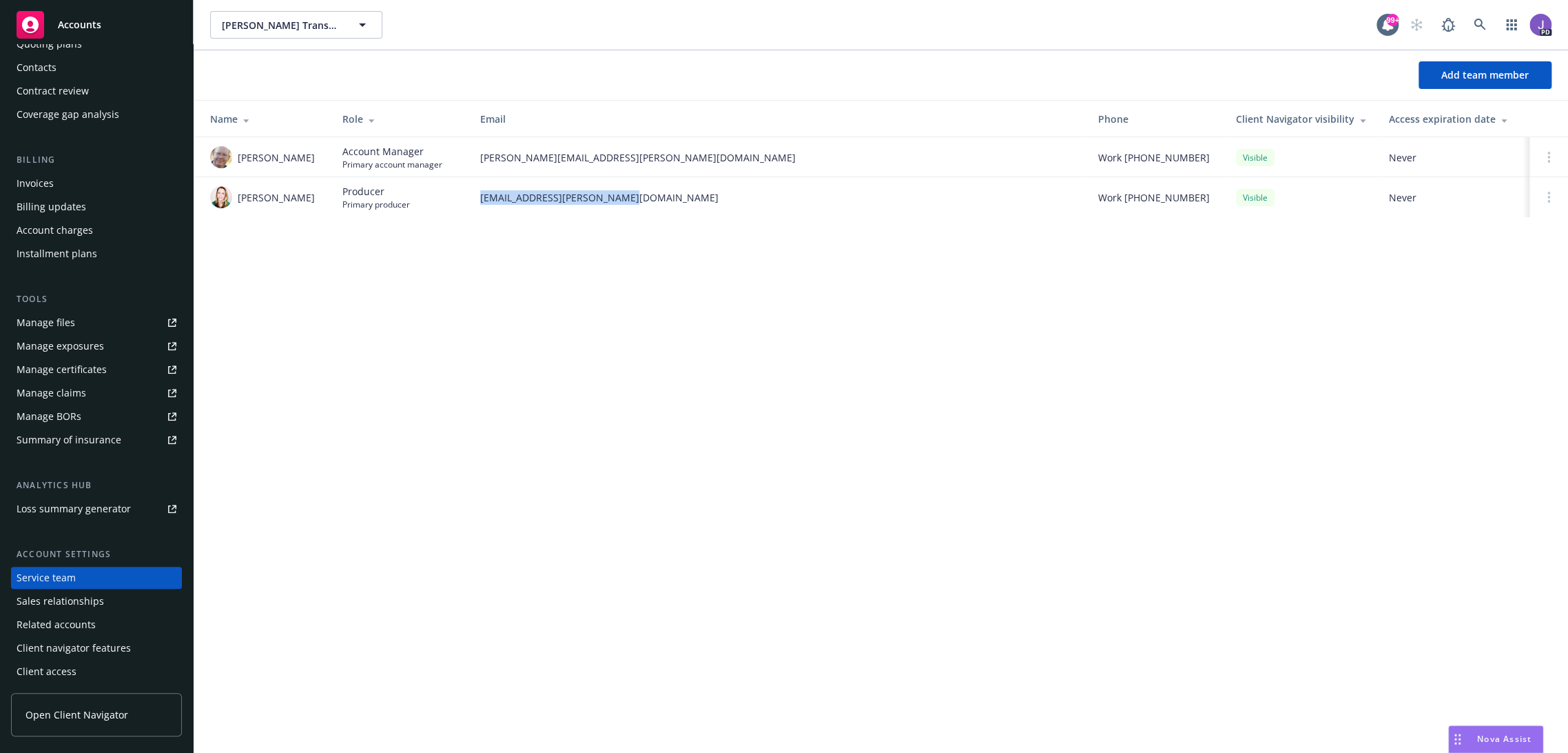
drag, startPoint x: 650, startPoint y: 208, endPoint x: 478, endPoint y: 202, distance: 172.1
click at [478, 202] on td "lacey.torkelson@newfront.com" at bounding box center [778, 197] width 618 height 40
copy span "lacey.torkelson@newfront.com"
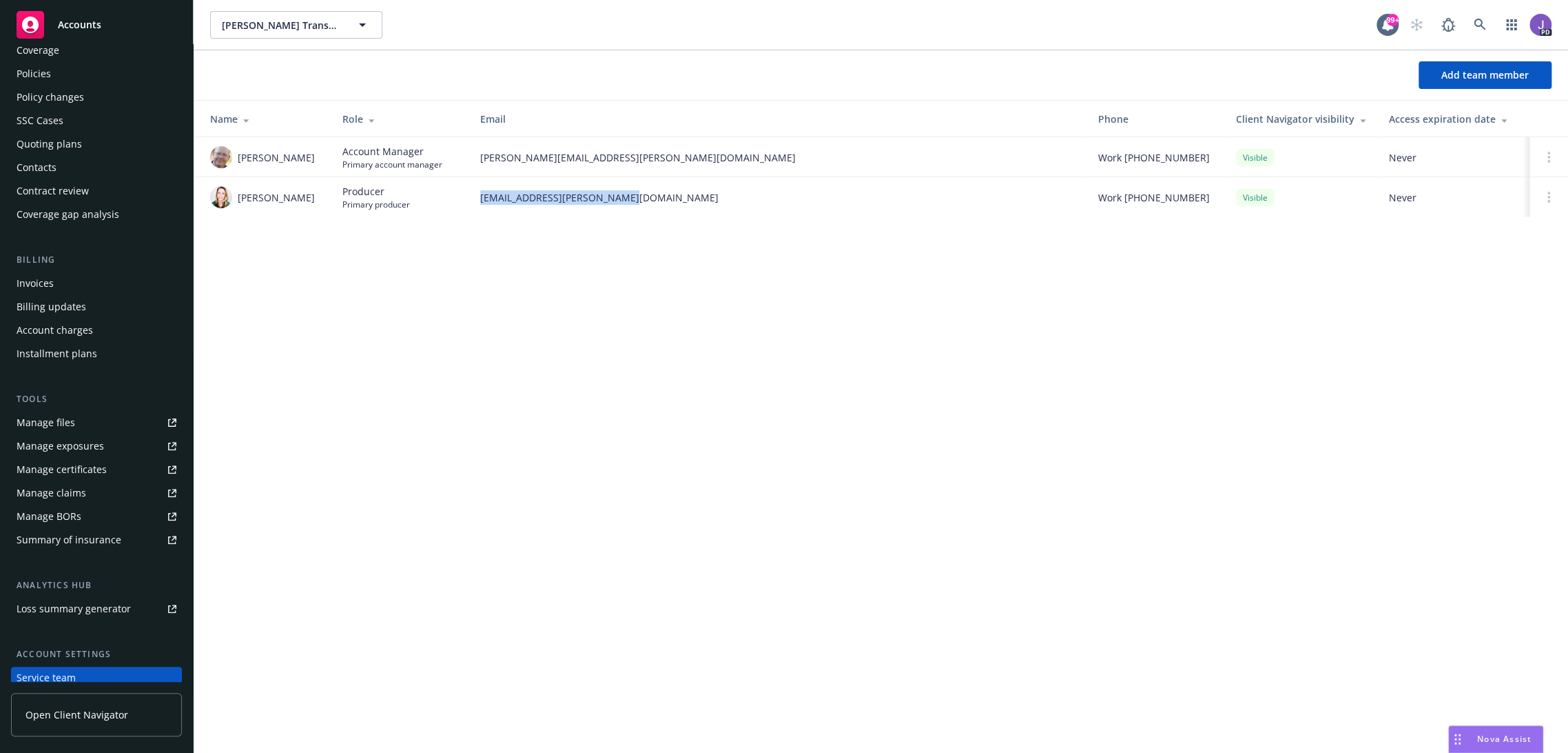
scroll to position [0, 0]
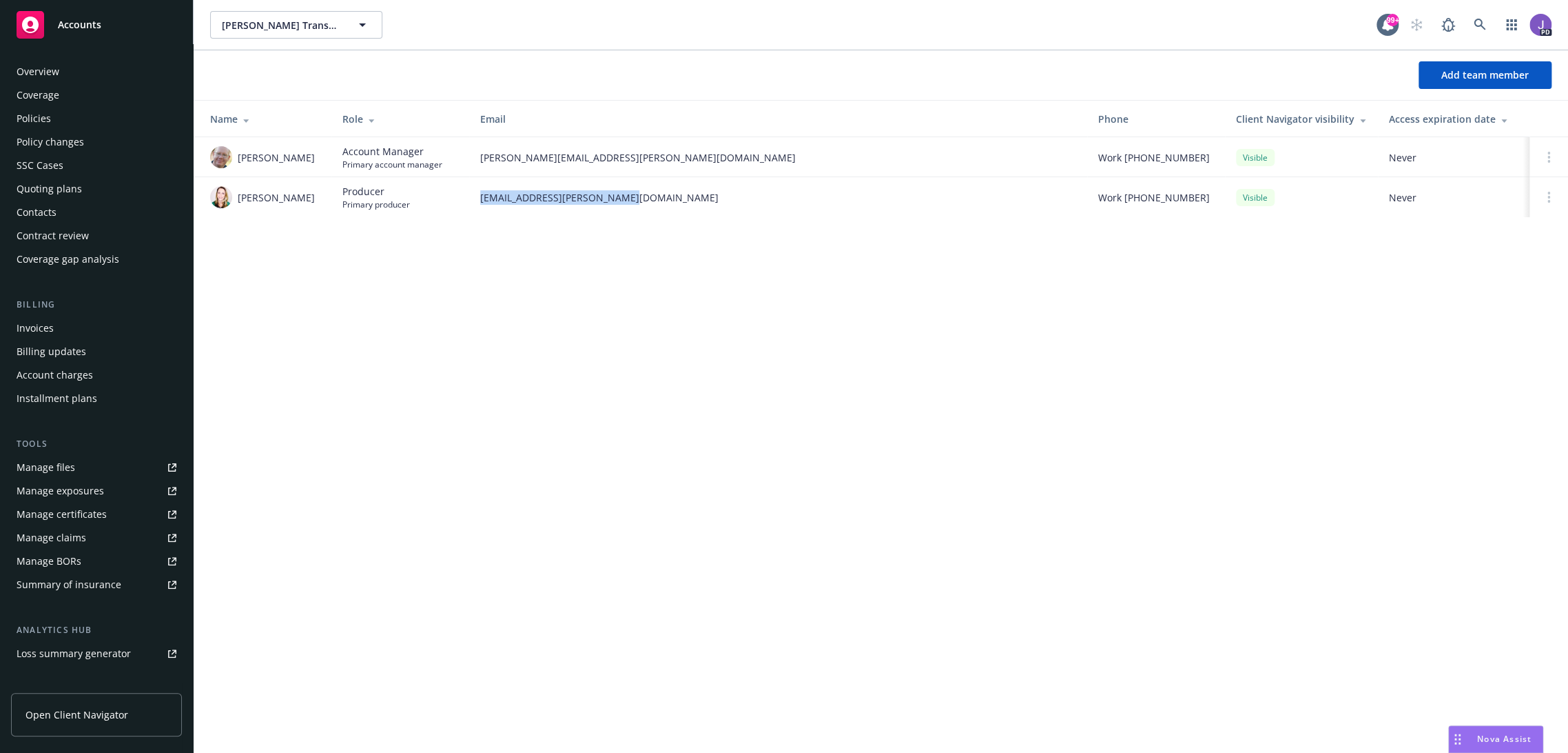
click at [55, 77] on div "Overview" at bounding box center [37, 72] width 43 height 22
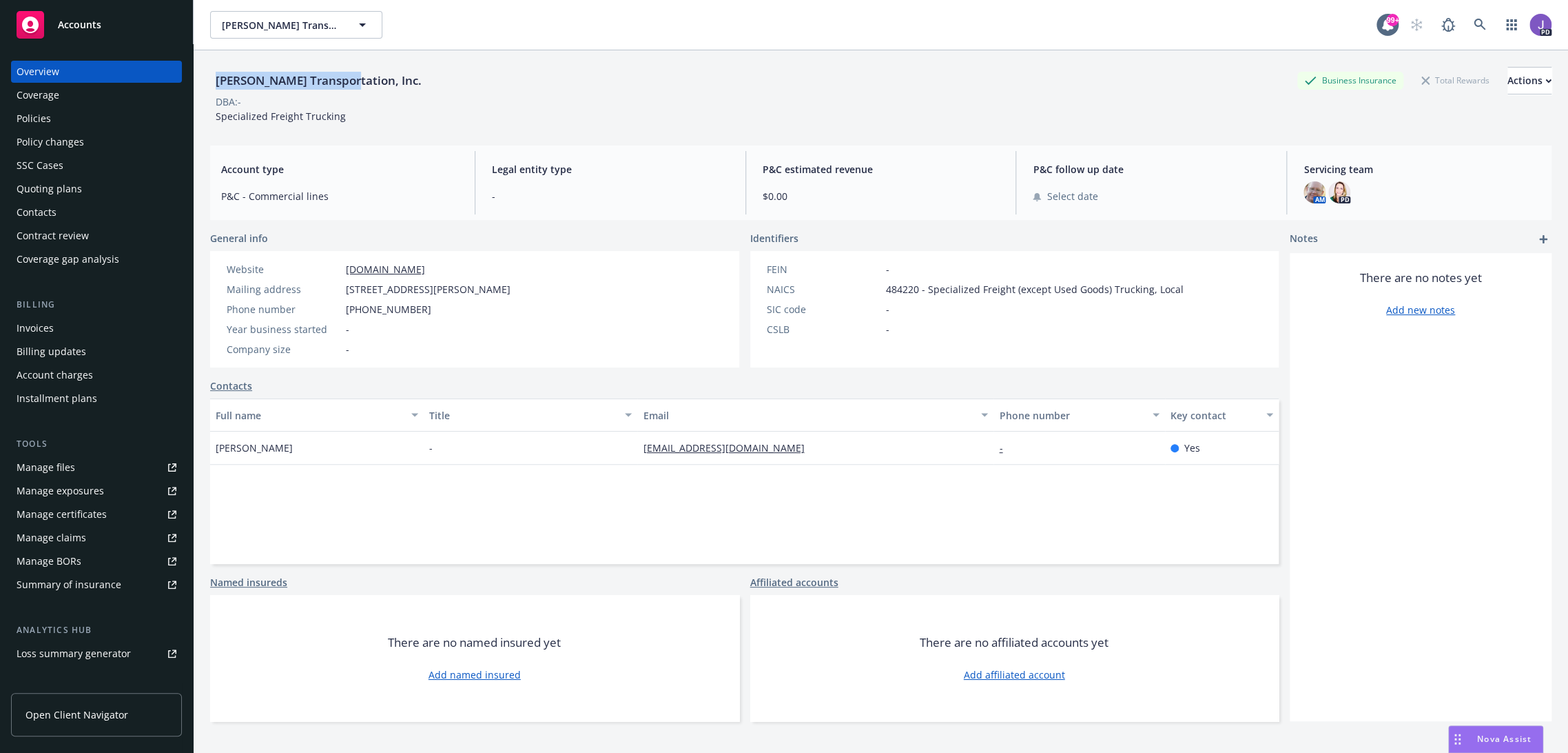
drag, startPoint x: 257, startPoint y: 80, endPoint x: 344, endPoint y: 83, distance: 87.1
click at [344, 83] on div "[PERSON_NAME] Transportation, Inc." at bounding box center [319, 81] width 217 height 18
copy div "[PERSON_NAME] Transportation"
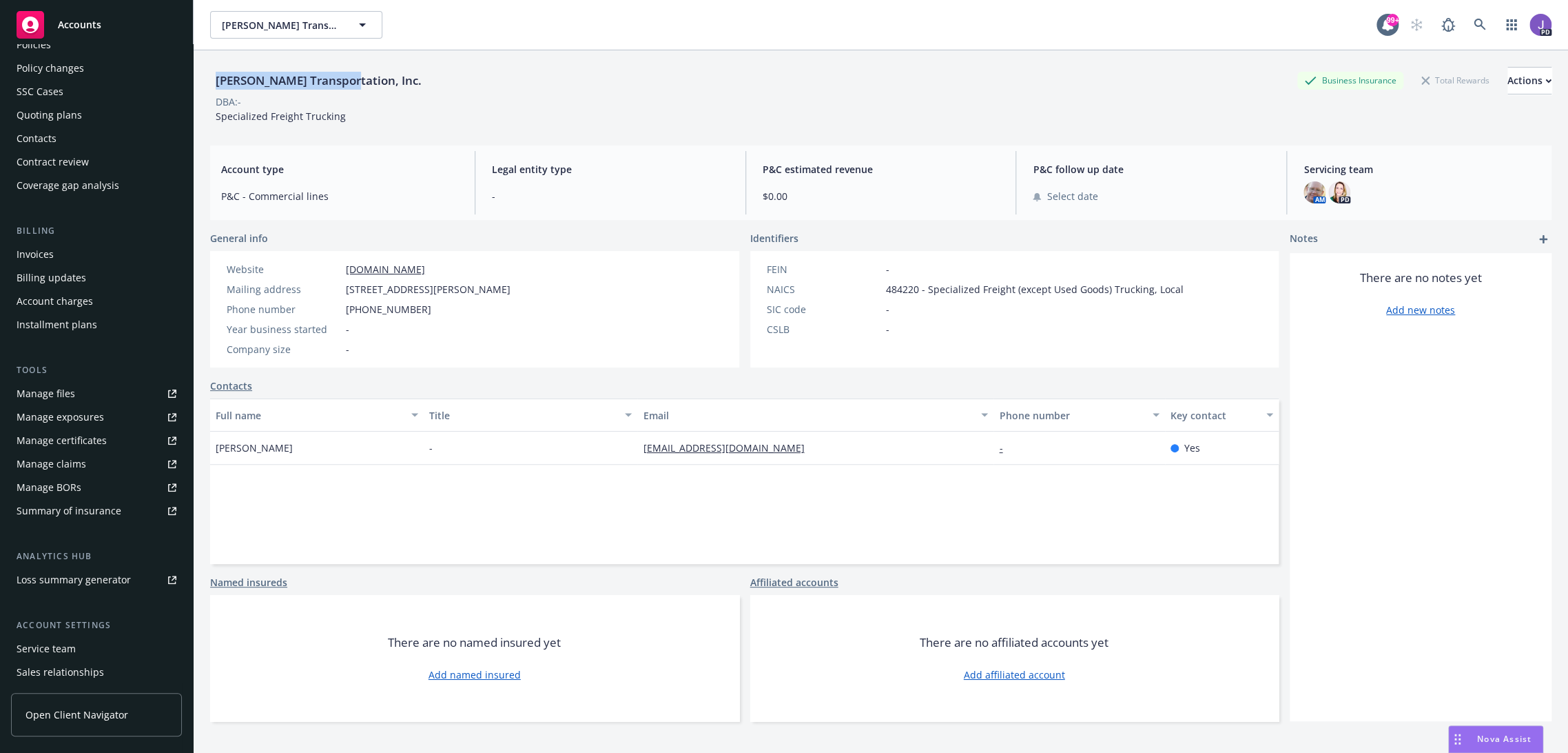
scroll to position [145, 0]
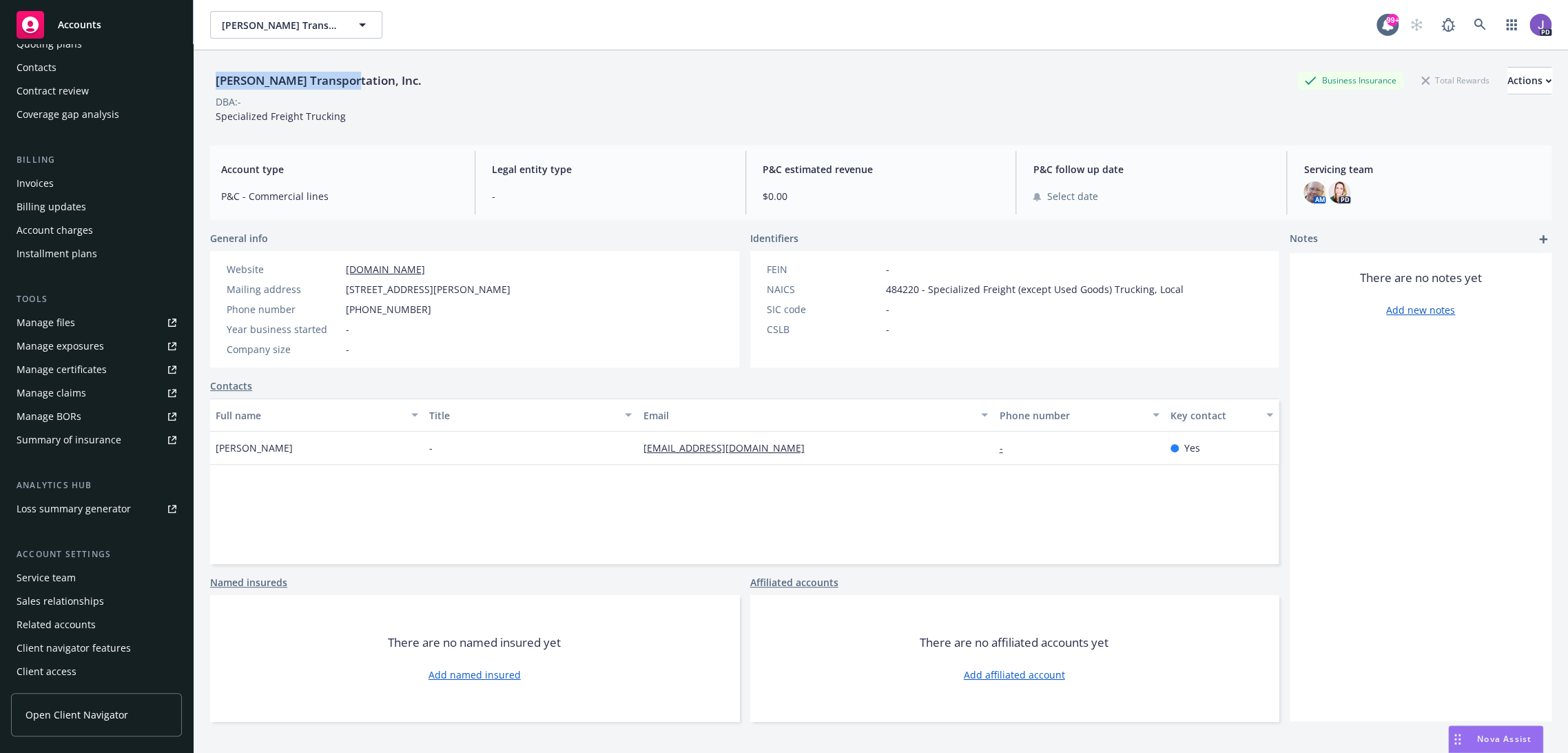
click at [66, 578] on div "Service team" at bounding box center [46, 578] width 59 height 22
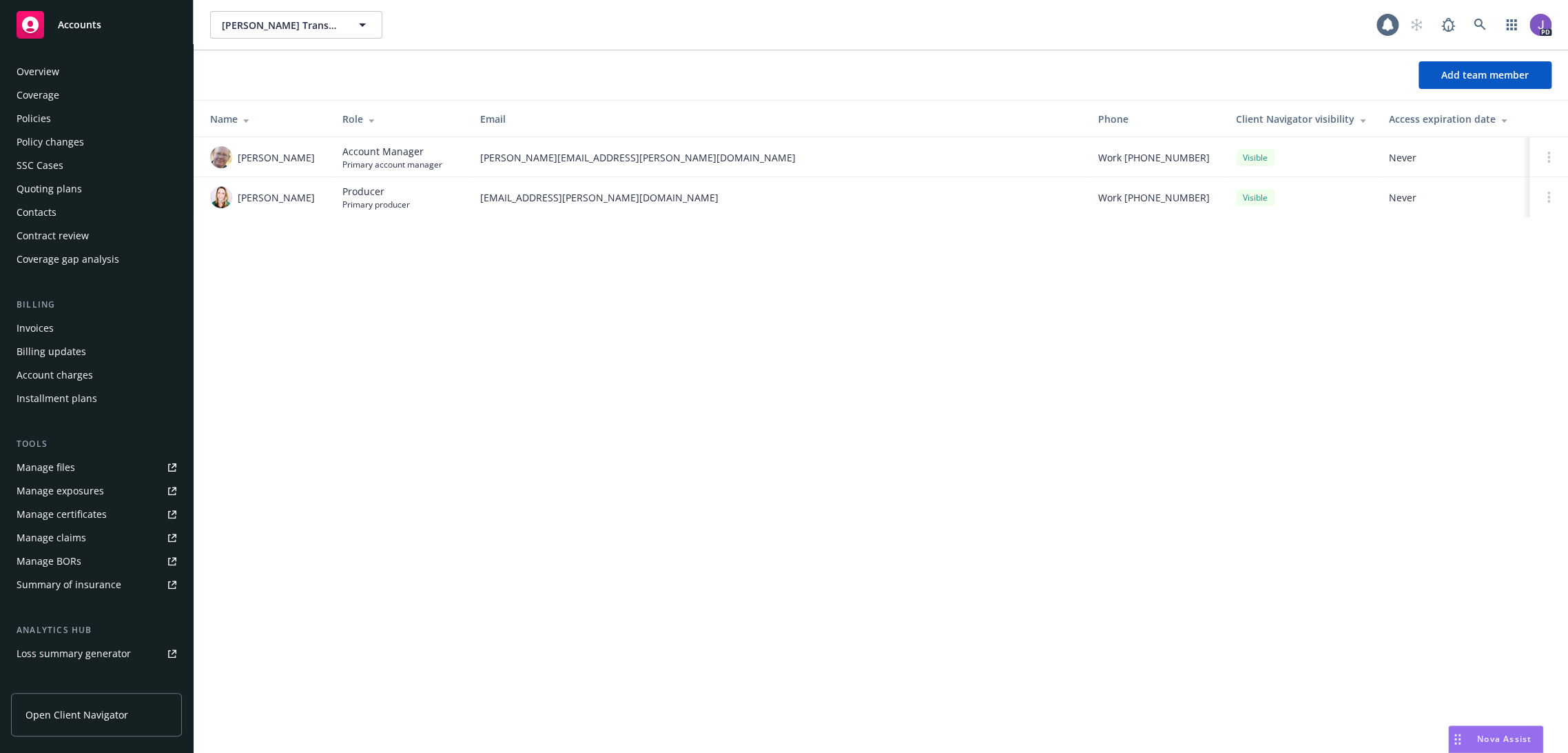
scroll to position [145, 0]
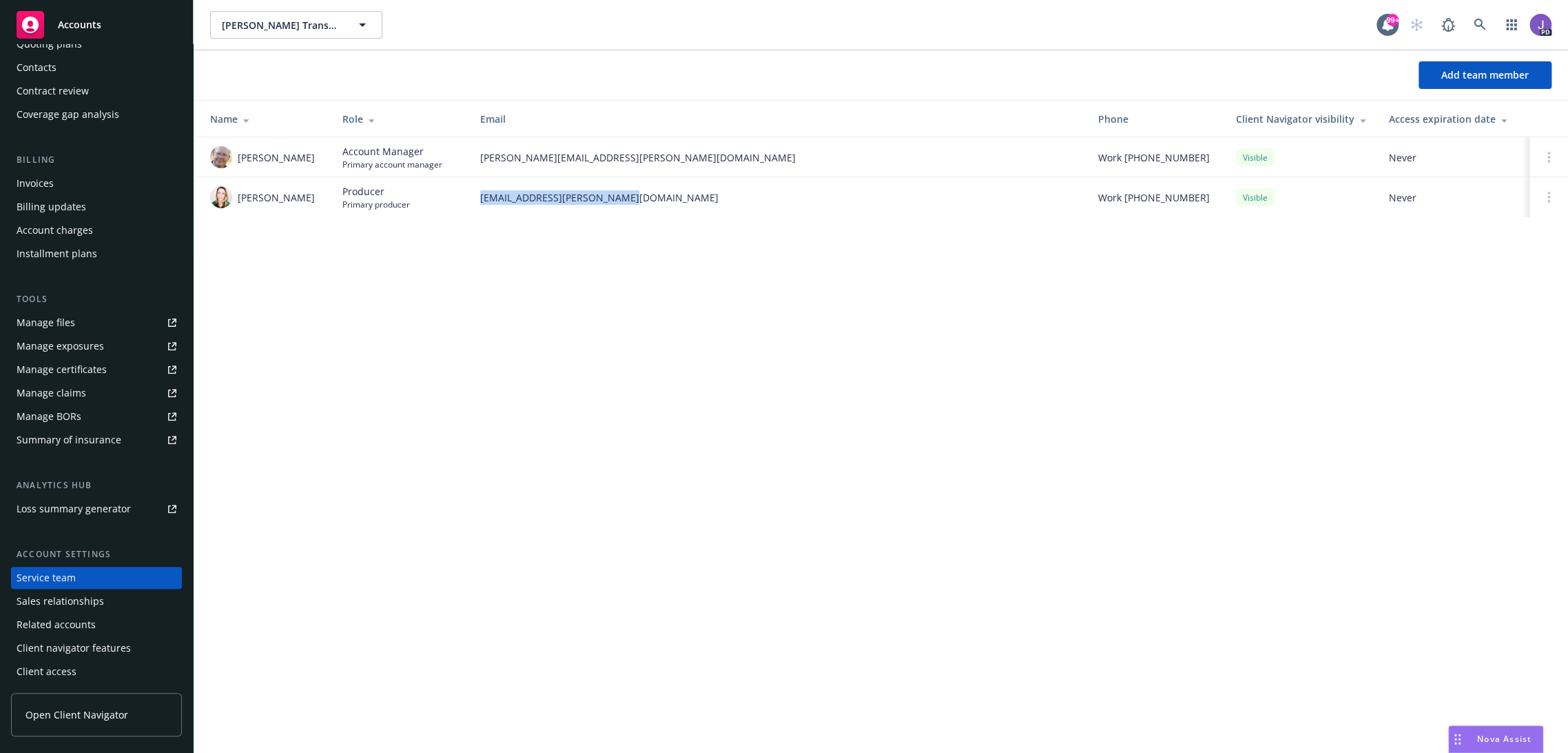
drag, startPoint x: 498, startPoint y: 207, endPoint x: 454, endPoint y: 207, distance: 44.0
click at [454, 207] on tr "Lacey Torkelson Producer Primary producer lacey.torkelson@newfront.com Work (70…" at bounding box center [880, 197] width 1375 height 40
copy tr "lacey.torkelson@newfront.com"
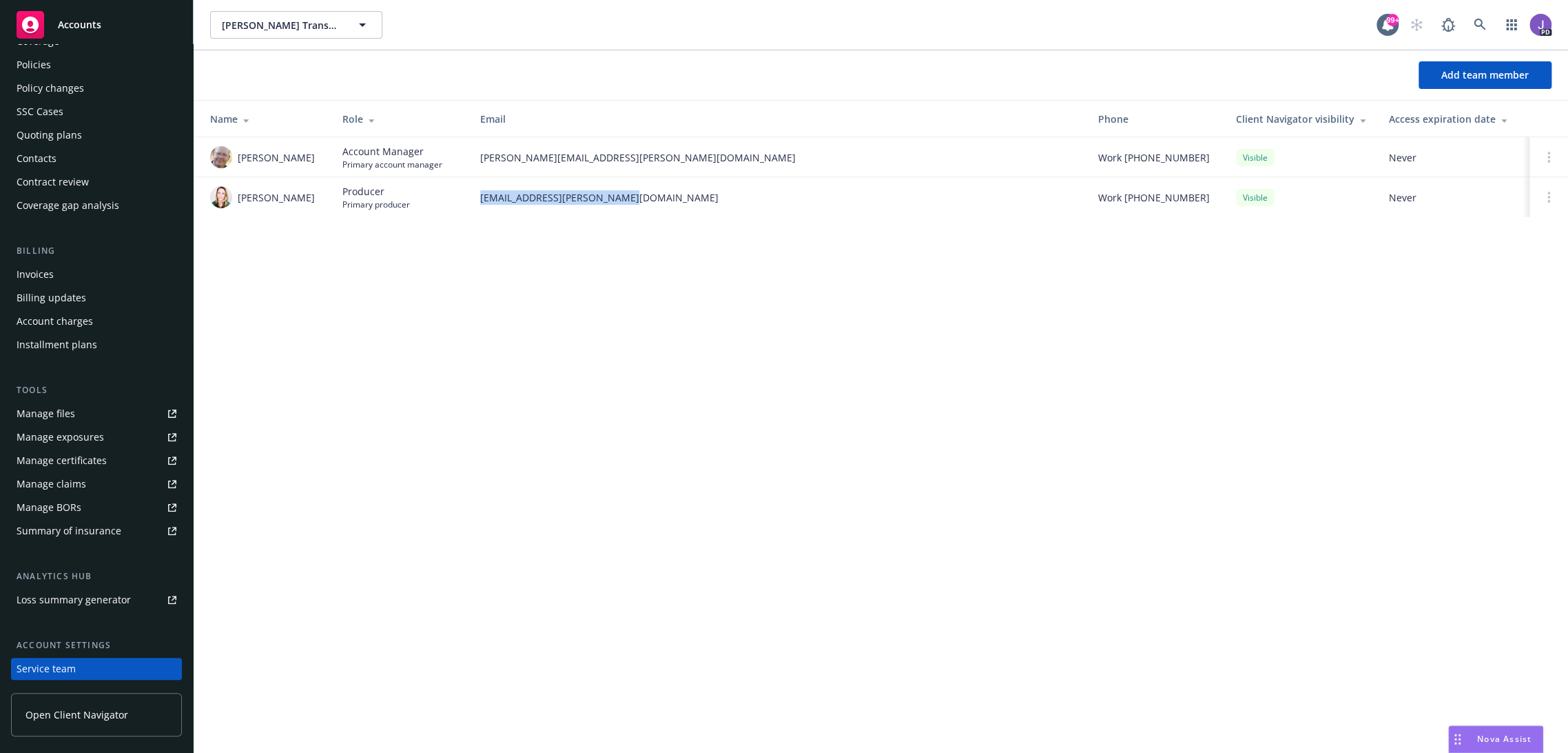
scroll to position [0, 0]
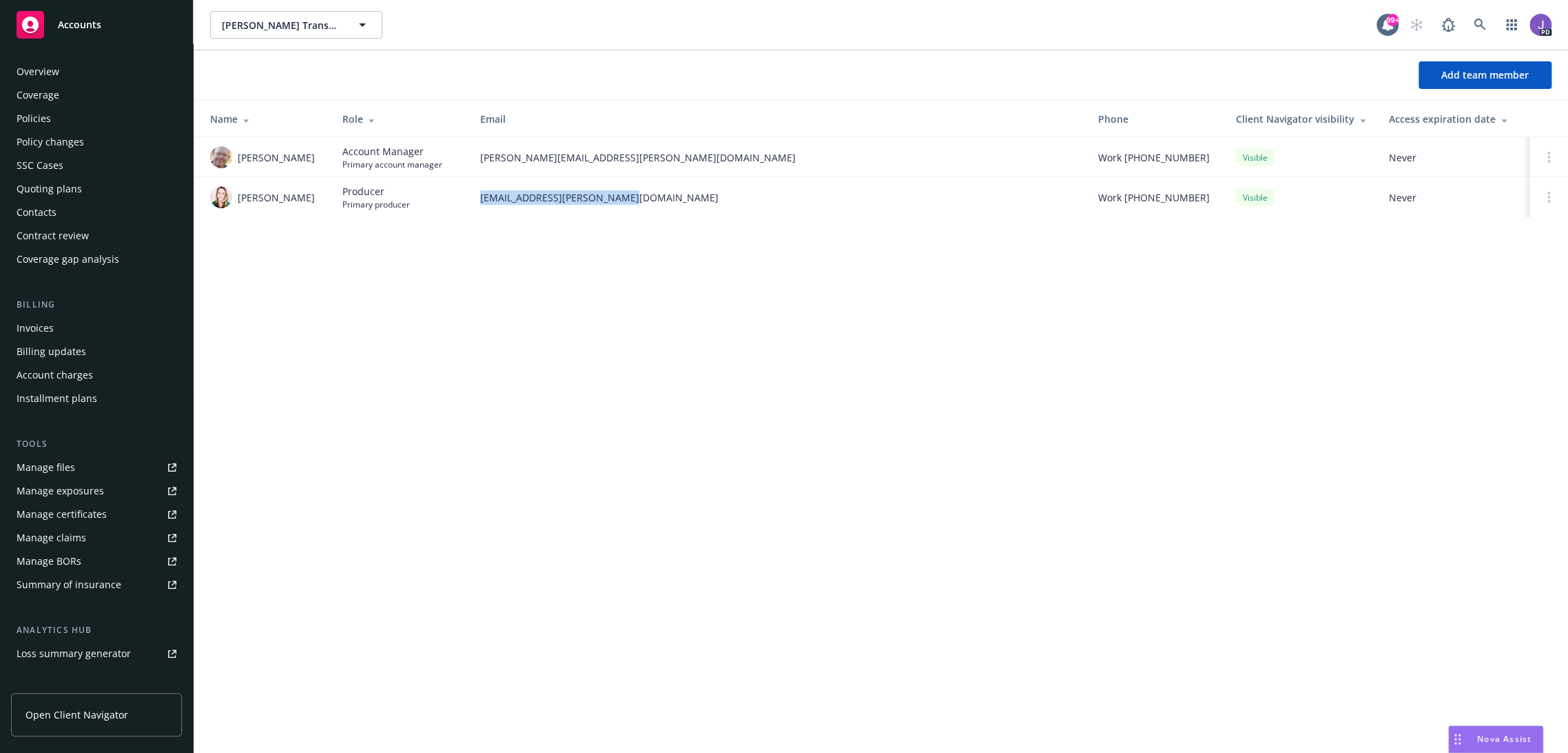
click at [67, 67] on div "Overview" at bounding box center [96, 72] width 159 height 22
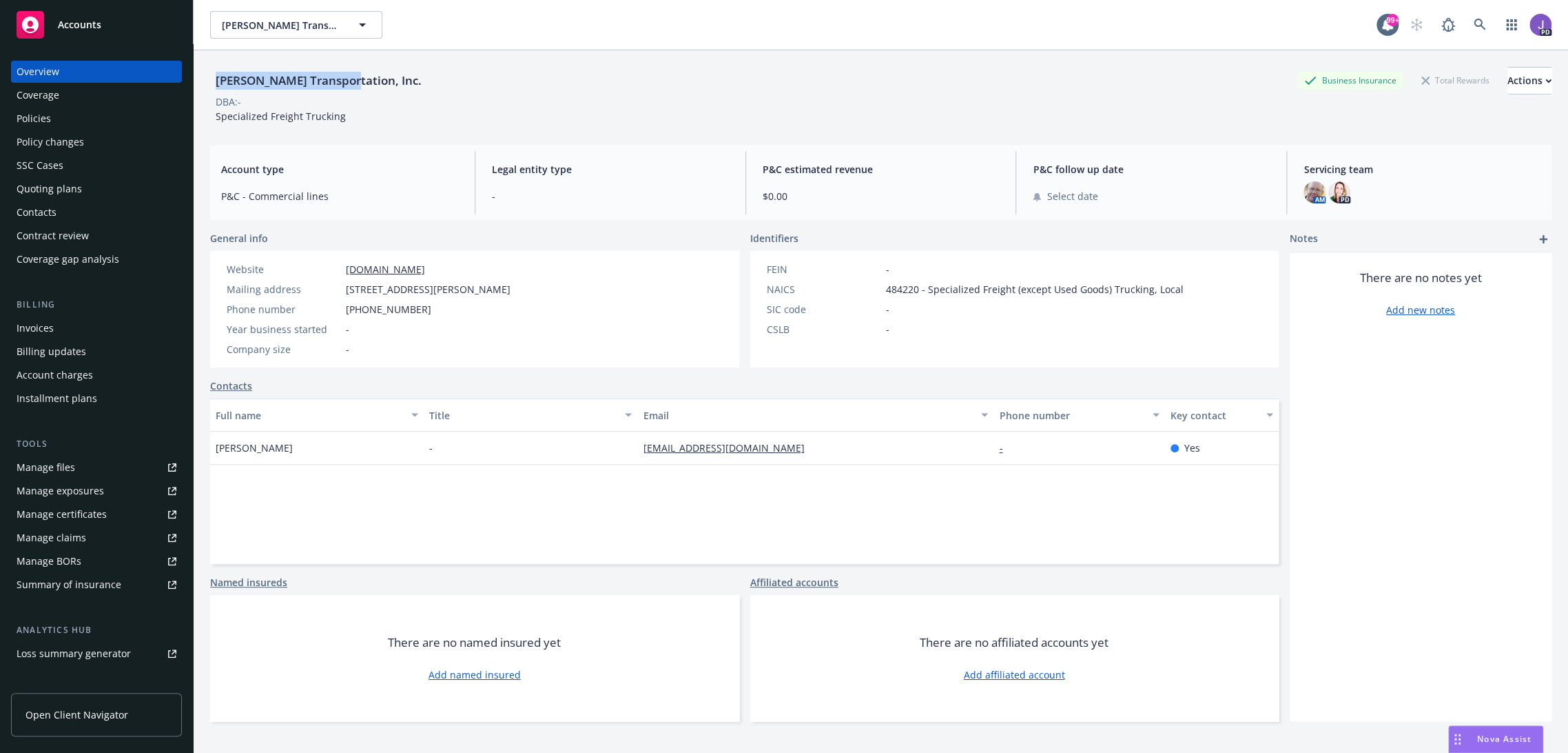
drag, startPoint x: 326, startPoint y: 80, endPoint x: 213, endPoint y: 77, distance: 113.0
click at [213, 77] on div "[PERSON_NAME] Transportation, Inc." at bounding box center [319, 81] width 217 height 18
copy div "[PERSON_NAME] Transportation"
click at [75, 113] on div "Policies" at bounding box center [96, 119] width 159 height 22
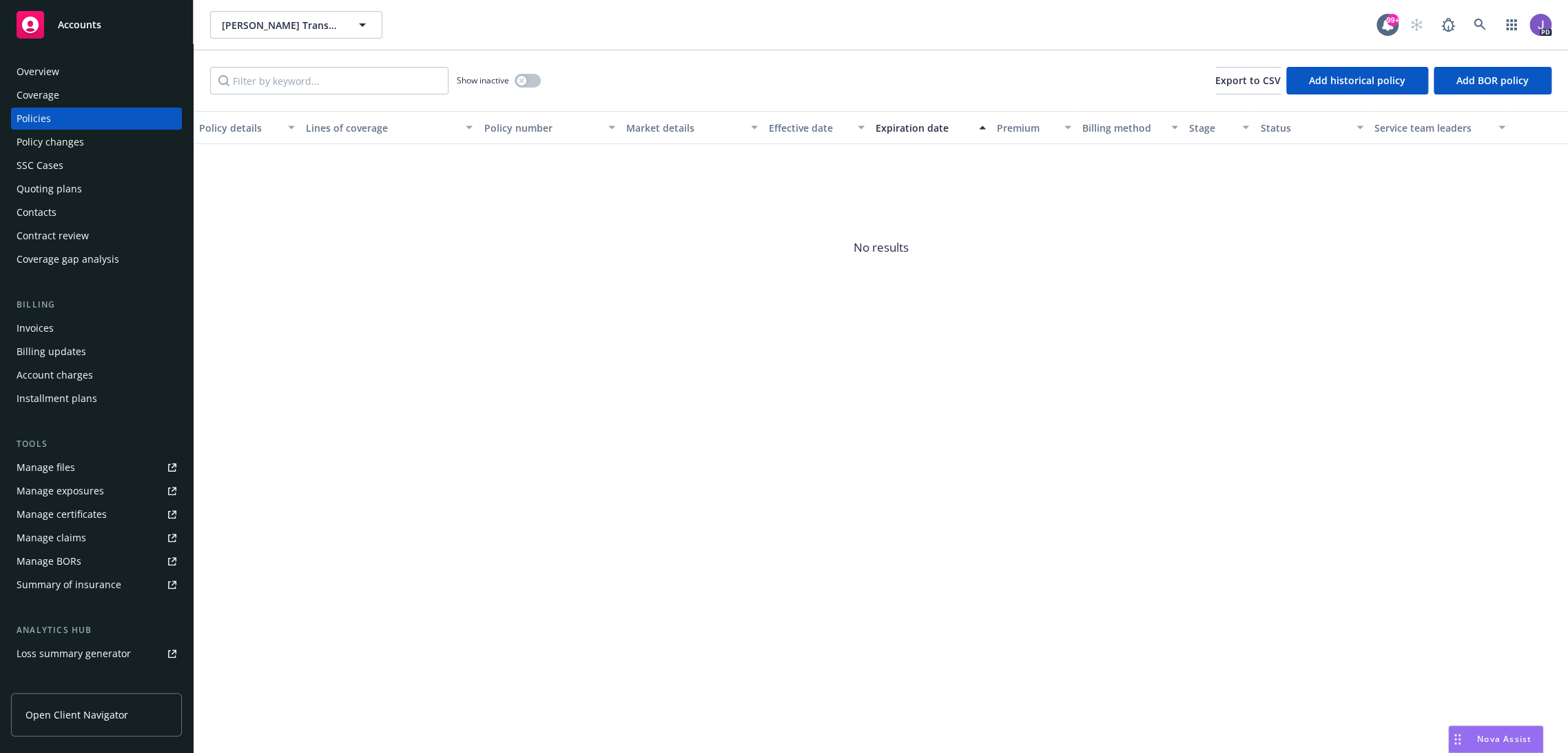
click at [42, 69] on div "Overview" at bounding box center [37, 72] width 43 height 22
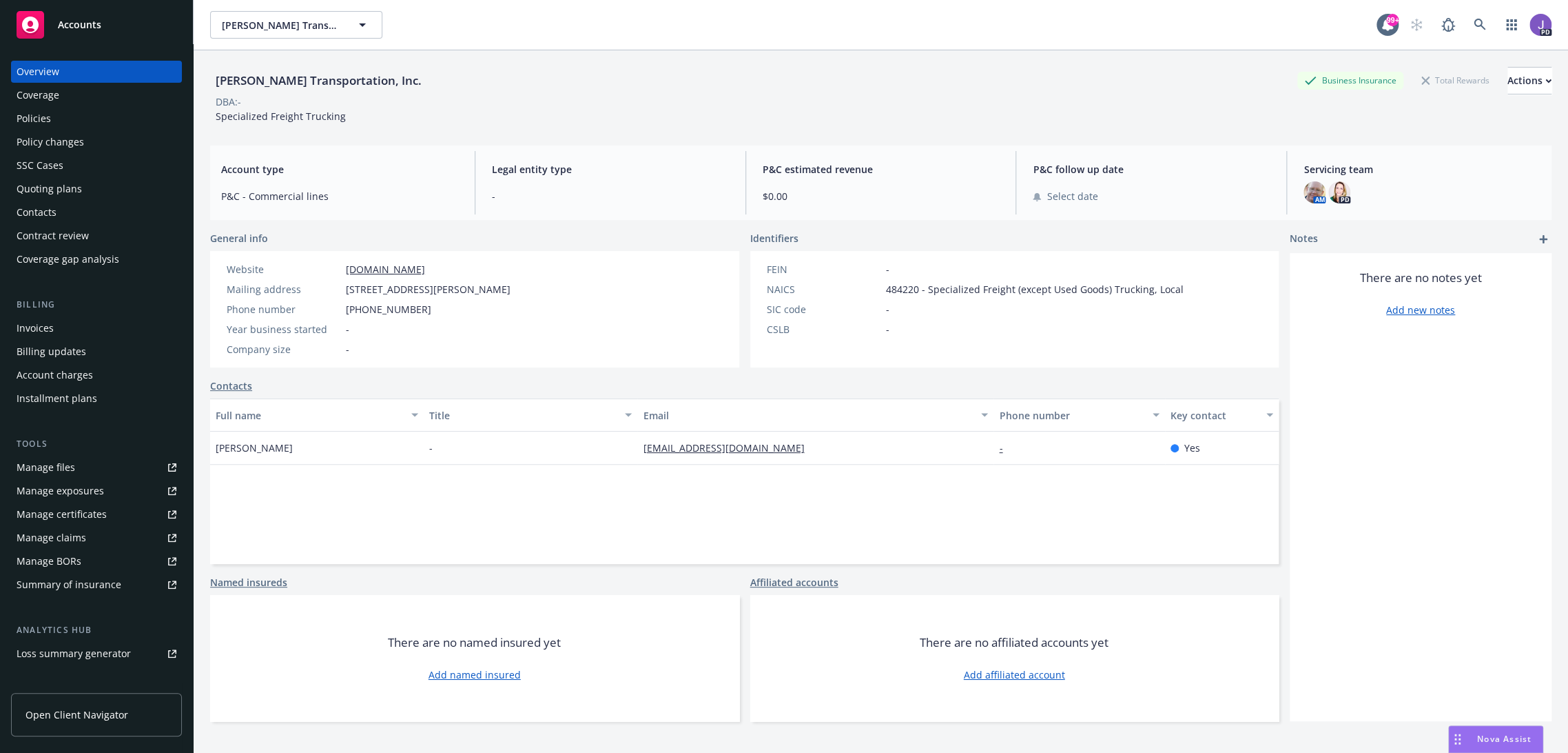
click at [223, 449] on span "[PERSON_NAME]" at bounding box center [254, 448] width 77 height 15
click at [627, 186] on div "Legal entity type -" at bounding box center [610, 183] width 259 height 64
click at [425, 271] on link "[DOMAIN_NAME]" at bounding box center [385, 269] width 79 height 13
click at [72, 189] on div "Quoting plans" at bounding box center [49, 189] width 66 height 22
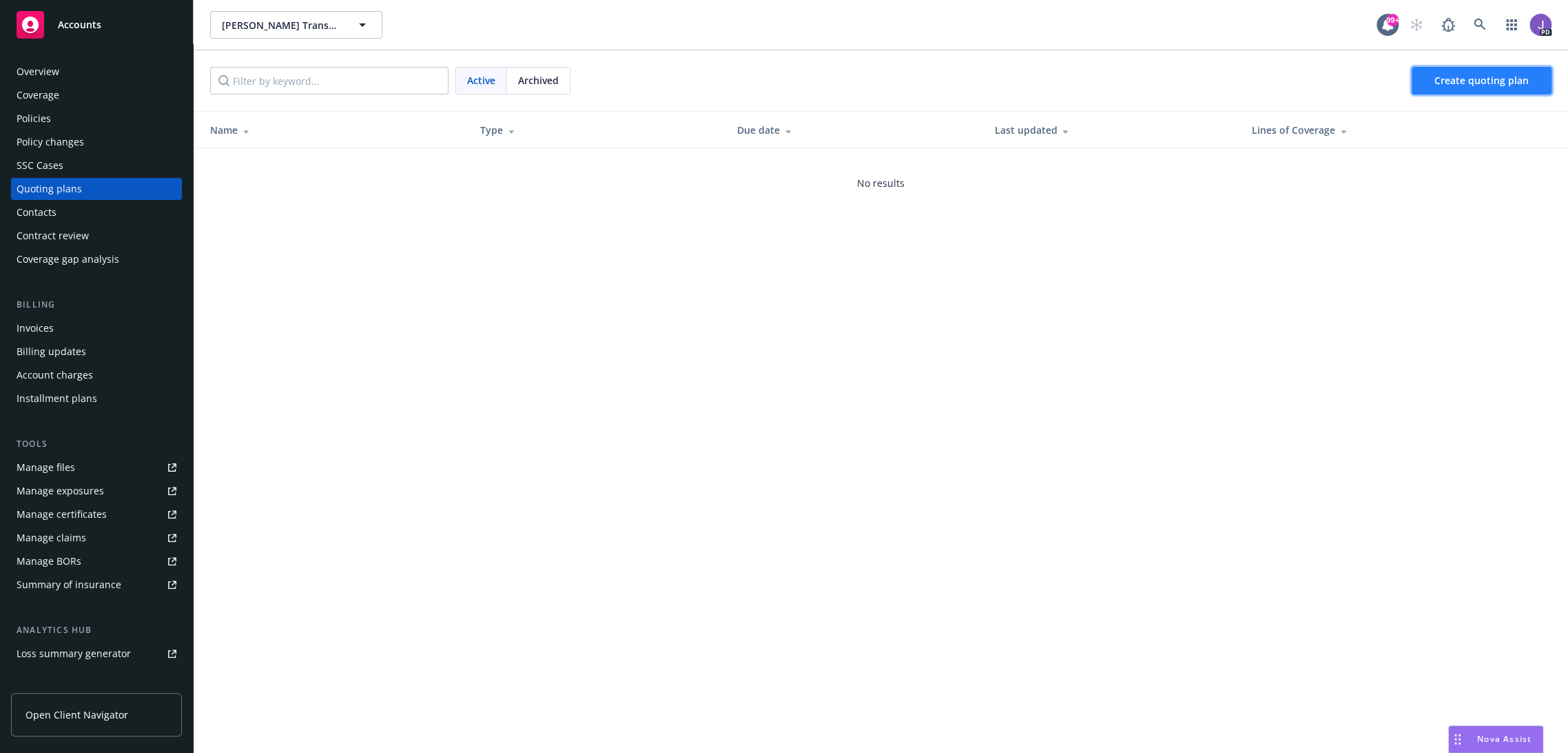
click at [1439, 77] on span "Create quoting plan" at bounding box center [1481, 80] width 95 height 13
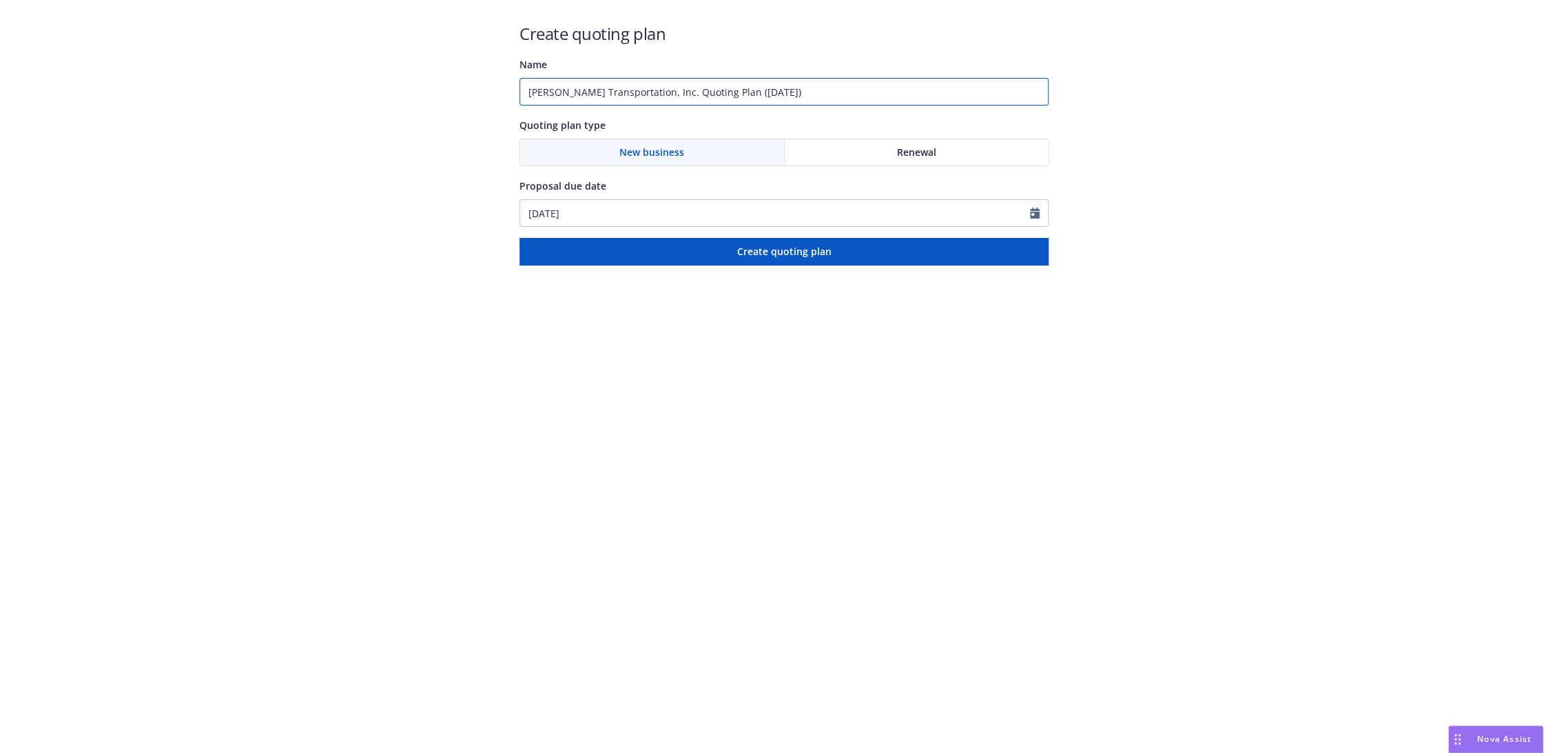
click at [613, 92] on input "[PERSON_NAME] Transportation, Inc. Quoting Plan ([DATE])" at bounding box center [784, 91] width 529 height 27
type input "A"
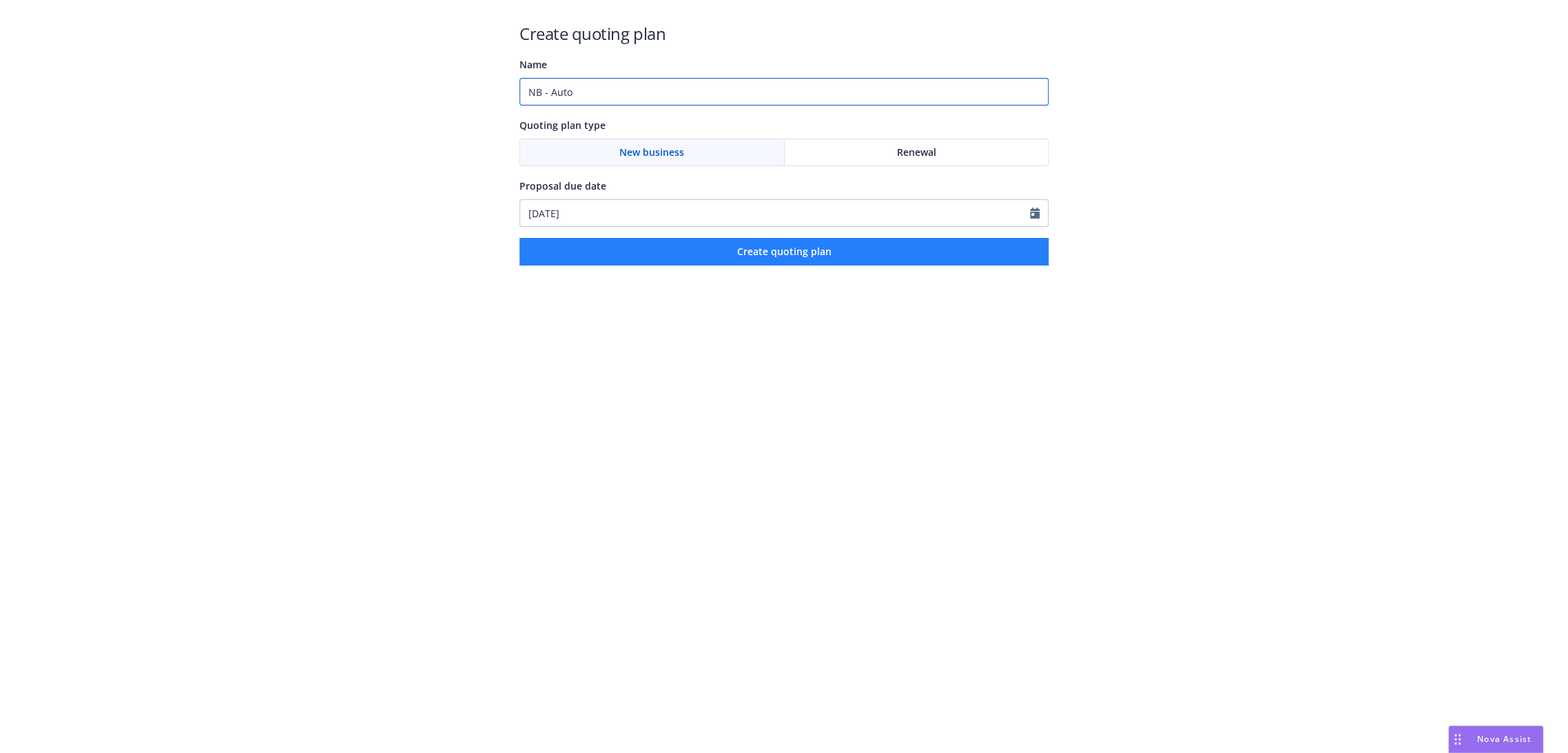
type input "NB - Auto"
click at [684, 256] on button "Create quoting plan" at bounding box center [784, 252] width 529 height 27
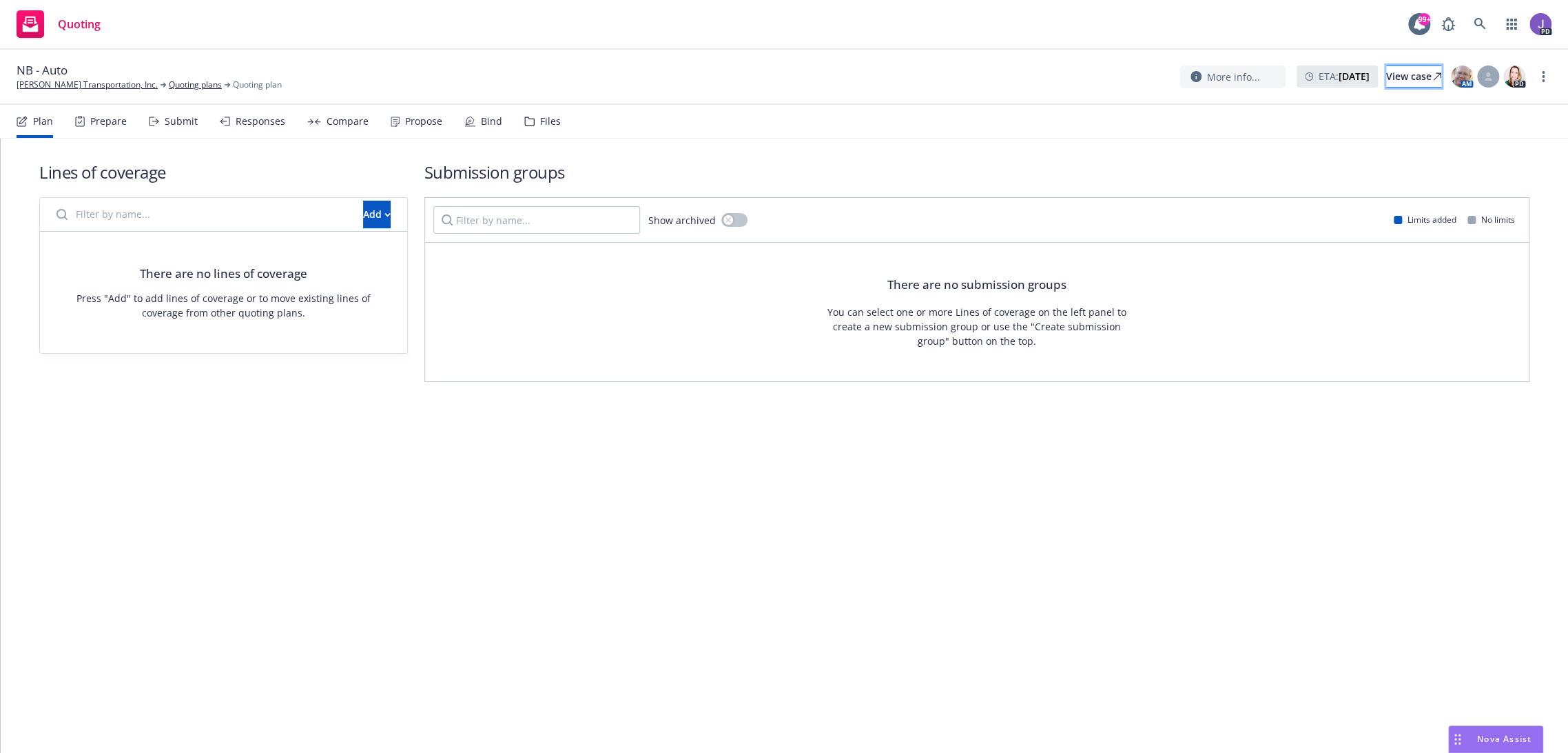
click at [1388, 69] on div "View case" at bounding box center [1413, 77] width 55 height 21
click at [77, 83] on link "[PERSON_NAME] Transportation, Inc." at bounding box center [87, 85] width 141 height 13
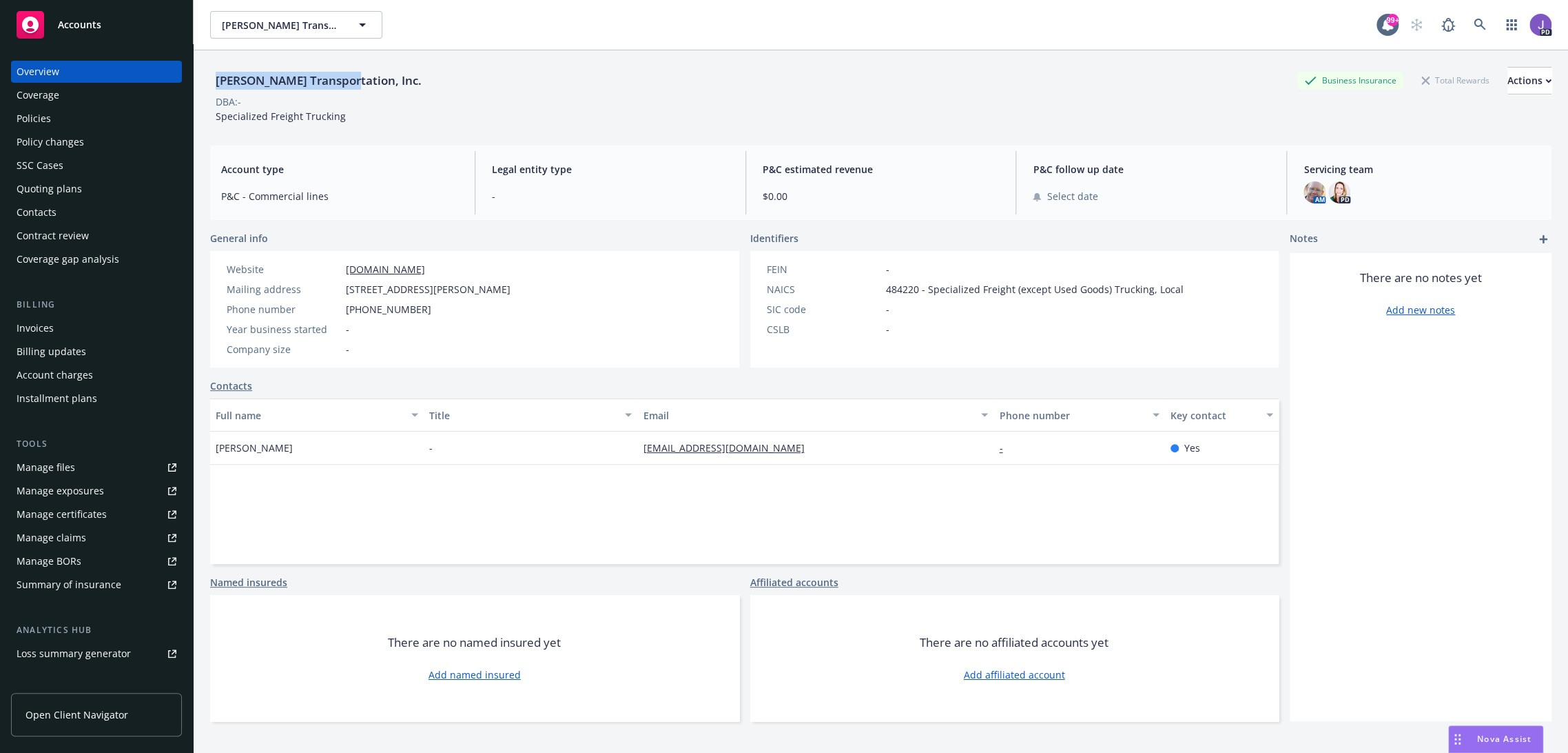
drag, startPoint x: 215, startPoint y: 83, endPoint x: 342, endPoint y: 74, distance: 127.3
click at [342, 74] on div "[PERSON_NAME] Transportation, Inc." at bounding box center [319, 81] width 217 height 18
copy div "[PERSON_NAME] Transportation"
click at [569, 471] on div "Full name Title Email Phone number Key contact [PERSON_NAME] - [EMAIL_ADDRESS][…" at bounding box center [744, 480] width 1069 height 165
click at [420, 268] on link "[DOMAIN_NAME]" at bounding box center [385, 269] width 79 height 13
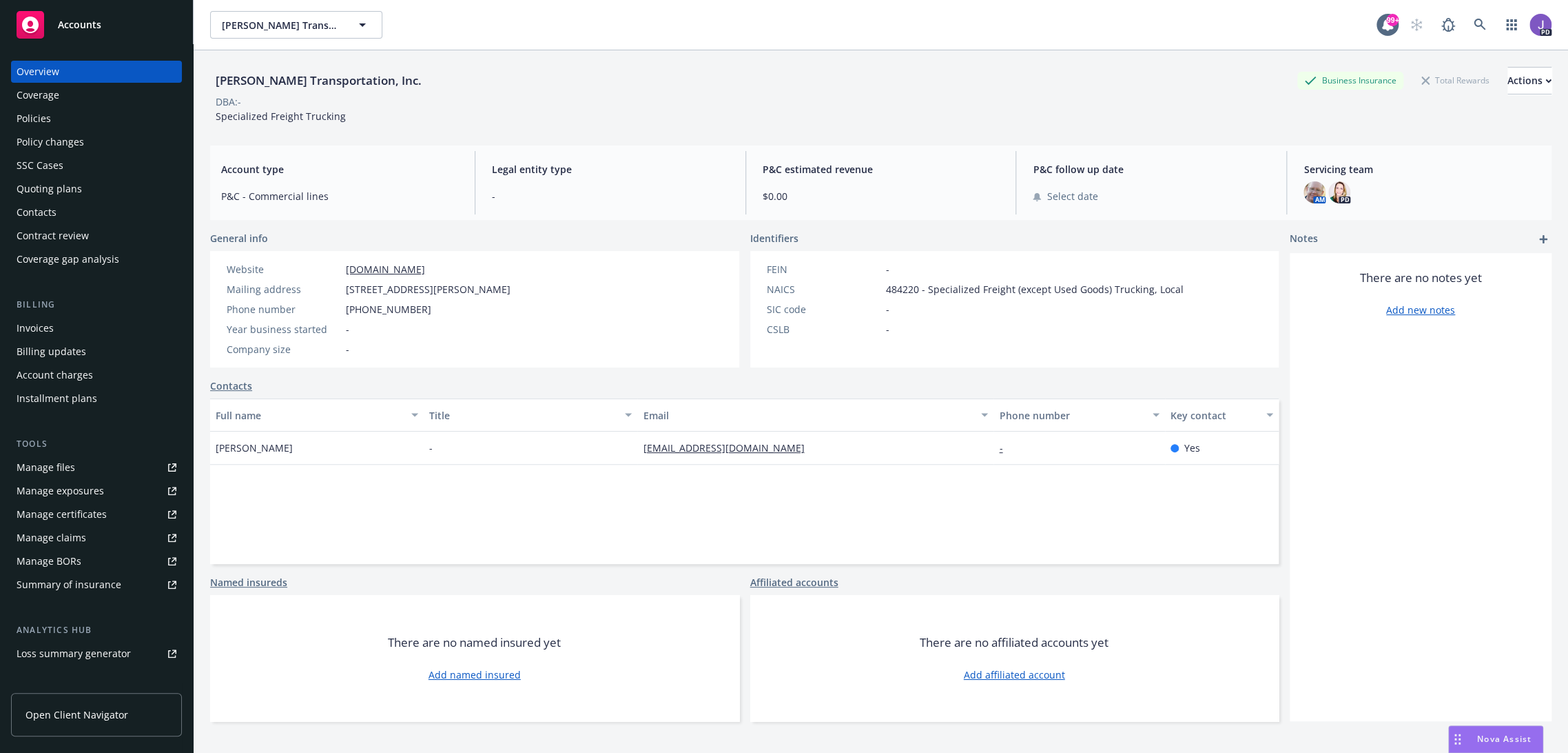
drag, startPoint x: 474, startPoint y: 270, endPoint x: 343, endPoint y: 268, distance: 131.0
click at [343, 268] on div "Website [DOMAIN_NAME]" at bounding box center [369, 269] width 295 height 15
copy link "[DOMAIN_NAME]"
drag, startPoint x: 440, startPoint y: 342, endPoint x: 425, endPoint y: 284, distance: 59.9
click at [440, 341] on div "Website [DOMAIN_NAME] Mailing address [STREET_ADDRESS][PERSON_NAME] Phone numbe…" at bounding box center [369, 309] width 295 height 95
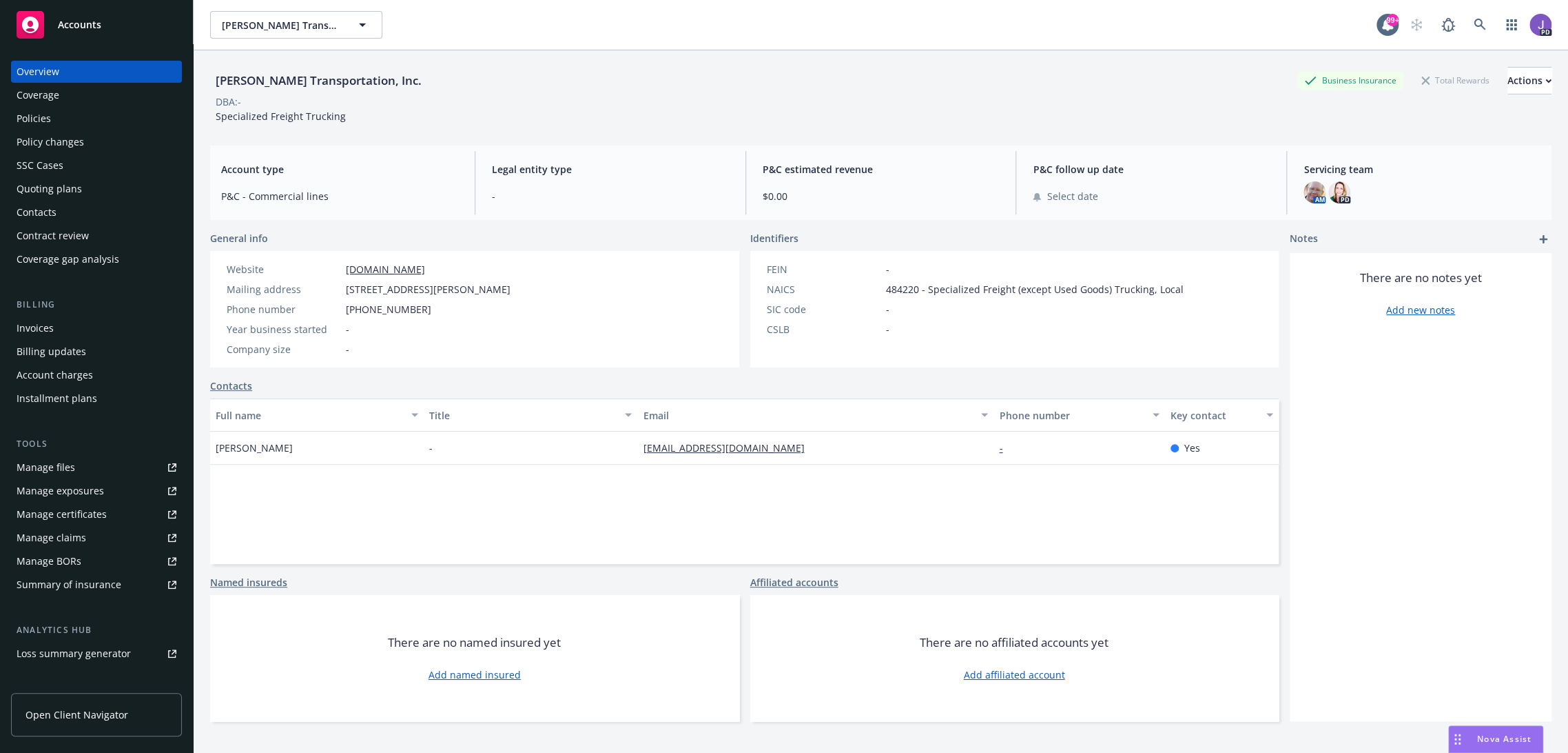
click at [425, 269] on link "[DOMAIN_NAME]" at bounding box center [385, 269] width 79 height 13
click at [1508, 72] on div "Actions" at bounding box center [1530, 80] width 44 height 26
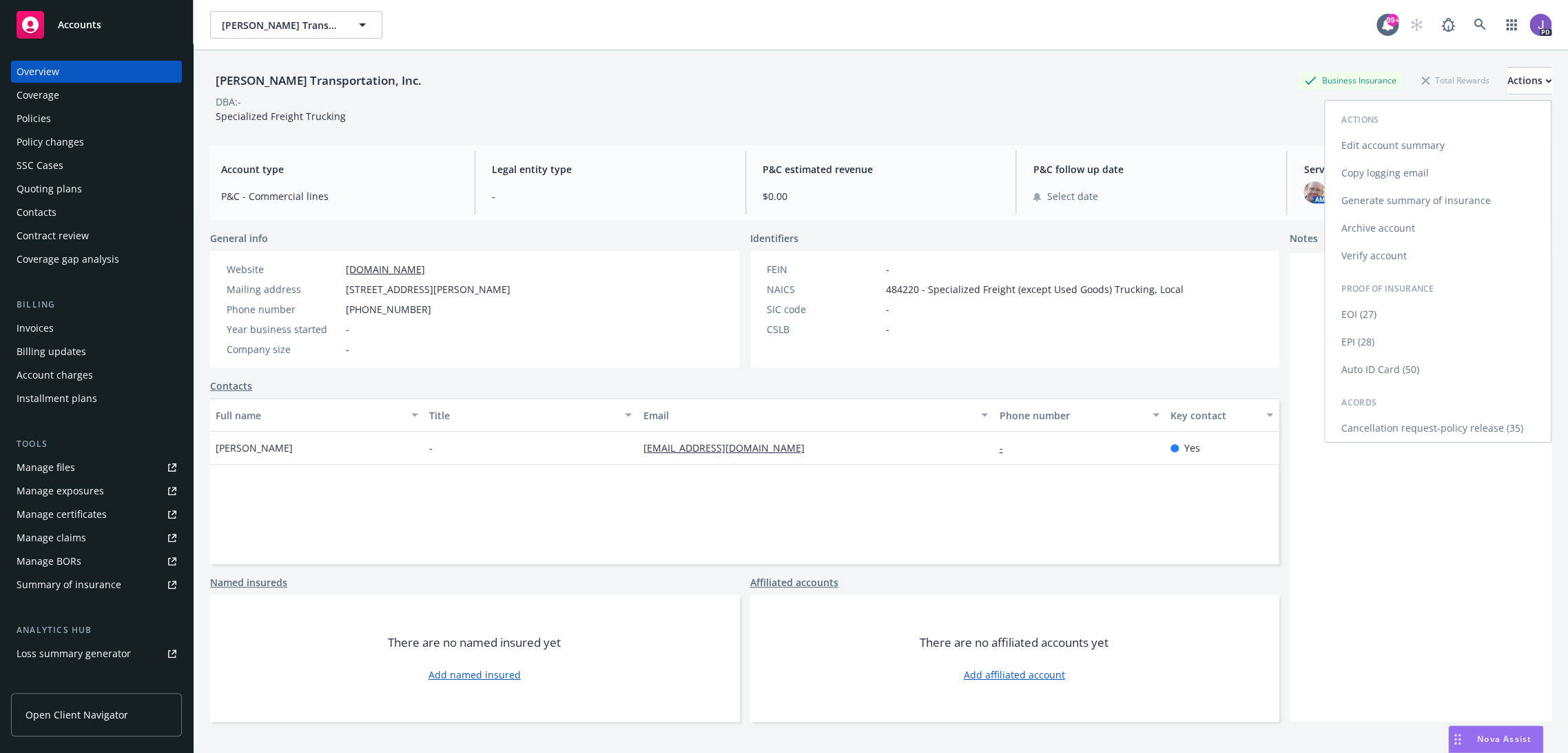
click at [1390, 143] on link "Edit account summary" at bounding box center [1438, 145] width 226 height 27
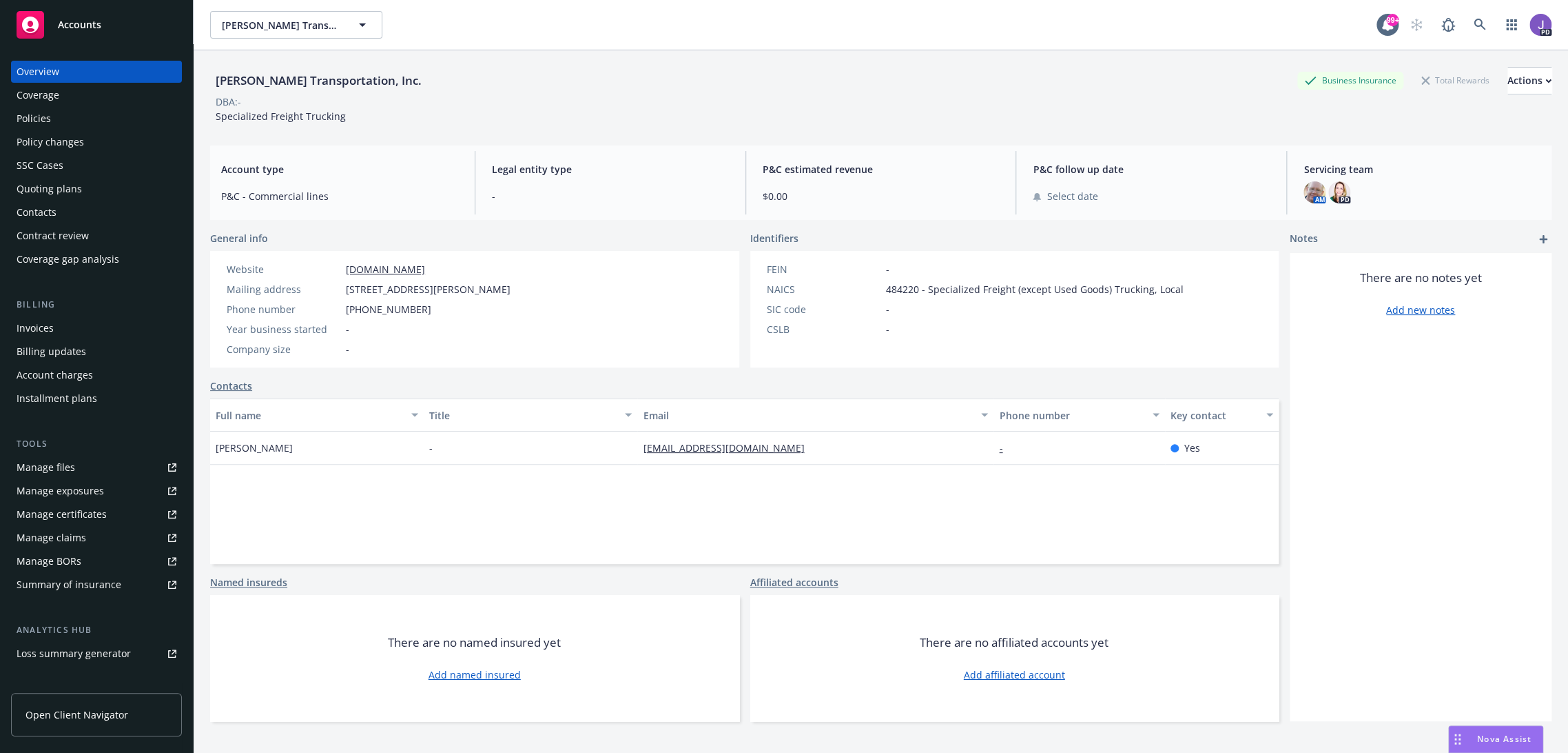
select select "US"
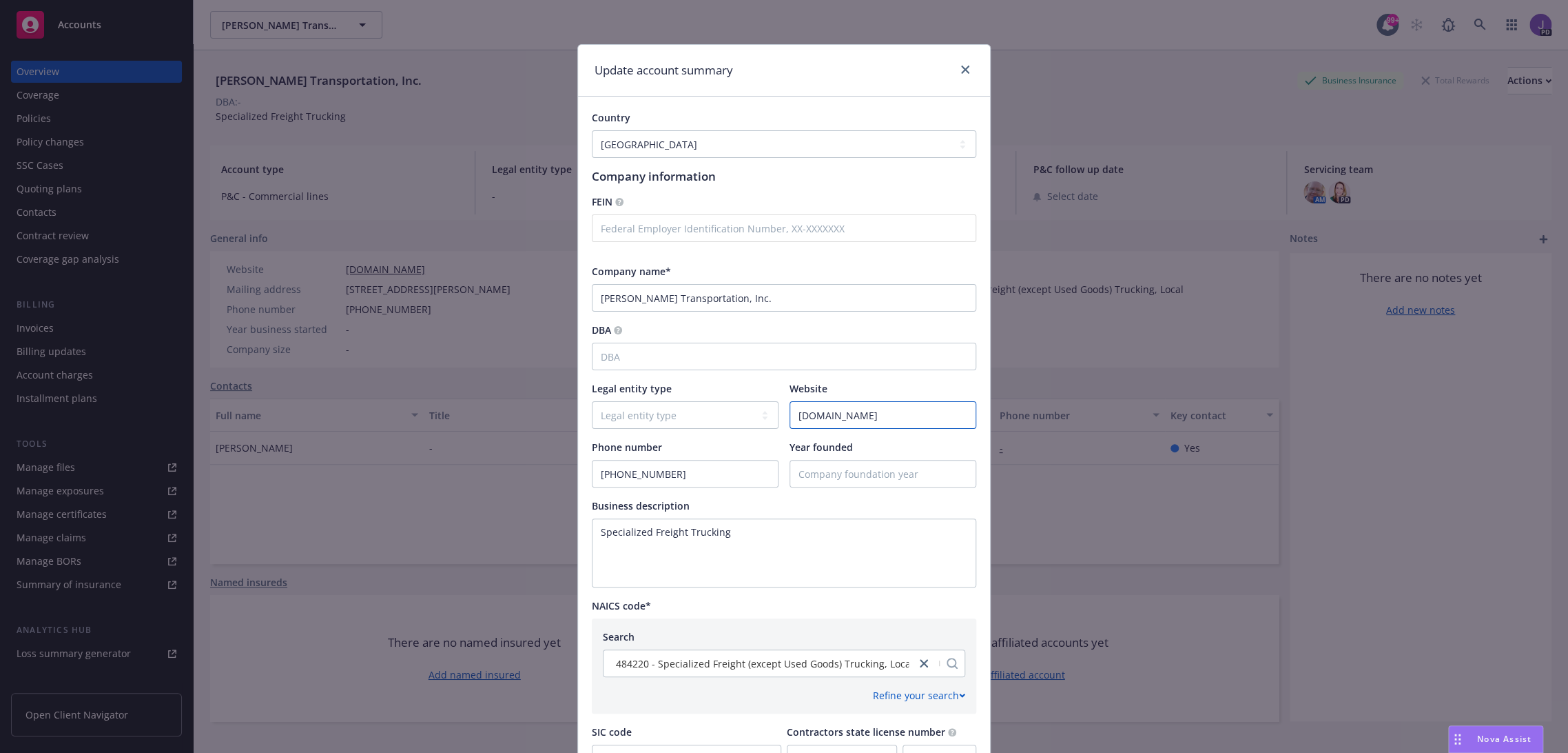
click at [822, 419] on input "[DOMAIN_NAME]" at bounding box center [882, 415] width 185 height 26
paste input "[URL][DOMAIN_NAME]"
type input "[URL][DOMAIN_NAME]"
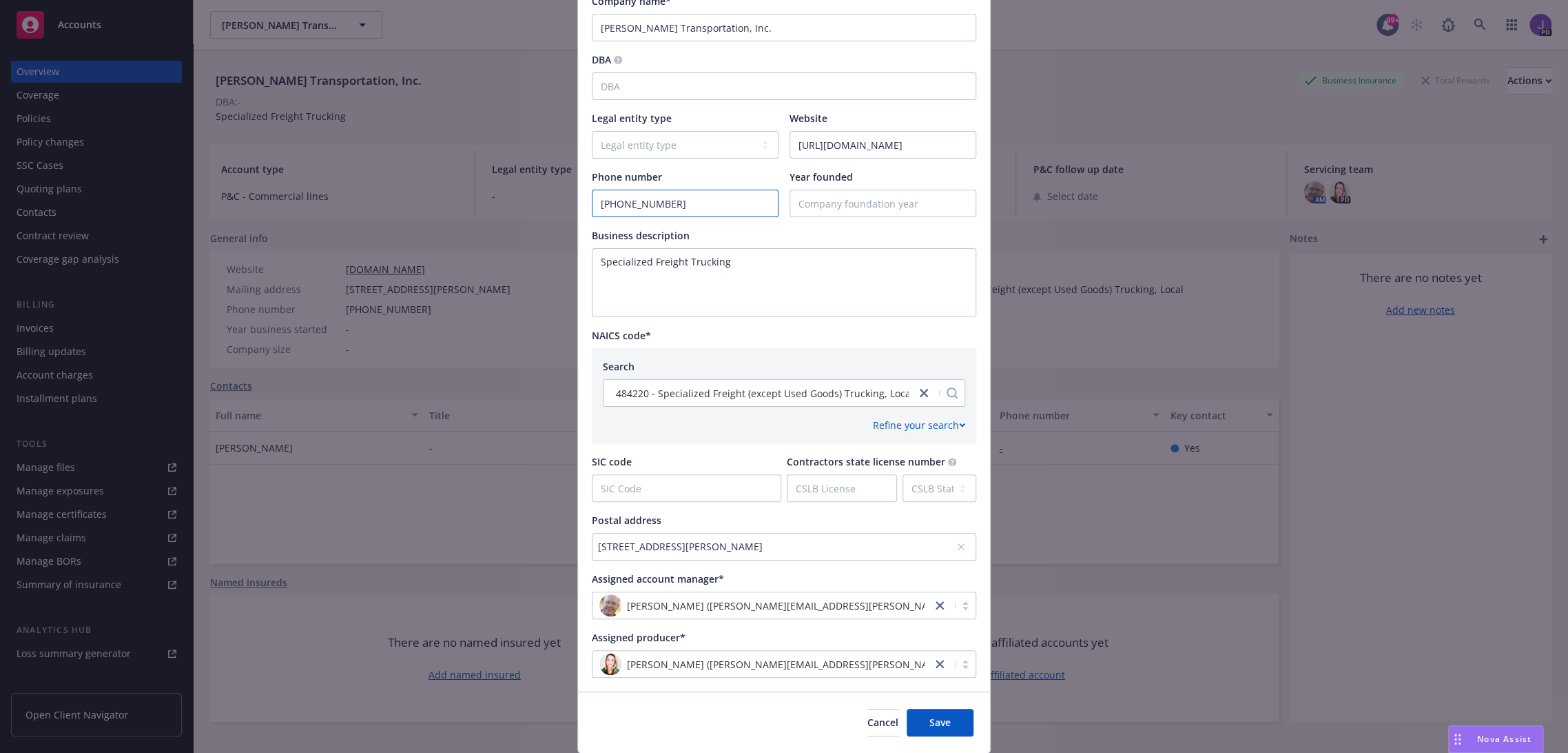
scroll to position [315, 0]
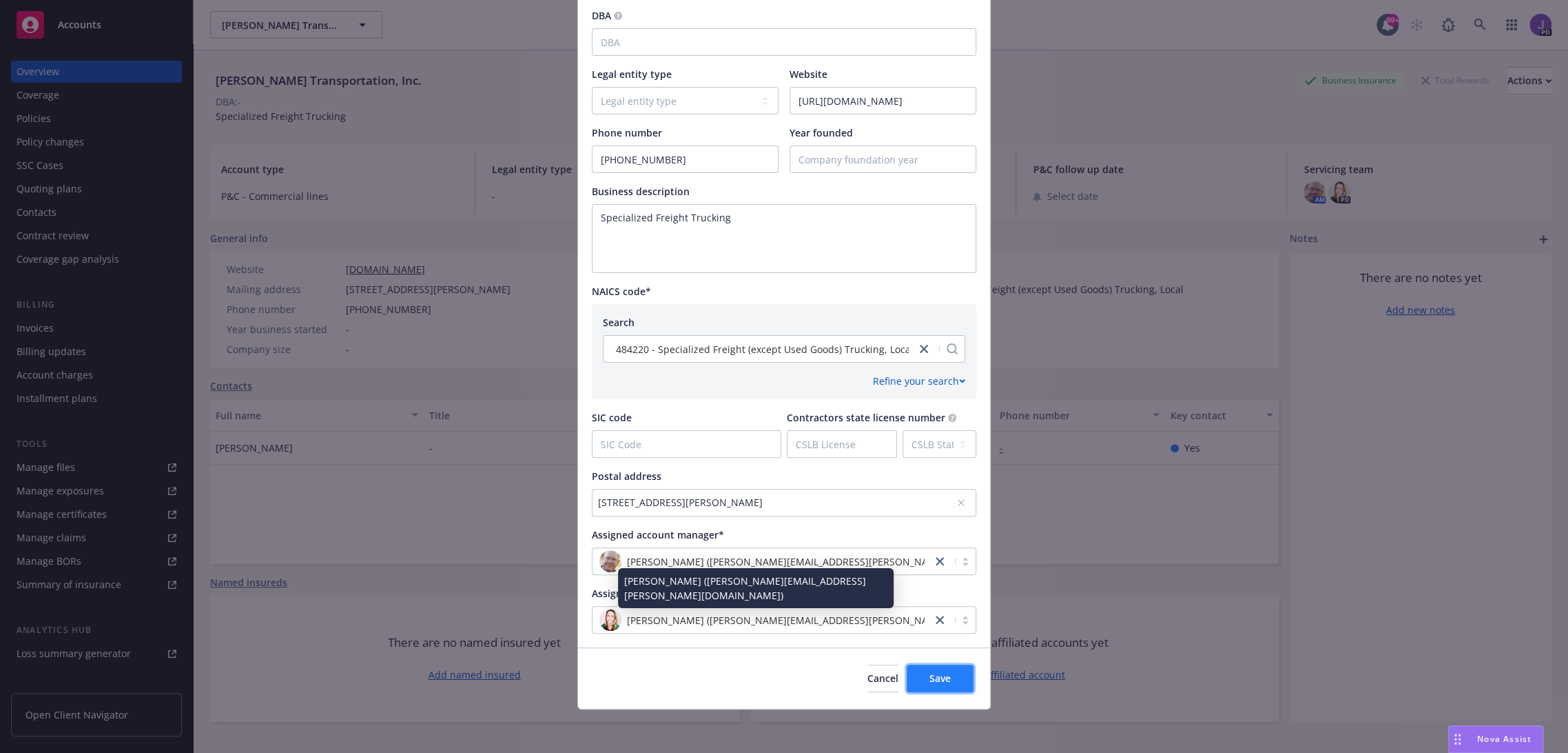
click at [938, 676] on span "Save" at bounding box center [939, 678] width 21 height 13
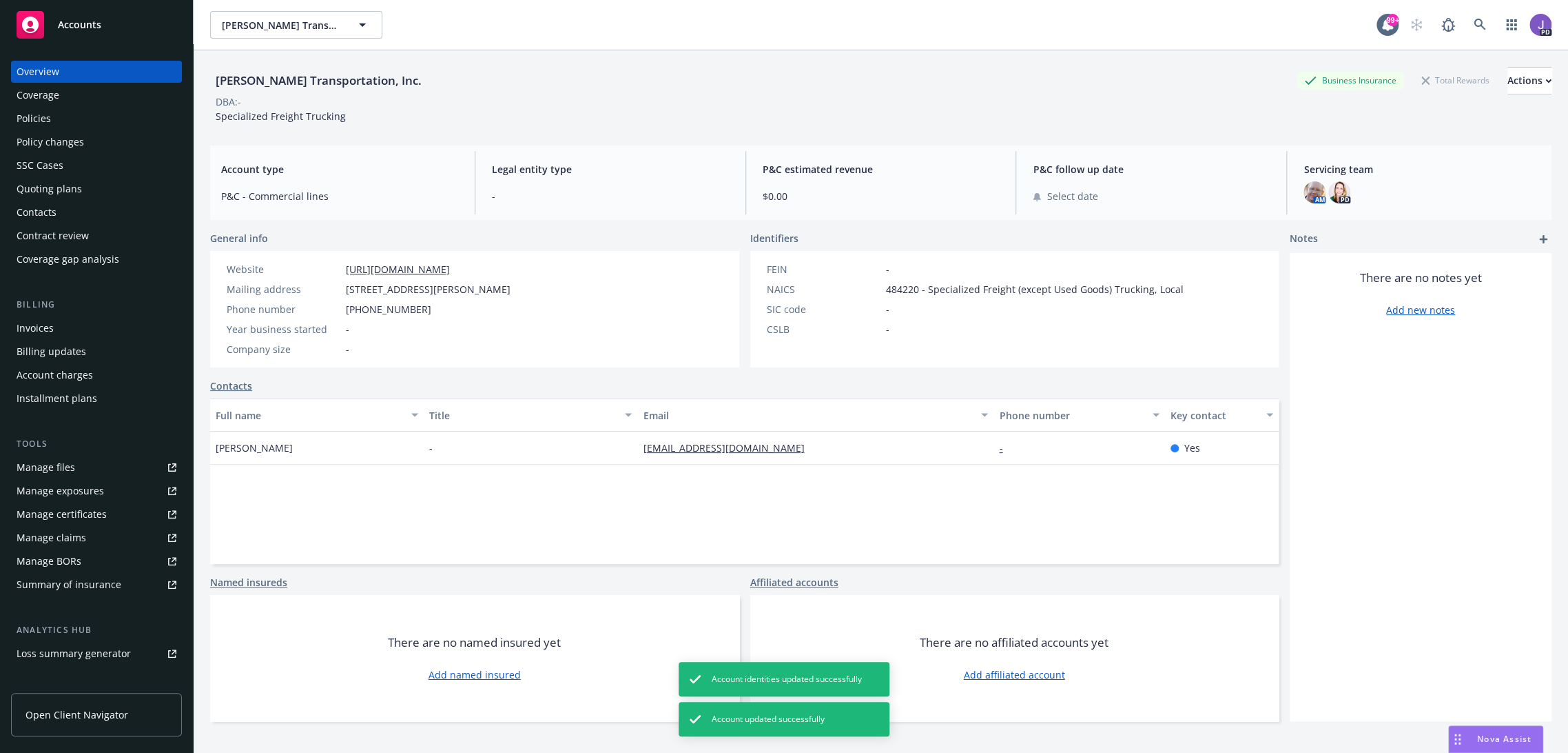
click at [440, 268] on link "[URL][DOMAIN_NAME]" at bounding box center [398, 269] width 104 height 13
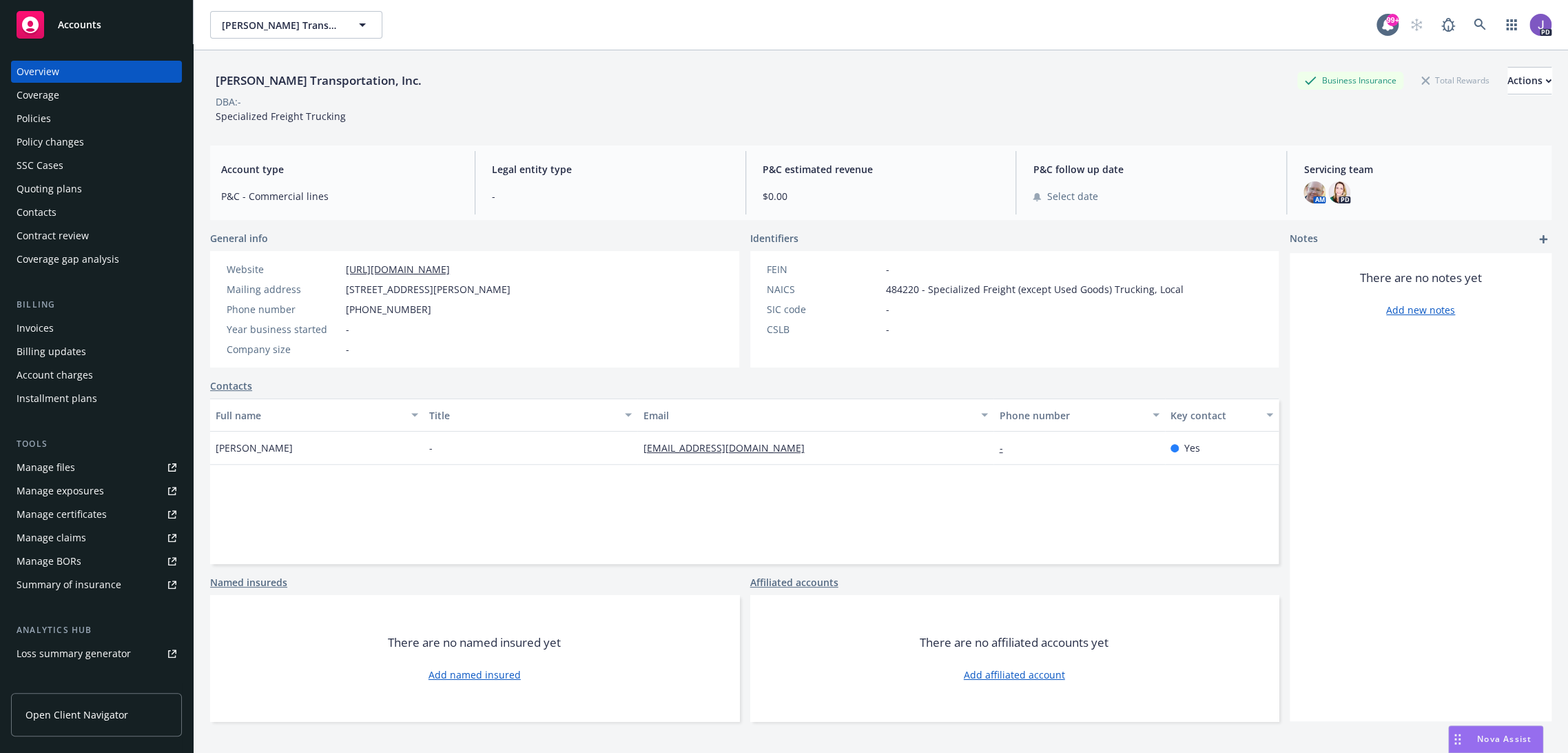
click at [640, 524] on div "Full name Title Email Phone number Key contact [PERSON_NAME] - [EMAIL_ADDRESS][…" at bounding box center [744, 480] width 1069 height 165
click at [415, 103] on div "DBA: -" at bounding box center [881, 102] width 1341 height 15
click at [1473, 24] on icon at bounding box center [1480, 25] width 13 height 13
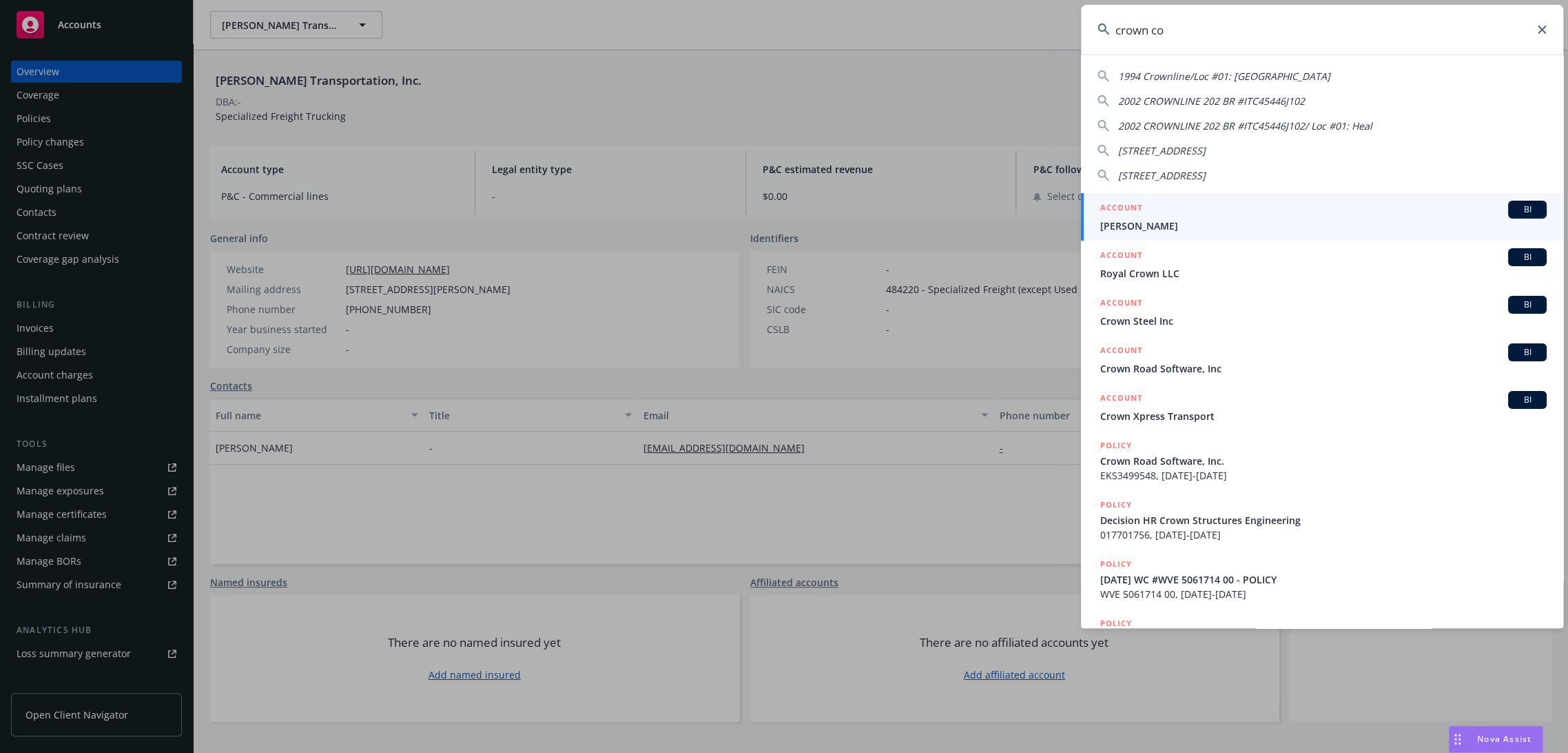
type input "crown con"
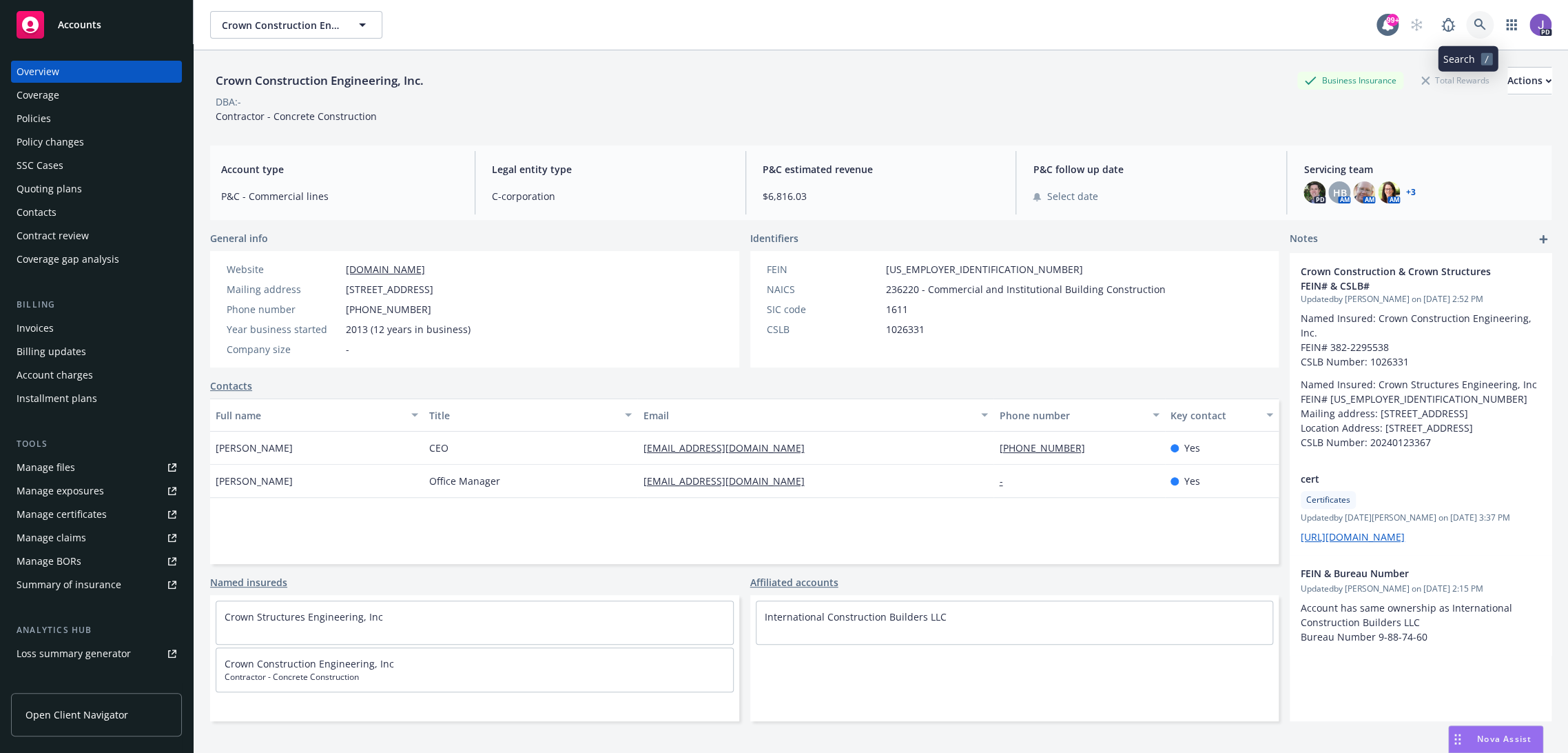
click at [1473, 29] on icon at bounding box center [1480, 25] width 13 height 13
click at [716, 112] on div "Crown Construction Engineering, Inc. Business Insurance Total Rewards Actions D…" at bounding box center [881, 95] width 1341 height 57
click at [615, 105] on div "DBA: -" at bounding box center [881, 102] width 1341 height 15
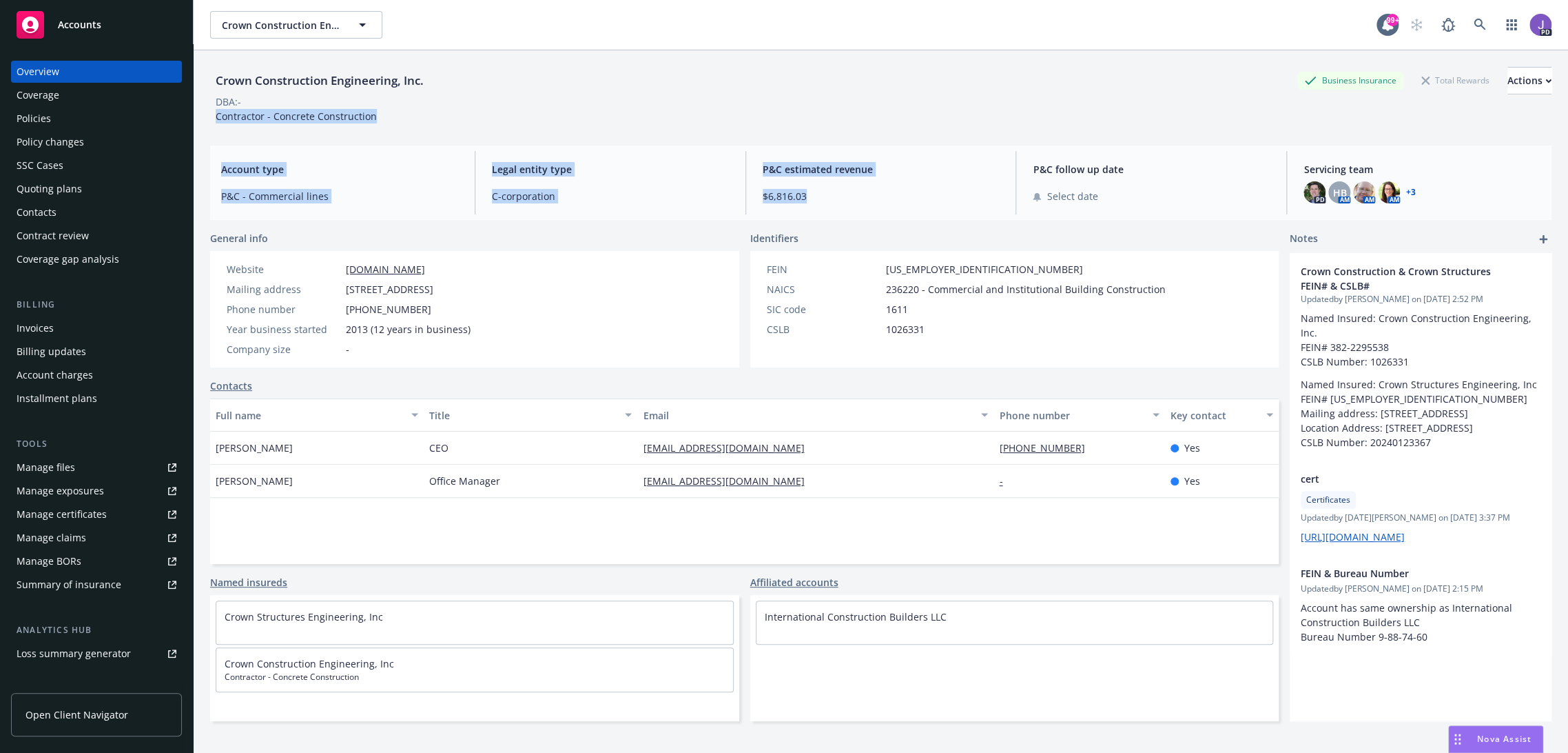
drag, startPoint x: 722, startPoint y: 99, endPoint x: 898, endPoint y: 208, distance: 207.0
click at [898, 208] on div "Crown Construction Engineering, Inc. Business Insurance Total Rewards Actions D…" at bounding box center [881, 418] width 1341 height 737
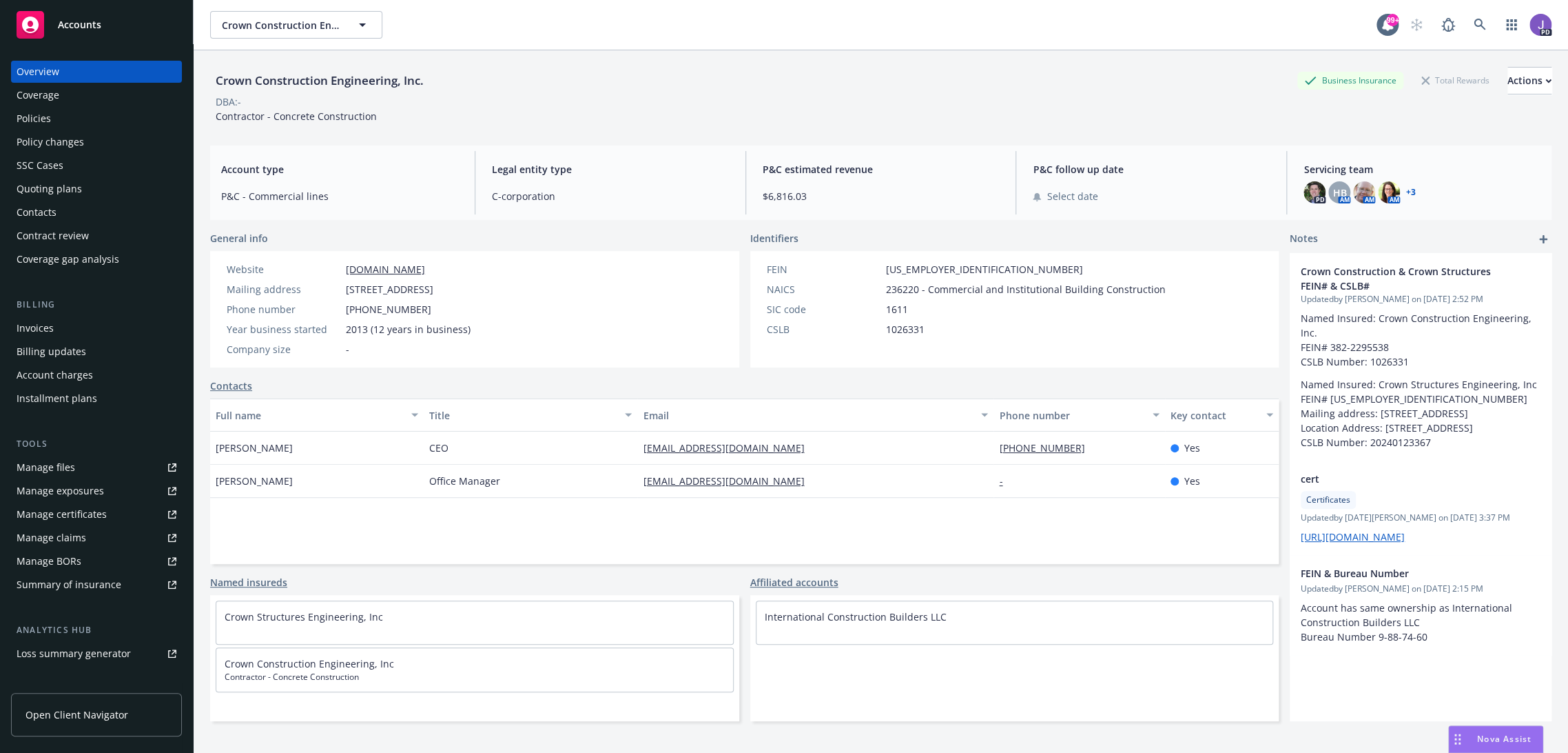
click at [835, 93] on div "Crown Construction Engineering, Inc. Business Insurance Total Rewards Actions" at bounding box center [881, 80] width 1341 height 27
click at [764, 118] on div "Crown Construction Engineering, Inc. Business Insurance Total Rewards Actions D…" at bounding box center [881, 95] width 1341 height 57
click at [1466, 22] on link at bounding box center [1480, 25] width 27 height 27
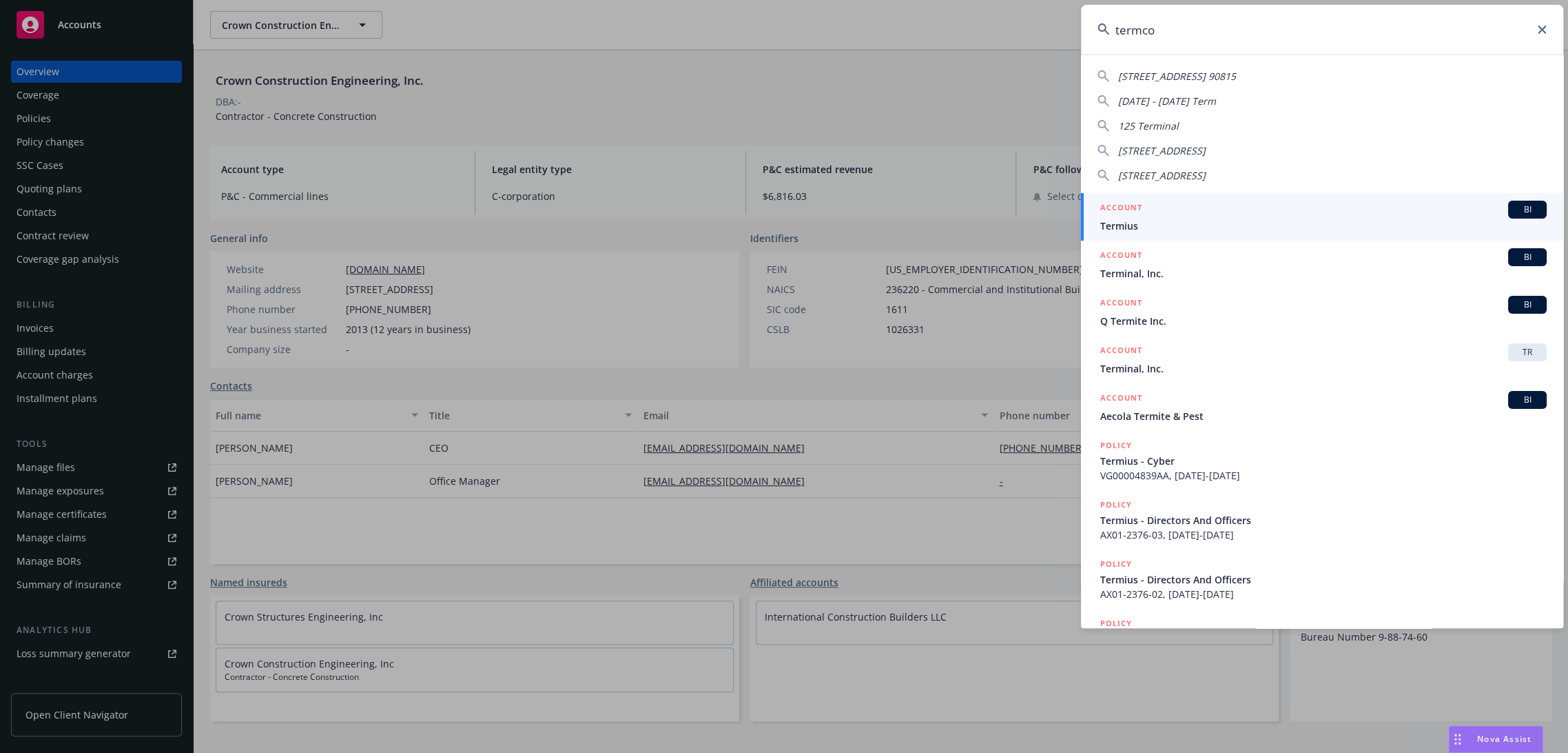
type input "termcon"
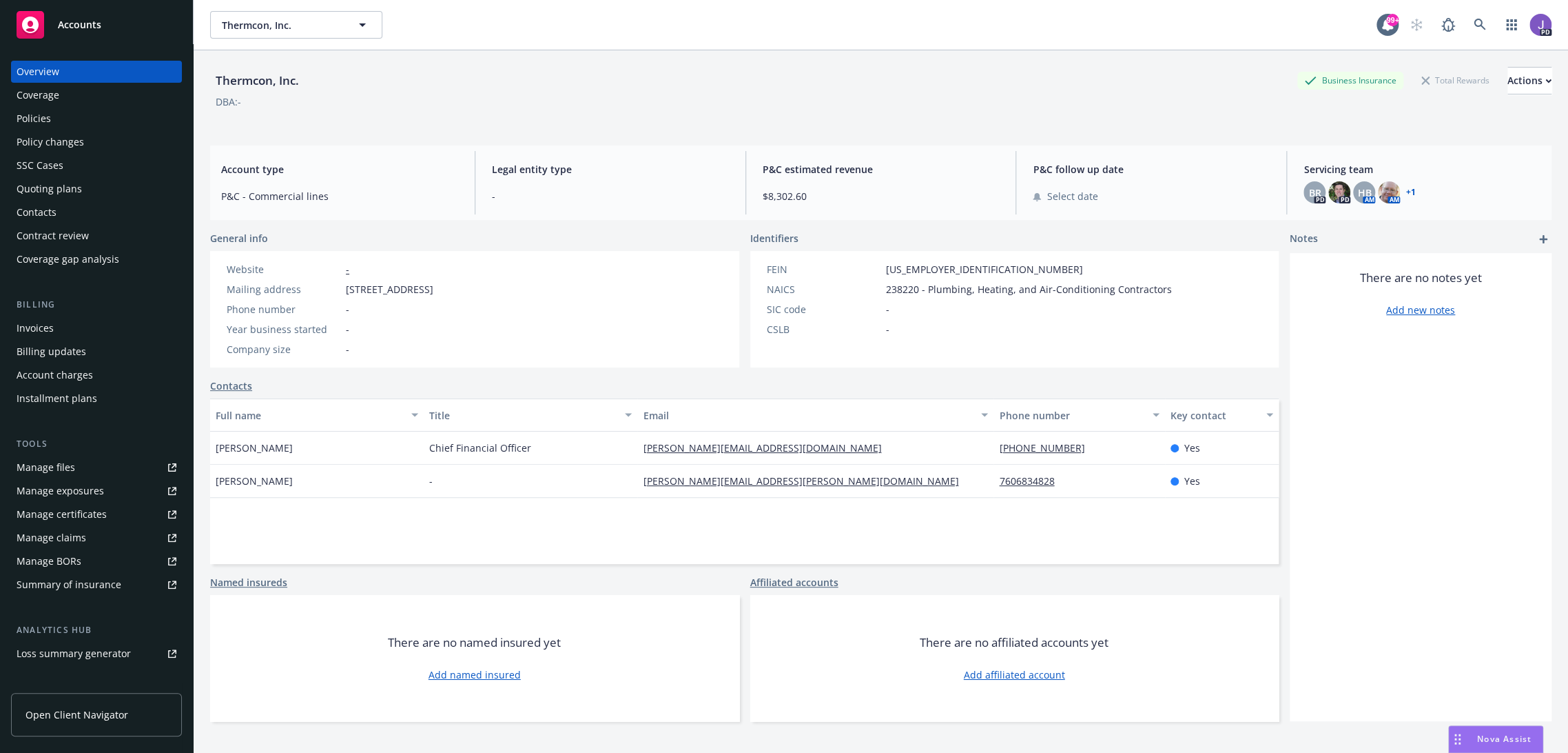
click at [56, 119] on div "Policies" at bounding box center [96, 119] width 159 height 22
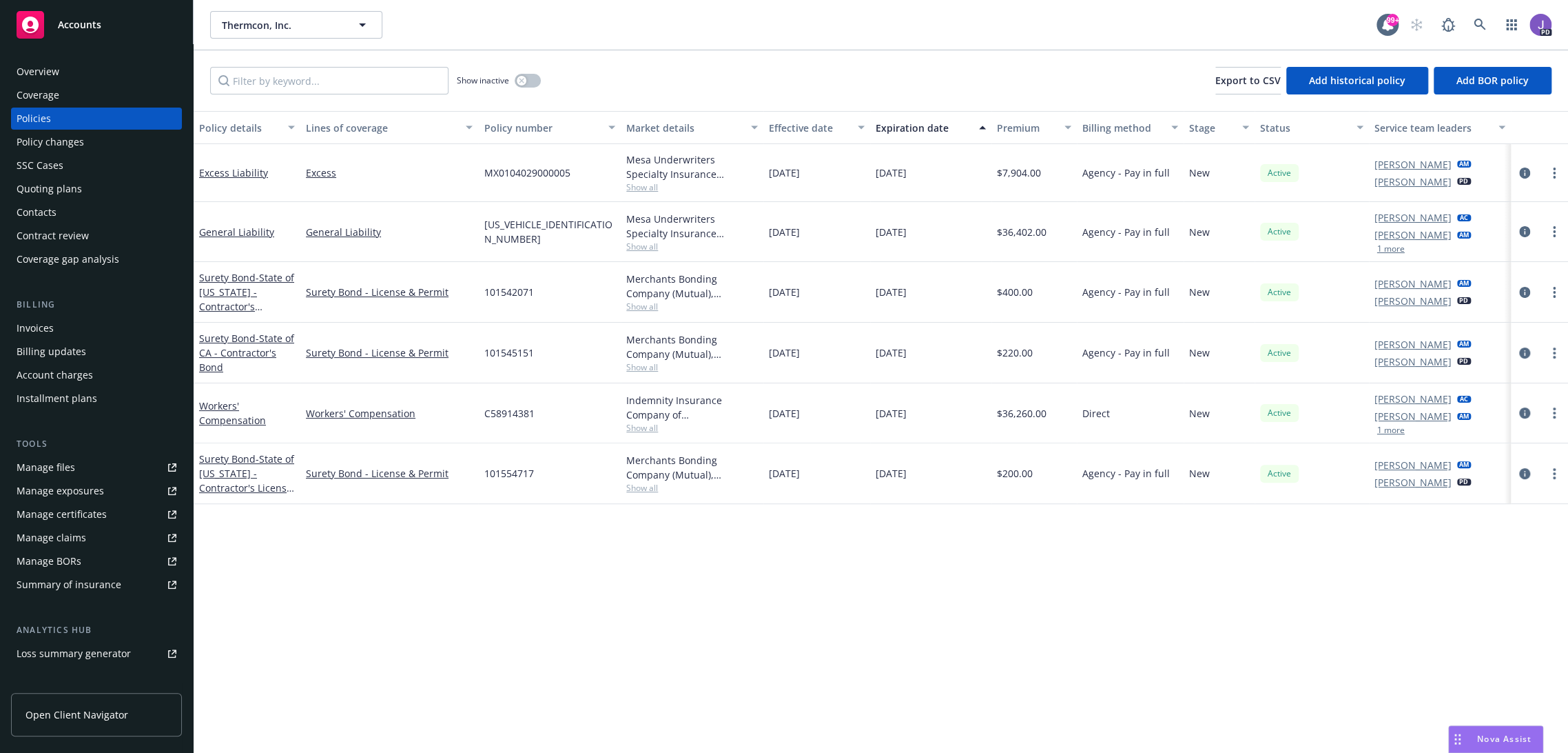
click at [651, 90] on div "Show inactive Export to CSV Add historical policy Add BOR policy" at bounding box center [880, 80] width 1375 height 61
click at [706, 665] on div "Policy details Lines of coverage Policy number Market details Effective date Ex…" at bounding box center [880, 432] width 1375 height 643
click at [719, 648] on div "Policy details Lines of coverage Policy number Market details Effective date Ex…" at bounding box center [880, 432] width 1375 height 643
click at [550, 598] on div "Policy details Lines of coverage Policy number Market details Effective date Ex…" at bounding box center [880, 432] width 1375 height 643
click at [614, 687] on div "Policy details Lines of coverage Policy number Market details Effective date Ex…" at bounding box center [880, 432] width 1375 height 643
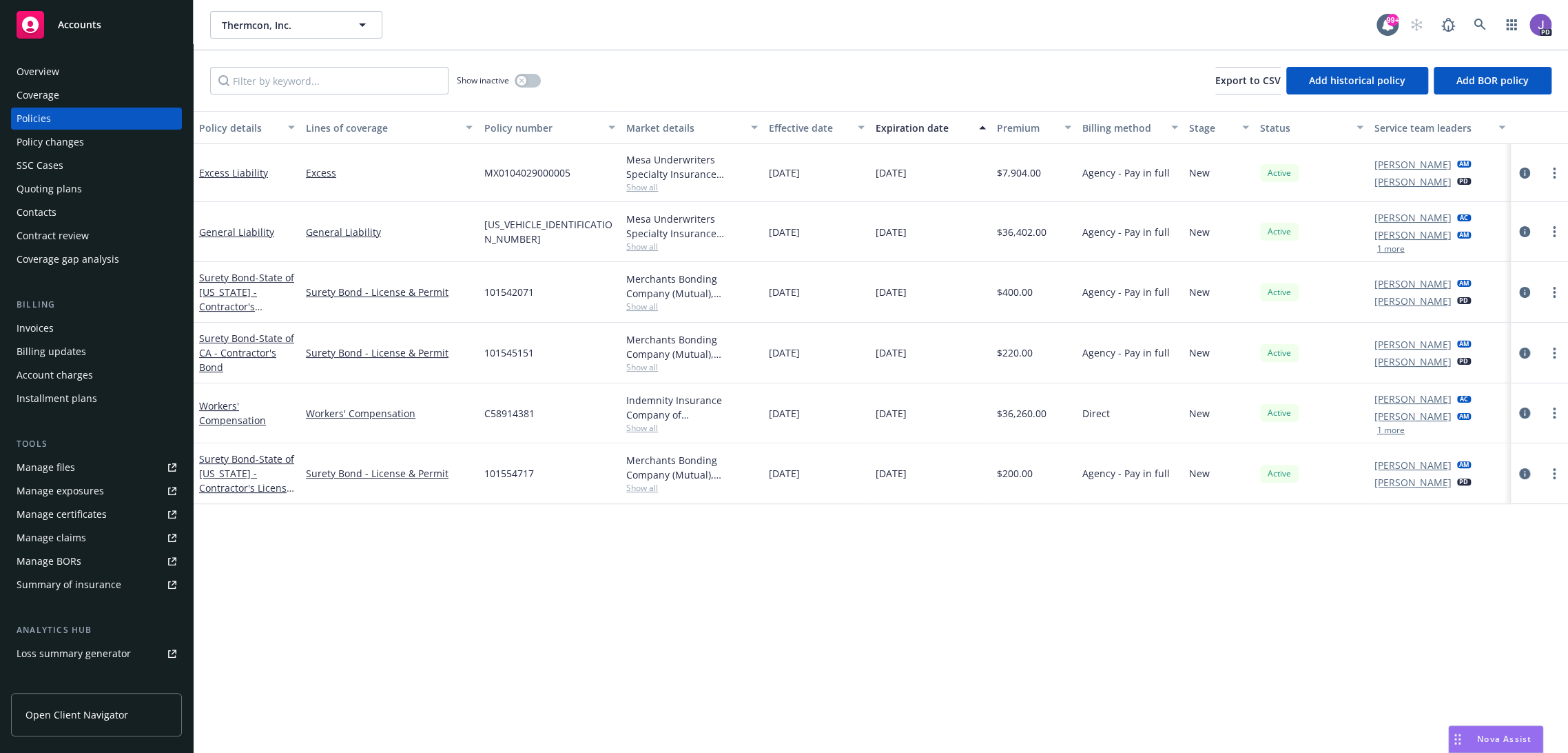
click at [750, 88] on div "Show inactive Export to CSV Add historical policy Add BOR policy" at bounding box center [880, 80] width 1375 height 61
click at [599, 518] on div "Policy details Lines of coverage Policy number Market details Effective date Ex…" at bounding box center [880, 432] width 1375 height 643
click at [1473, 25] on icon at bounding box center [1480, 25] width 13 height 13
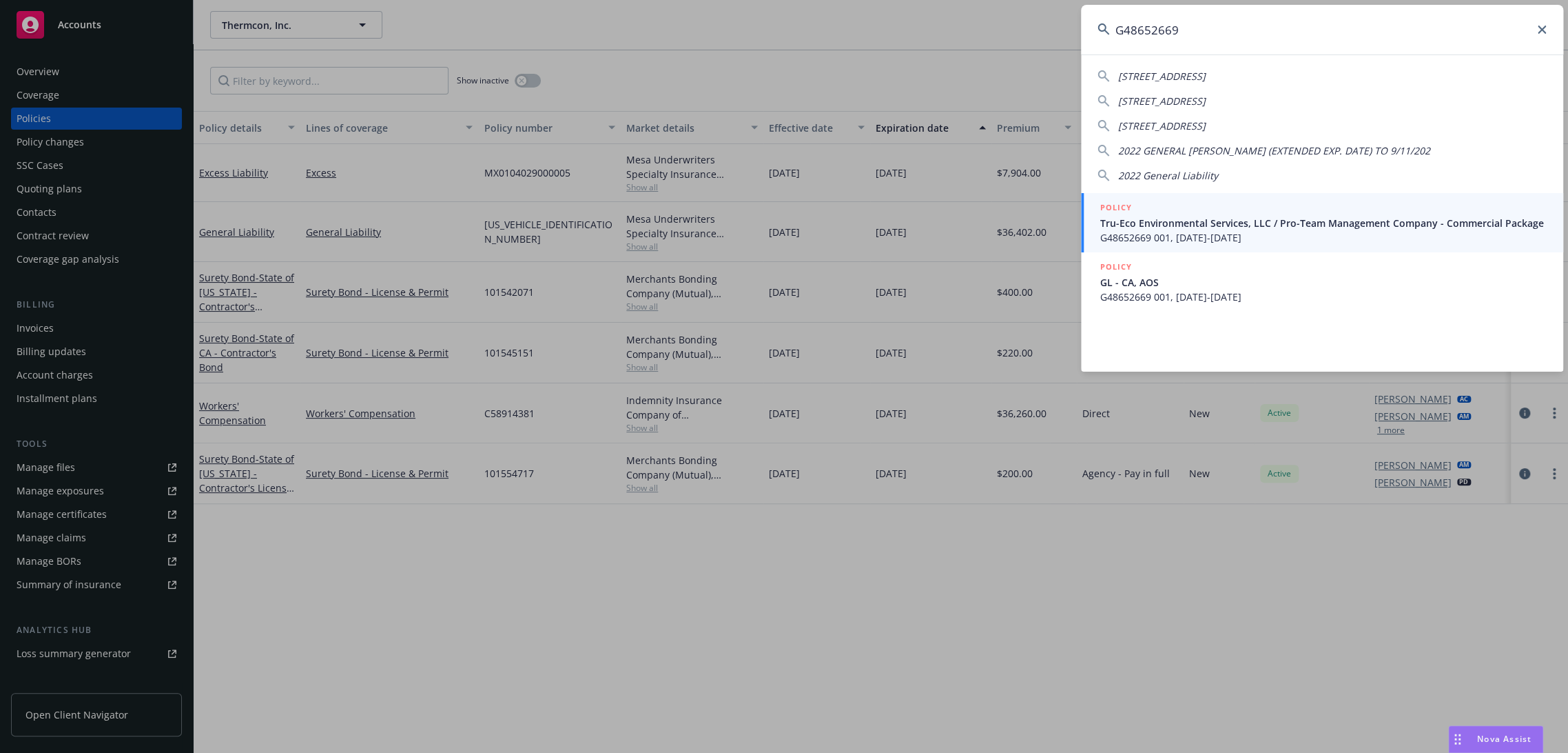
type input "G48652669"
click at [1191, 219] on span "Tru-Eco Environmental Services, LLC / Pro-Team Management Company - Commercial …" at bounding box center [1324, 223] width 446 height 15
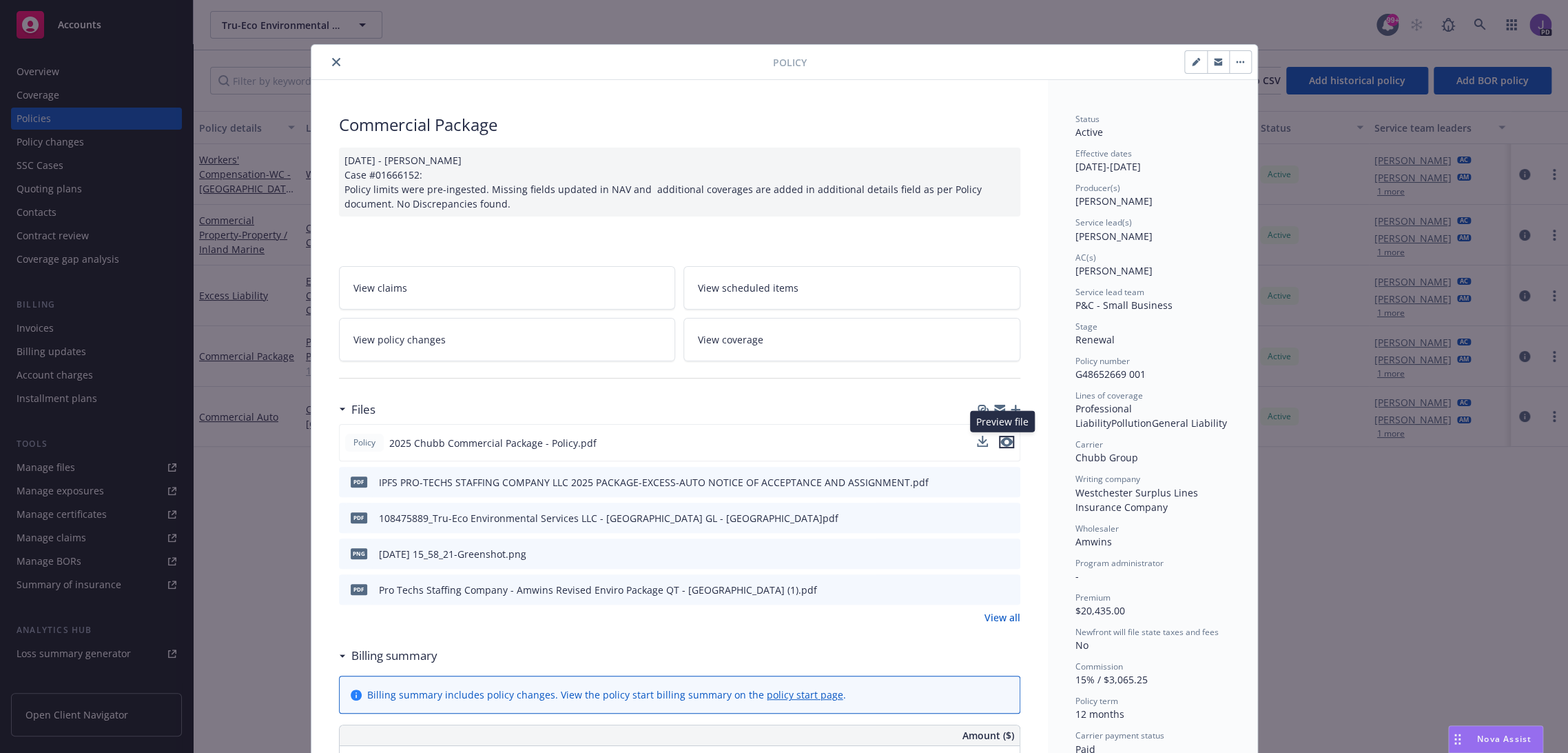
click at [1000, 439] on icon "preview file" at bounding box center [1007, 441] width 13 height 10
